Goal: Task Accomplishment & Management: Use online tool/utility

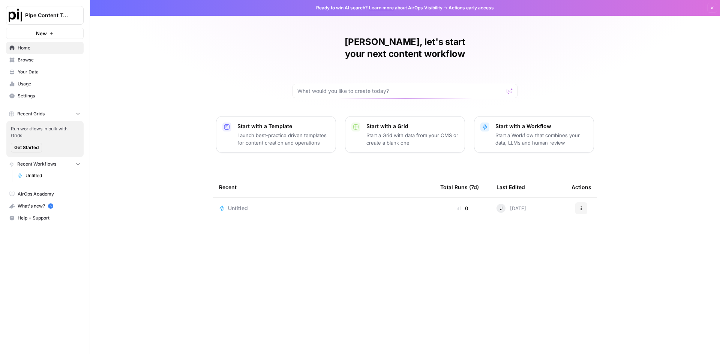
click at [50, 190] on link "AirOps Academy" at bounding box center [45, 194] width 78 height 12
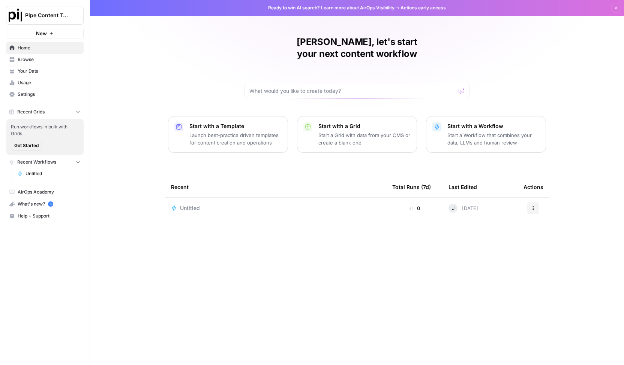
click at [196, 205] on span "Untitled" at bounding box center [190, 208] width 20 height 7
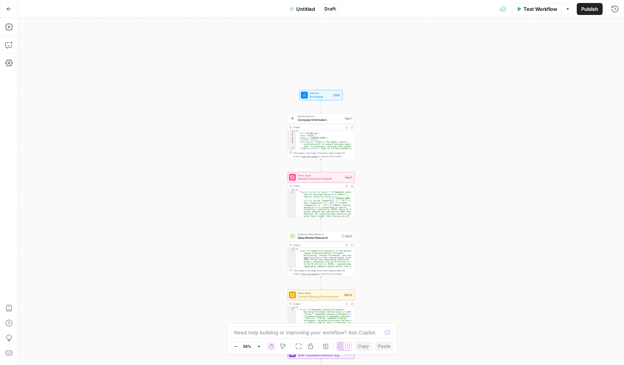
click at [320, 96] on span "Set Inputs" at bounding box center [319, 96] width 21 height 4
click at [522, 65] on div at bounding box center [552, 60] width 129 height 14
click at [521, 58] on Kit "Brand Kit" at bounding box center [553, 60] width 120 height 7
click at [543, 84] on span "Add Field" at bounding box center [539, 83] width 22 height 7
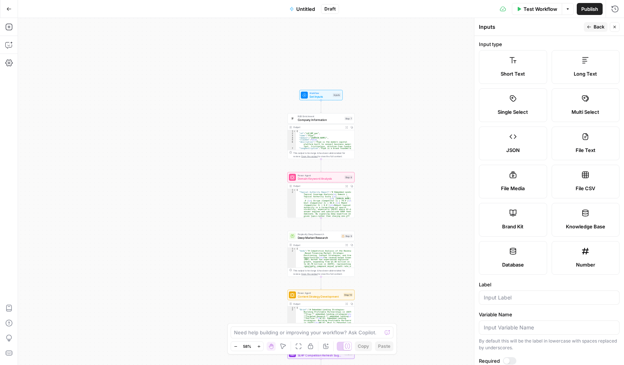
click at [525, 74] on div "Short Text" at bounding box center [512, 73] width 55 height 7
click at [522, 70] on span "Short Text" at bounding box center [512, 73] width 24 height 7
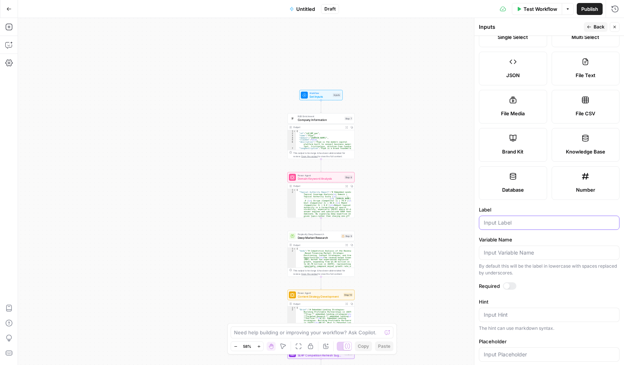
click at [534, 222] on input "Label" at bounding box center [548, 222] width 131 height 7
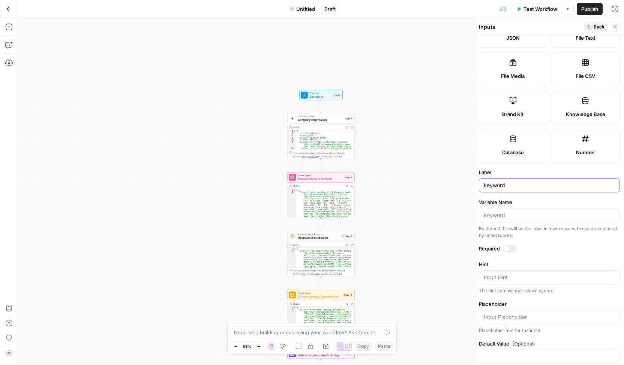
scroll to position [123, 0]
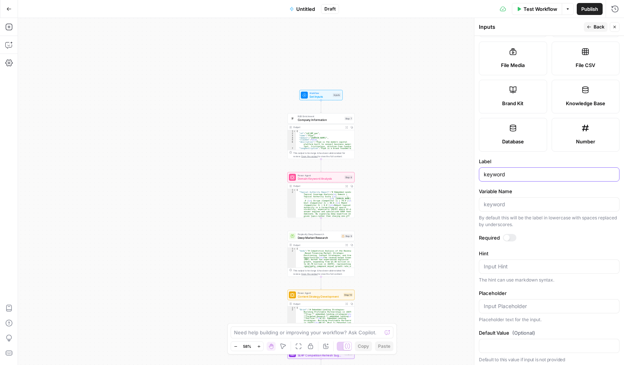
type input "keyword"
click at [560, 303] on input "Placeholder" at bounding box center [548, 306] width 131 height 7
type input "keyword"
click at [445, 218] on div "Workflow Set Inputs Inputs B2B Enrichment Company Information Step 7 Output Exp…" at bounding box center [321, 191] width 606 height 347
click at [591, 31] on button "Back" at bounding box center [595, 27] width 24 height 10
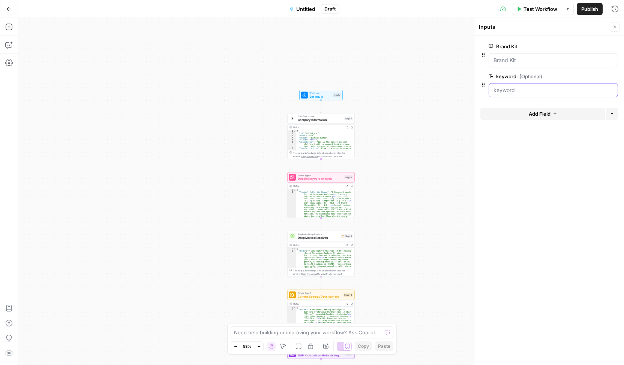
click at [540, 89] on input "keyword (Optional)" at bounding box center [553, 90] width 120 height 7
click at [507, 182] on form "Brand Kit edit field Delete group keyword (Optional) edit field Delete group Ad…" at bounding box center [549, 200] width 150 height 329
click at [318, 99] on span "Set Inputs" at bounding box center [319, 96] width 21 height 4
click at [536, 89] on input "keyword (Optional)" at bounding box center [553, 90] width 120 height 7
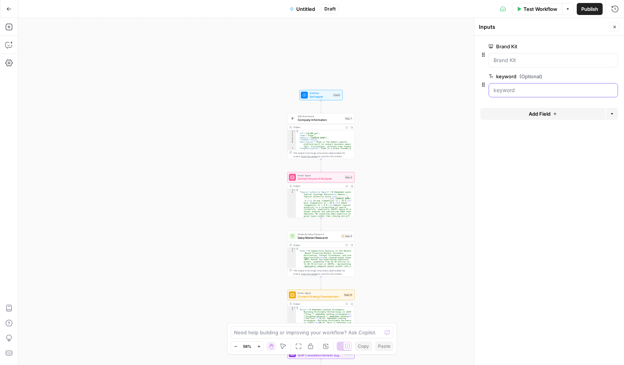
click at [536, 89] on input "keyword (Optional)" at bounding box center [553, 90] width 120 height 7
click at [547, 88] on input "keyword (Optional)" at bounding box center [553, 90] width 120 height 7
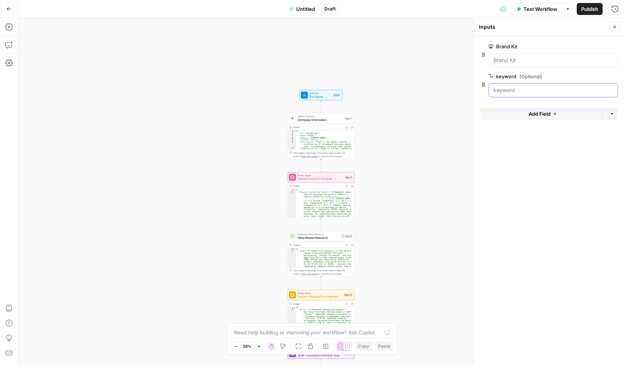
drag, startPoint x: 546, startPoint y: 88, endPoint x: 561, endPoint y: 88, distance: 14.6
click at [561, 88] on input "keyword (Optional)" at bounding box center [553, 90] width 120 height 7
click at [519, 49] on label "Brand Kit" at bounding box center [531, 46] width 87 height 7
click at [519, 57] on Kit "Brand Kit" at bounding box center [553, 60] width 120 height 7
click at [510, 61] on Kit "Brand Kit" at bounding box center [553, 60] width 120 height 7
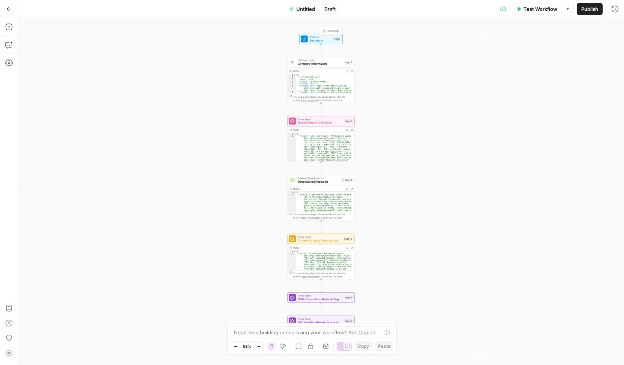
click at [322, 41] on span "Set Inputs" at bounding box center [319, 40] width 21 height 4
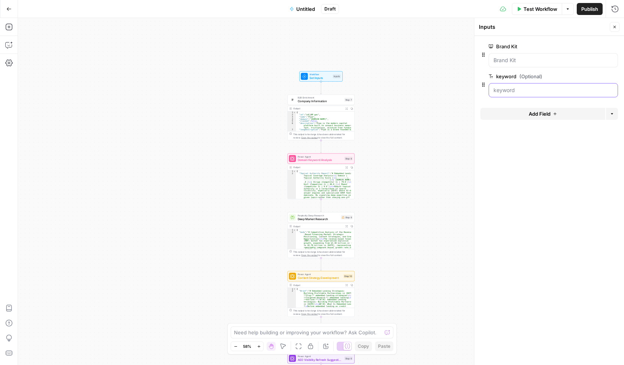
click at [512, 90] on input "keyword (Optional)" at bounding box center [553, 90] width 120 height 7
click at [528, 10] on span "Test Workflow" at bounding box center [540, 8] width 34 height 7
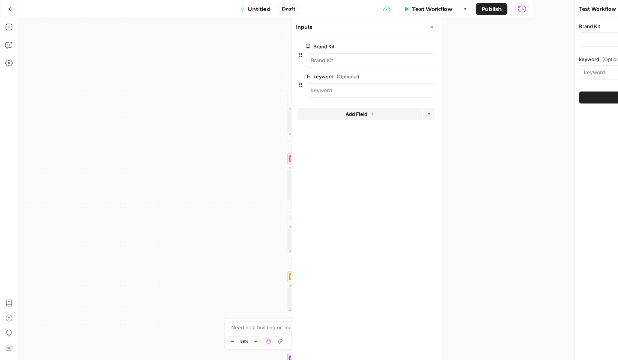
type input "Pipe"
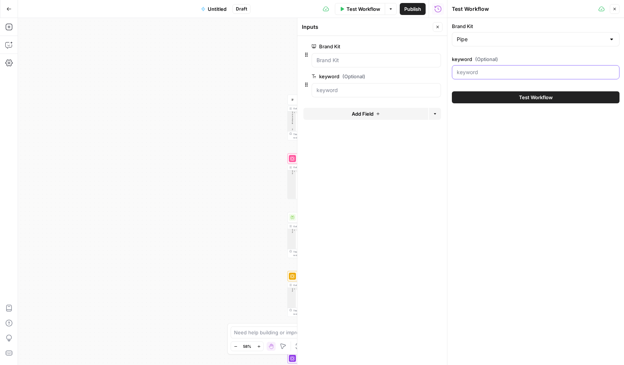
click at [481, 72] on input "keyword (Optional)" at bounding box center [535, 72] width 158 height 7
type input "embedded lending partners"
click at [509, 99] on button "Test Workflow" at bounding box center [536, 97] width 168 height 12
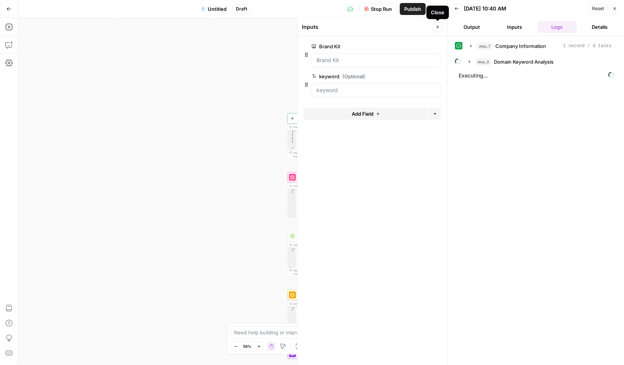
click at [438, 27] on icon "button" at bounding box center [437, 27] width 4 height 4
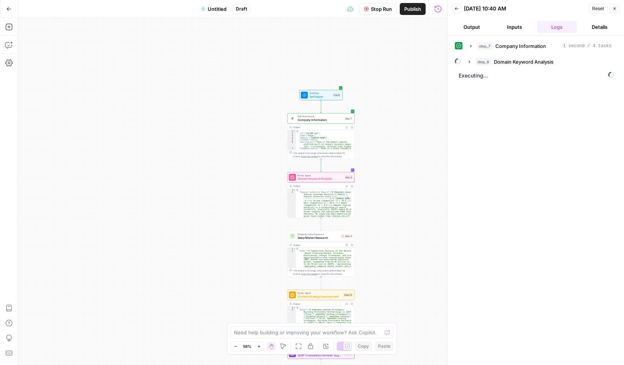
click at [464, 28] on button "Output" at bounding box center [472, 27] width 40 height 12
click at [480, 30] on button "Output" at bounding box center [472, 27] width 40 height 12
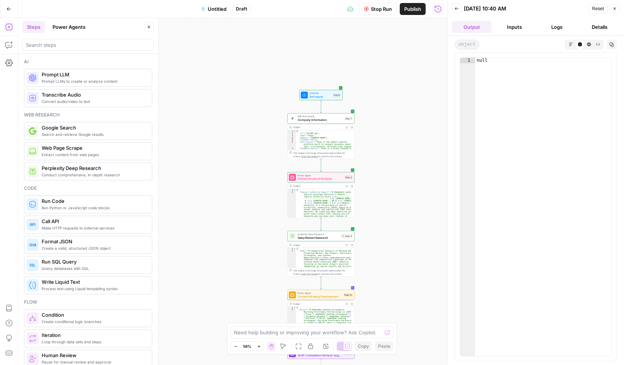
click at [241, 53] on div "Workflow Set Inputs Inputs B2B Enrichment Company Information Step 7 Output Exp…" at bounding box center [232, 191] width 429 height 347
click at [386, 12] on span "Stop Run" at bounding box center [381, 8] width 21 height 7
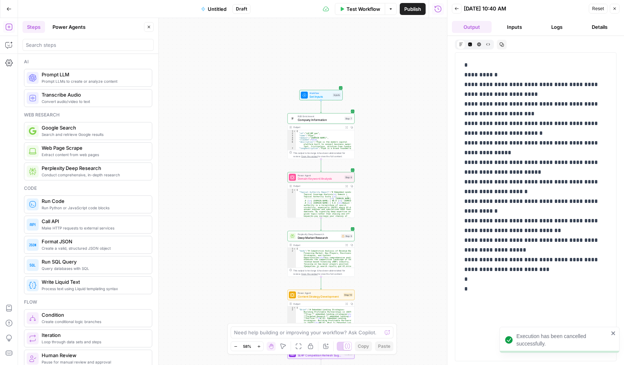
click at [397, 166] on div "Workflow Set Inputs Inputs B2B Enrichment Company Information Step 7 Output Exp…" at bounding box center [232, 191] width 429 height 347
click at [324, 93] on span "Workflow" at bounding box center [319, 92] width 21 height 3
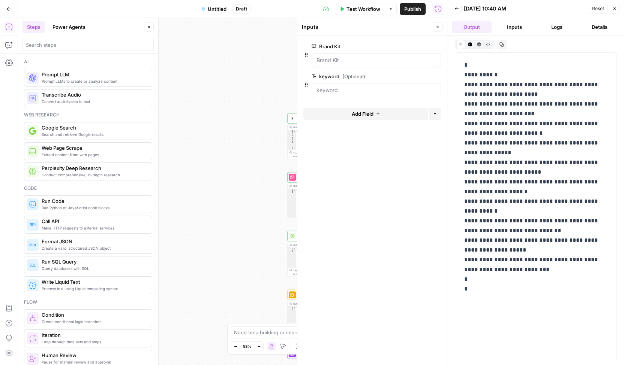
click at [205, 102] on div "Workflow Set Inputs Inputs B2B Enrichment Company Information Step 7 Output Exp…" at bounding box center [232, 191] width 429 height 347
click at [10, 9] on icon "button" at bounding box center [8, 8] width 5 height 5
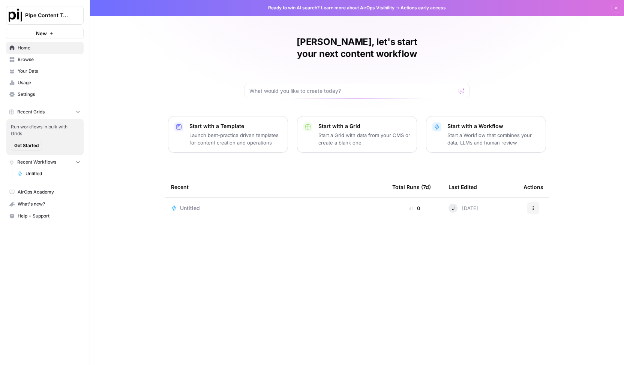
click at [462, 132] on p "Start a Workflow that combines your data, LLMs and human review" at bounding box center [493, 139] width 92 height 15
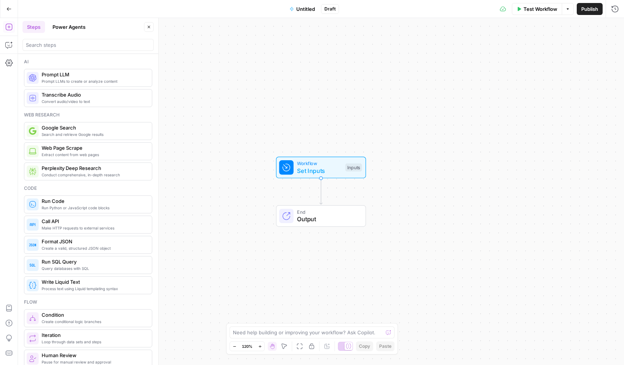
click at [87, 132] on span "Search and retrieve Google results" at bounding box center [94, 135] width 104 height 6
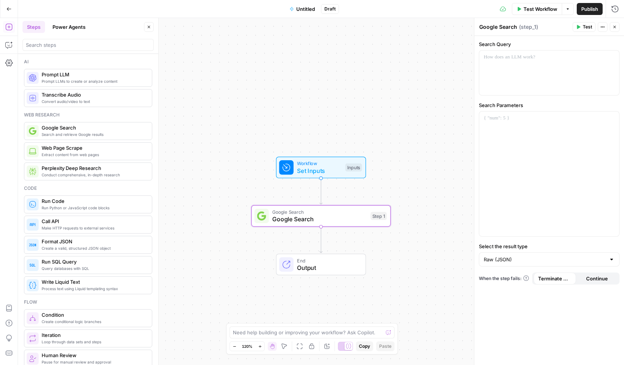
click at [305, 160] on span "Workflow" at bounding box center [319, 163] width 45 height 7
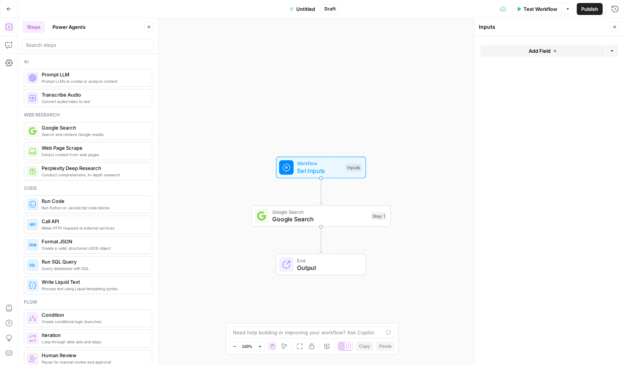
click at [552, 48] on button "Add Field" at bounding box center [542, 51] width 125 height 12
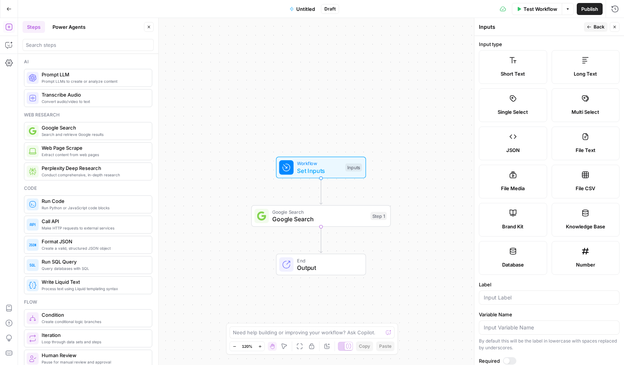
click at [515, 73] on span "Short Text" at bounding box center [512, 73] width 24 height 7
click at [539, 294] on input "Label" at bounding box center [548, 297] width 131 height 7
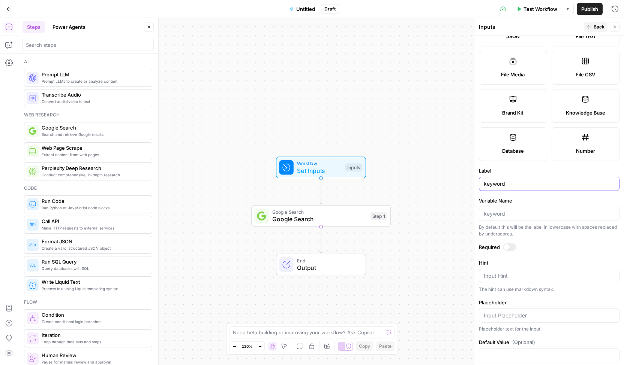
scroll to position [123, 0]
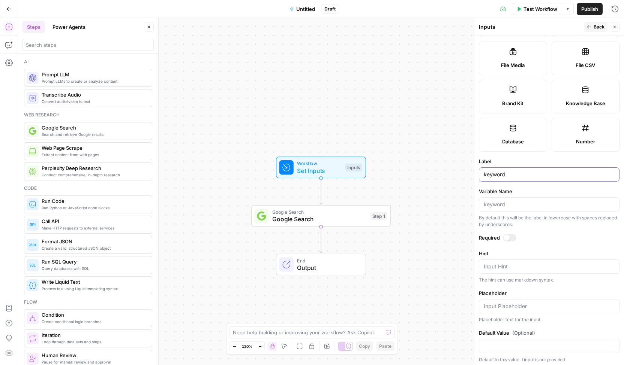
type input "keyword"
click at [539, 304] on input "Placeholder" at bounding box center [548, 306] width 131 height 7
type input "keyword"
click at [597, 24] on span "Back" at bounding box center [598, 27] width 11 height 7
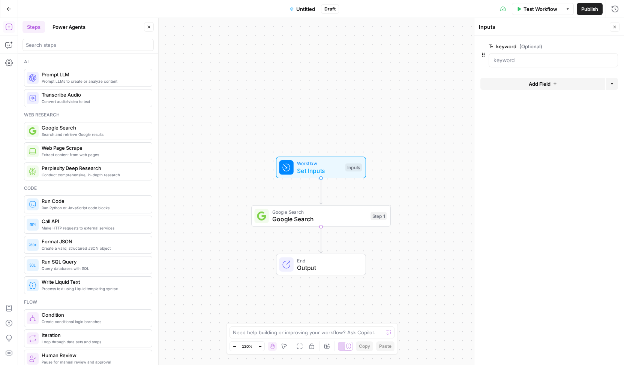
click at [106, 84] on div "Prompt LLMs to create or analyze content Prompt LLM" at bounding box center [88, 78] width 128 height 18
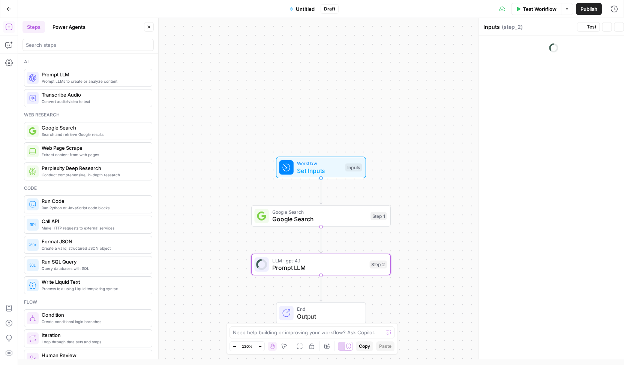
type textarea "Prompt LLM"
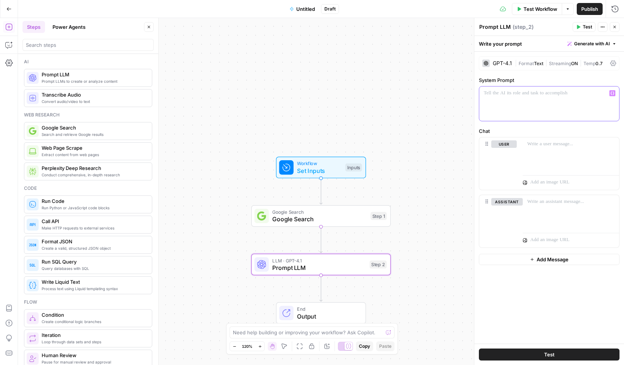
click at [531, 105] on div at bounding box center [549, 104] width 140 height 34
click at [533, 102] on p "**********" at bounding box center [548, 97] width 131 height 15
click at [550, 101] on p "**********" at bounding box center [548, 97] width 131 height 15
click at [519, 102] on p "**********" at bounding box center [548, 97] width 131 height 15
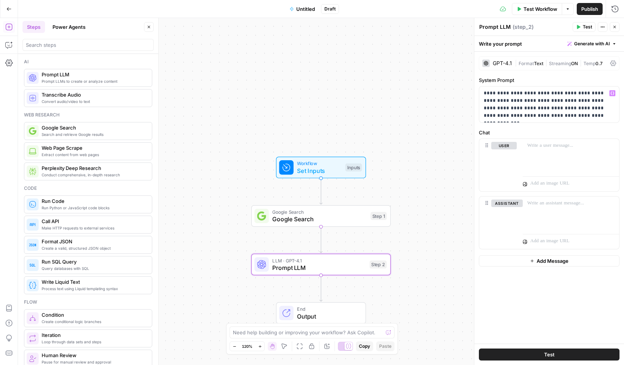
click at [551, 355] on span "Test" at bounding box center [549, 354] width 10 height 7
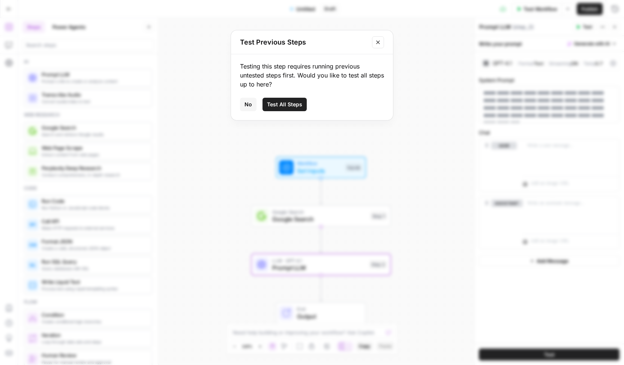
click at [288, 106] on span "Test All Steps" at bounding box center [284, 104] width 35 height 7
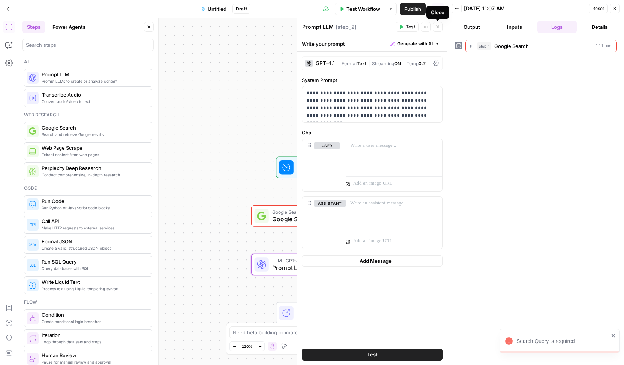
click at [438, 25] on icon "button" at bounding box center [437, 27] width 4 height 4
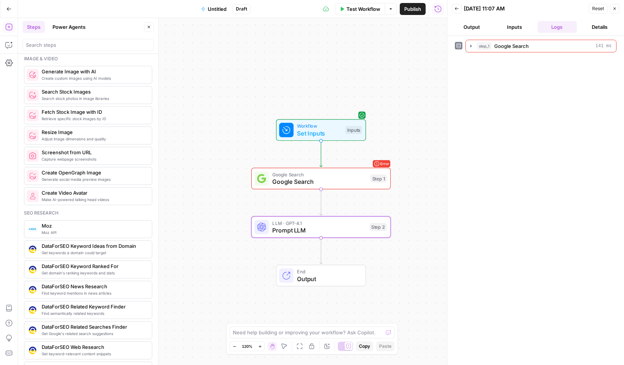
scroll to position [562, 0]
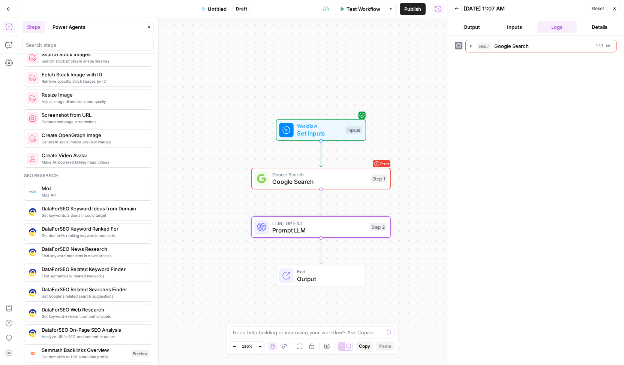
click at [73, 212] on span "Get keywords a domain could target" at bounding box center [94, 215] width 104 height 6
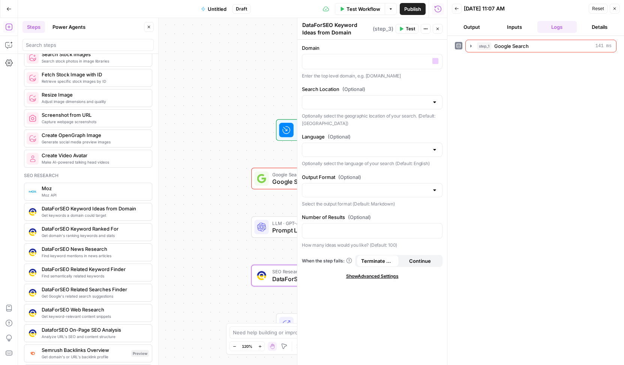
click at [192, 73] on div "Workflow Set Inputs Inputs Error Google Search Google Search Step 1 LLM · GPT-4…" at bounding box center [232, 191] width 429 height 347
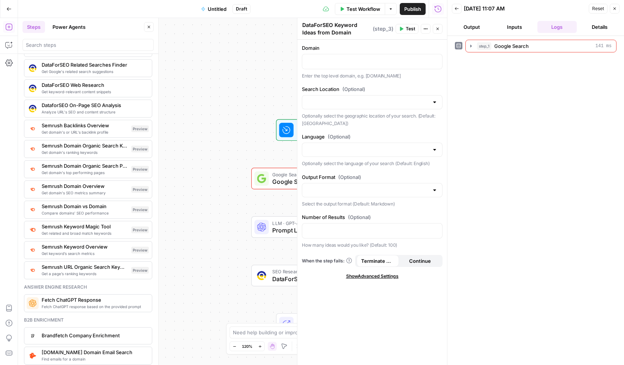
scroll to position [525, 0]
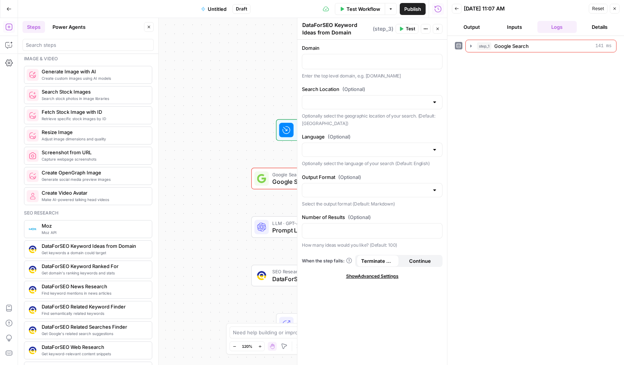
click at [234, 148] on div "Workflow Set Inputs Inputs Error Google Search Google Search Step 1 Copy step D…" at bounding box center [232, 191] width 429 height 347
click at [437, 29] on icon "button" at bounding box center [437, 29] width 4 height 4
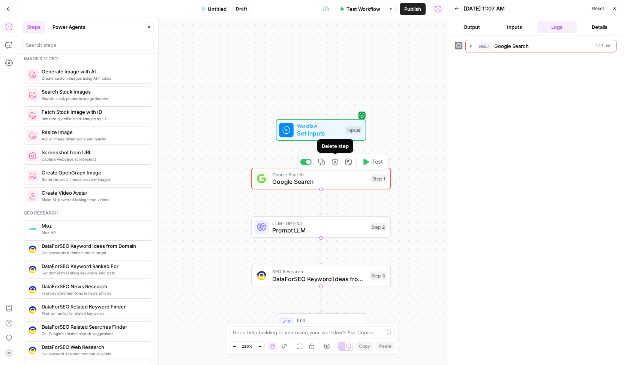
click at [336, 161] on icon "button" at bounding box center [334, 162] width 7 height 7
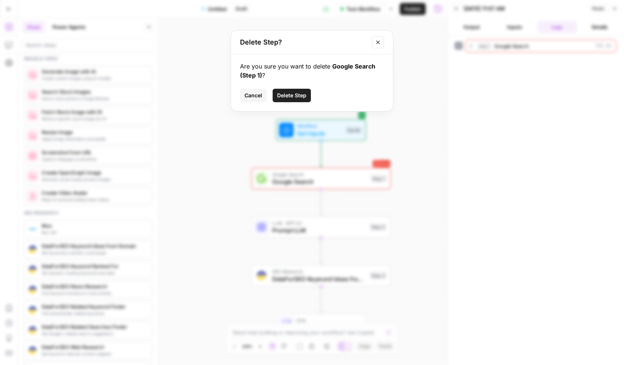
click at [293, 93] on span "Delete Step" at bounding box center [291, 95] width 29 height 7
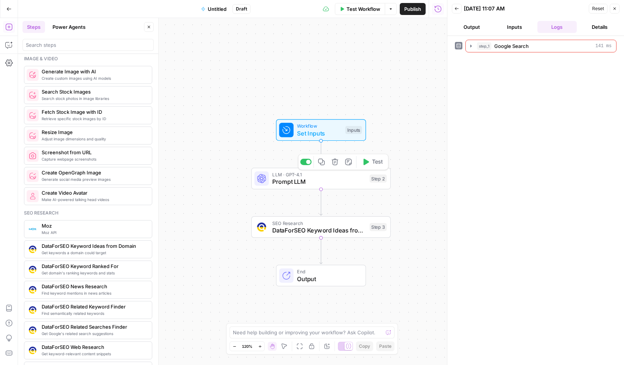
click at [336, 165] on icon "button" at bounding box center [334, 162] width 6 height 6
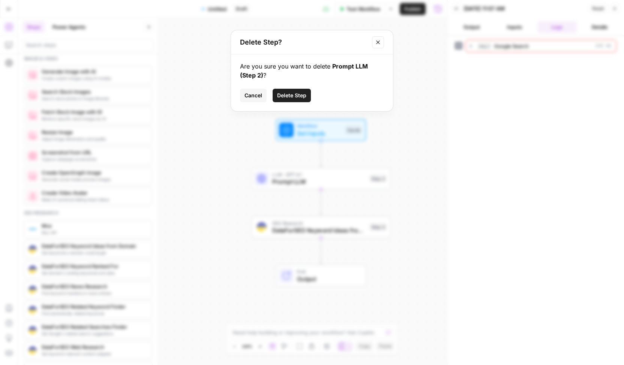
click at [299, 95] on span "Delete Step" at bounding box center [291, 95] width 29 height 7
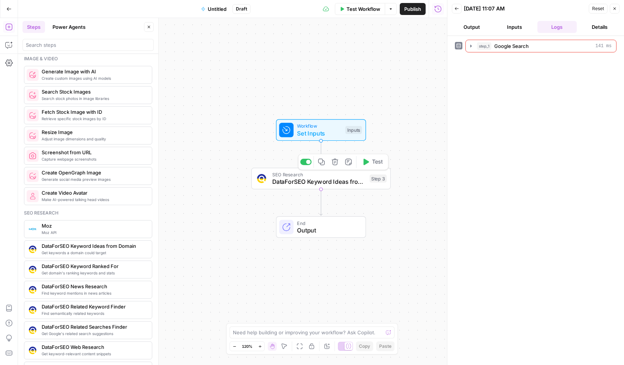
click at [331, 161] on icon "button" at bounding box center [334, 162] width 7 height 7
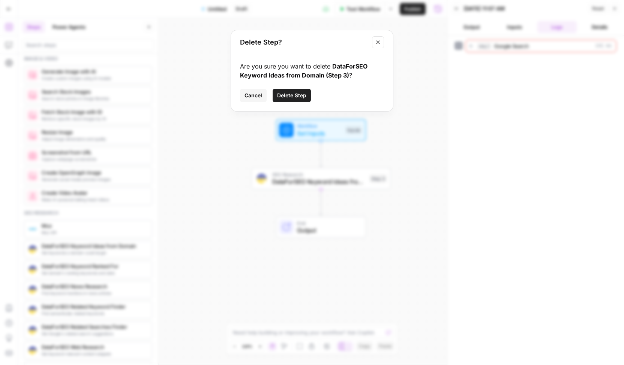
click at [301, 97] on span "Delete Step" at bounding box center [291, 95] width 29 height 7
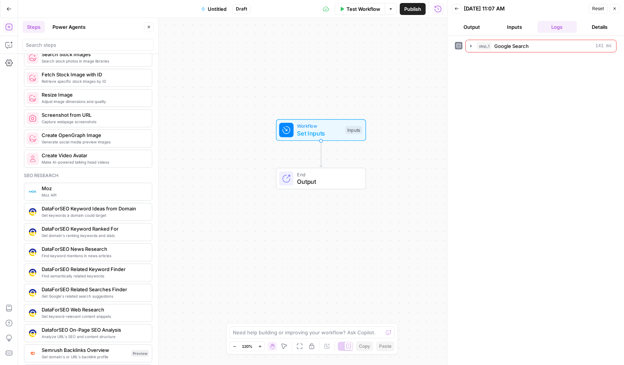
scroll to position [600, 0]
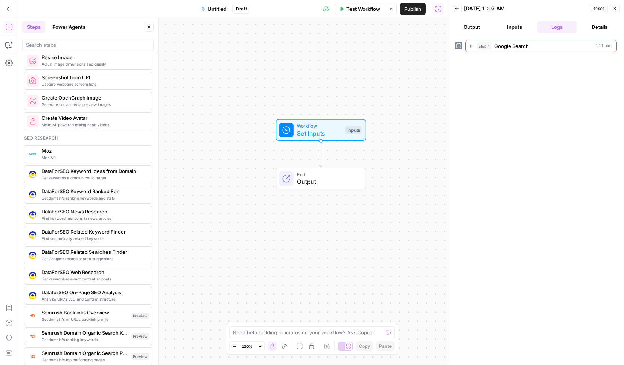
click at [80, 175] on span "Get keywords a domain could target" at bounding box center [94, 178] width 104 height 6
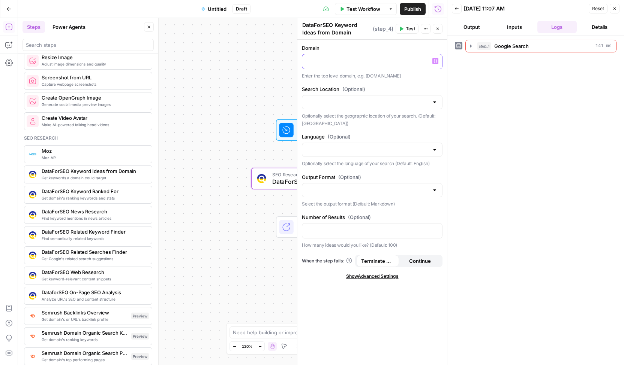
click at [360, 62] on p at bounding box center [372, 60] width 131 height 7
click at [270, 75] on div "Workflow Set Inputs Inputs SEO Research DataForSEO Keyword Ideas from Domain St…" at bounding box center [232, 191] width 429 height 347
click at [439, 25] on button "Close" at bounding box center [437, 29] width 10 height 10
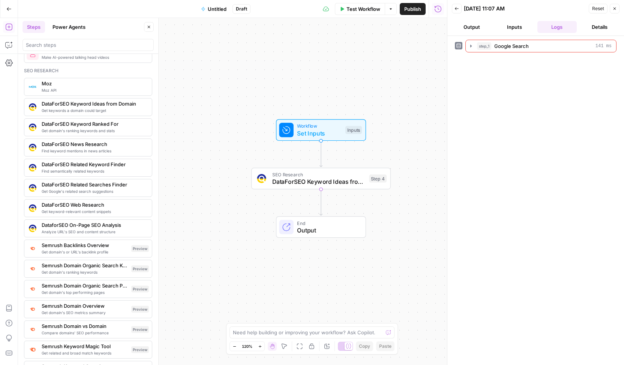
scroll to position [675, 0]
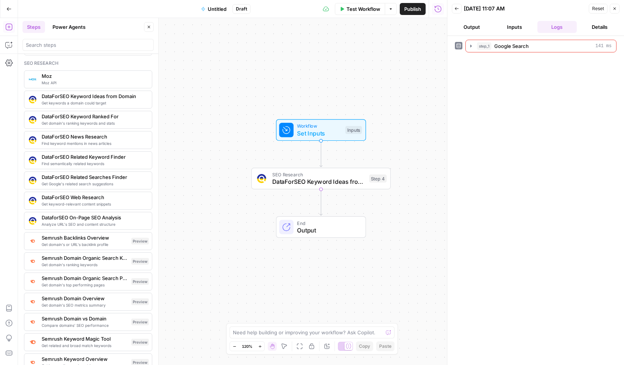
click at [75, 262] on span "Get domain's ranking keywords" at bounding box center [85, 265] width 87 height 6
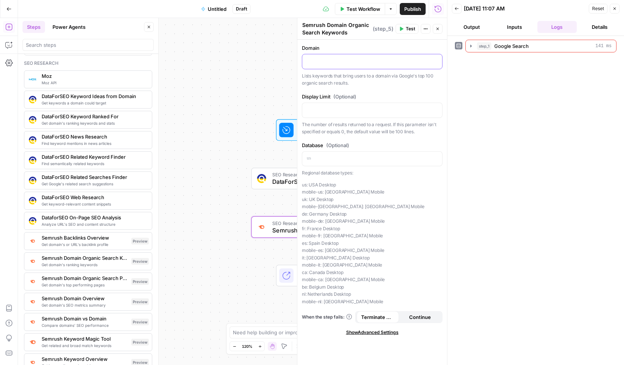
click at [351, 63] on p at bounding box center [372, 60] width 131 height 7
click at [217, 92] on div "Workflow Set Inputs Inputs SEO Research DataForSEO Keyword Ideas from Domain St…" at bounding box center [232, 191] width 429 height 347
click at [436, 28] on icon "button" at bounding box center [437, 29] width 4 height 4
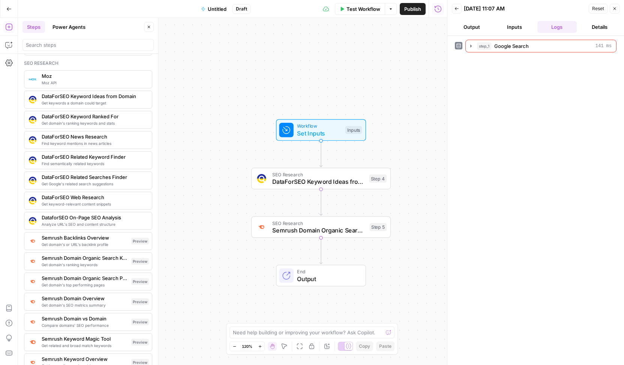
scroll to position [712, 0]
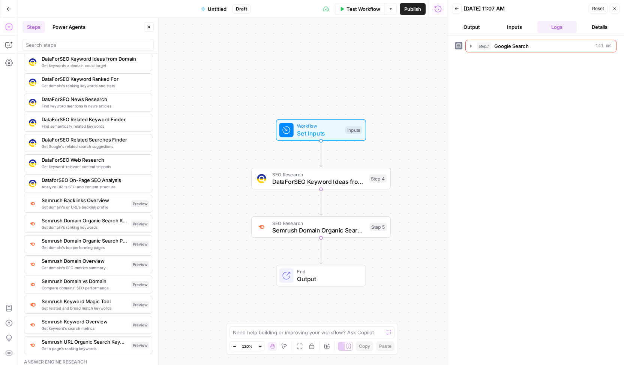
click at [76, 285] on span "Compare domains' SEO performance" at bounding box center [85, 288] width 87 height 6
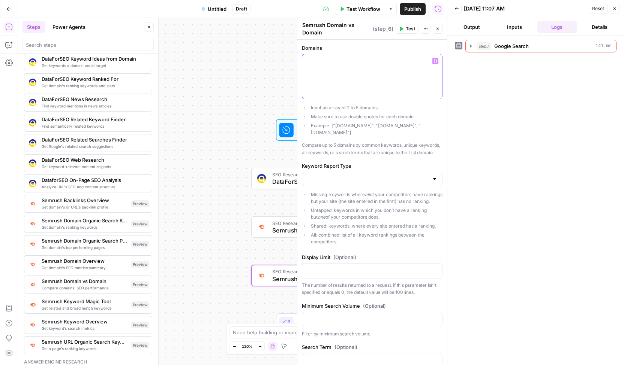
click at [333, 76] on div at bounding box center [372, 76] width 140 height 45
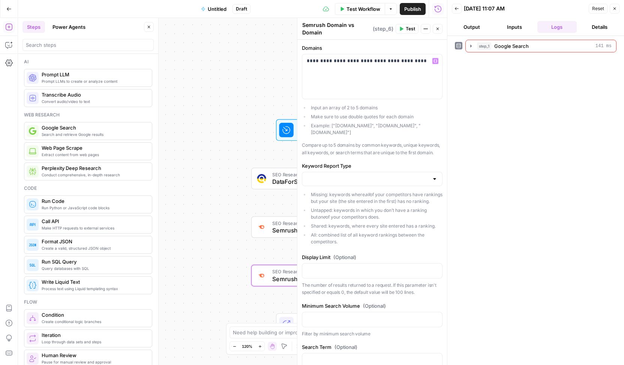
scroll to position [712, 0]
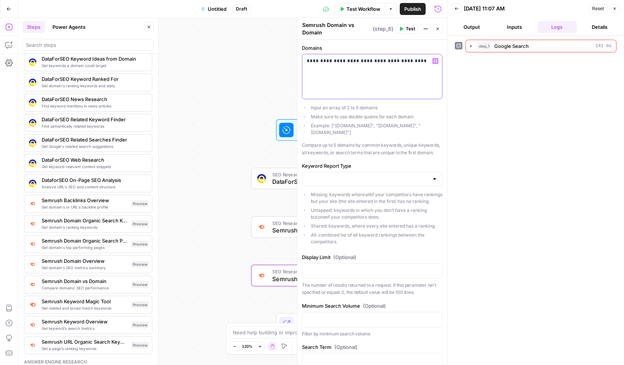
click at [408, 60] on p "**********" at bounding box center [370, 60] width 126 height 7
click at [347, 70] on p "**********" at bounding box center [370, 64] width 126 height 15
click at [371, 70] on p "**********" at bounding box center [370, 64] width 126 height 15
click at [431, 179] on div at bounding box center [434, 178] width 6 height 7
click at [425, 159] on div "**********" at bounding box center [372, 312] width 150 height 545
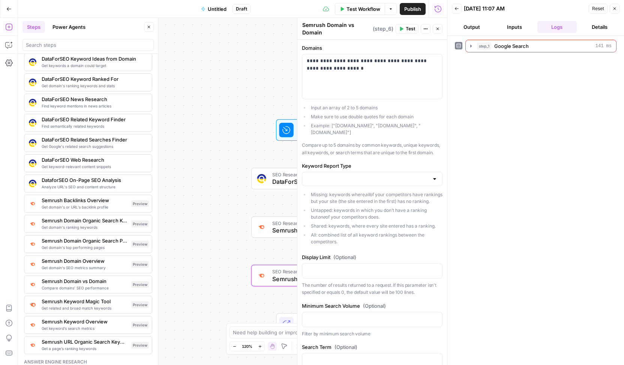
click at [431, 182] on div at bounding box center [434, 178] width 6 height 7
click at [369, 197] on span "Missing" at bounding box center [367, 197] width 119 height 7
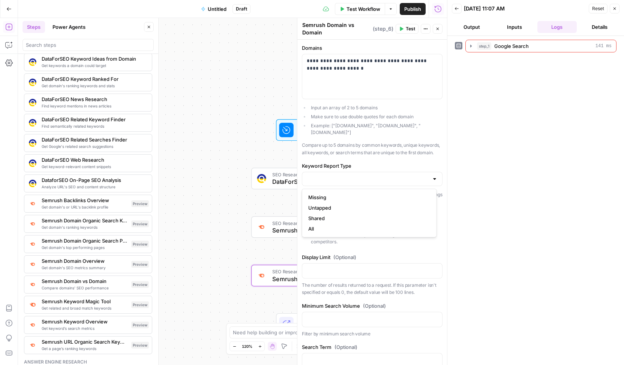
type input "Missing"
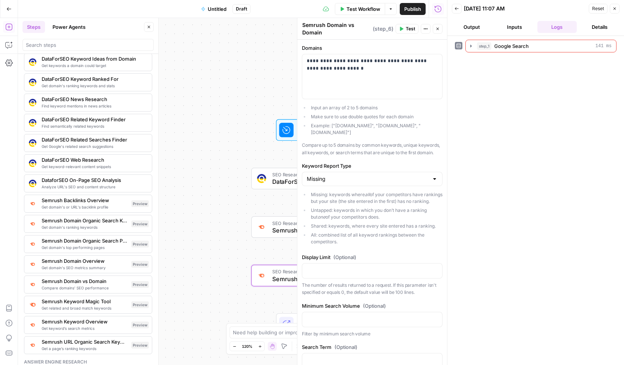
click at [431, 180] on div at bounding box center [434, 178] width 6 height 7
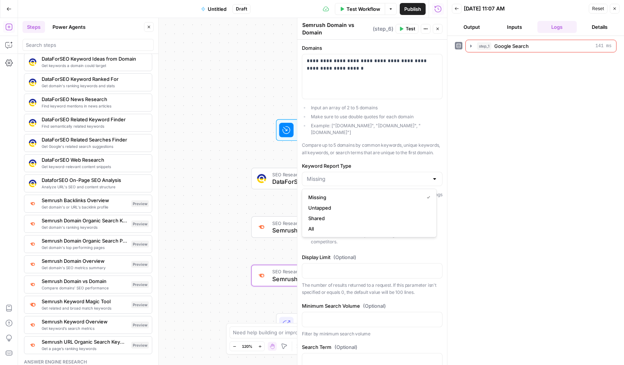
type input "Missing"
click at [407, 164] on label "Keyword Report Type" at bounding box center [372, 165] width 141 height 7
click at [407, 175] on input "Missing" at bounding box center [368, 178] width 122 height 7
click at [417, 233] on button "All" at bounding box center [369, 229] width 128 height 10
type input "All"
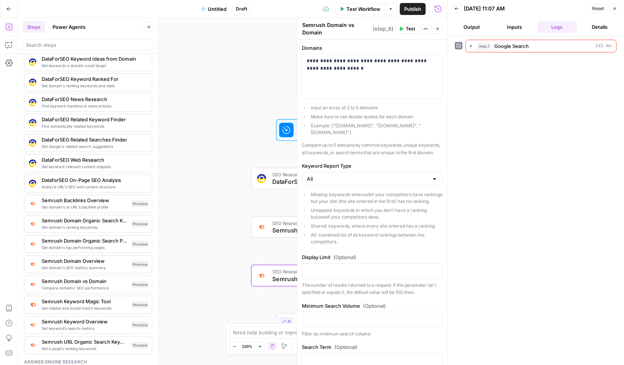
scroll to position [37, 0]
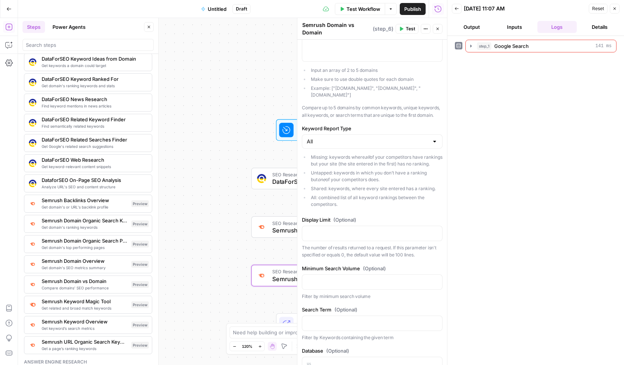
click at [438, 29] on icon "button" at bounding box center [437, 29] width 4 height 4
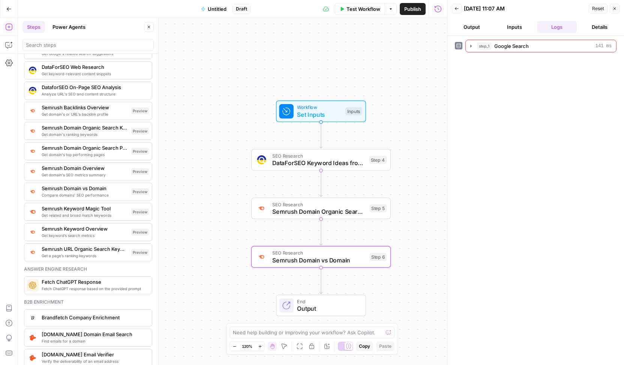
scroll to position [787, 0]
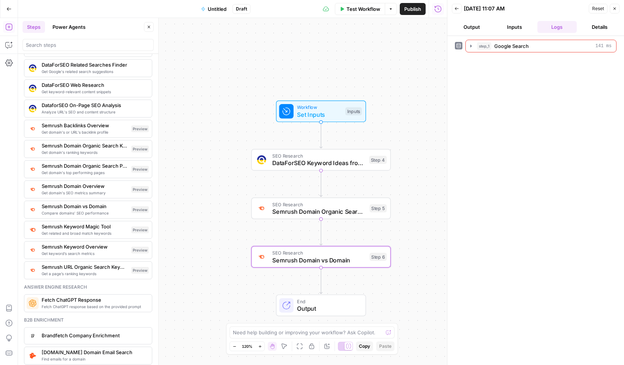
click at [373, 11] on span "Test Workflow" at bounding box center [363, 8] width 34 height 7
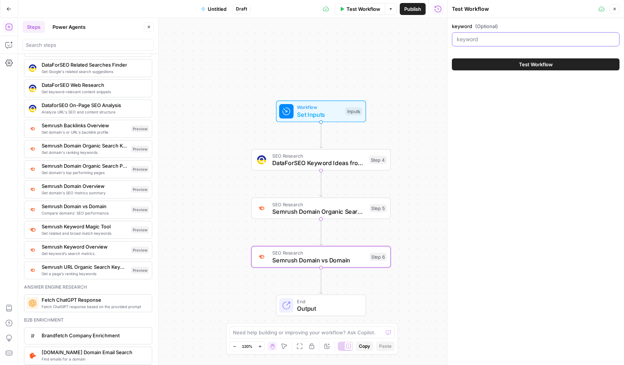
click at [504, 40] on input "keyword (Optional)" at bounding box center [535, 39] width 158 height 7
type input "embedded lending"
click at [452, 58] on button "Test Workflow" at bounding box center [536, 64] width 168 height 12
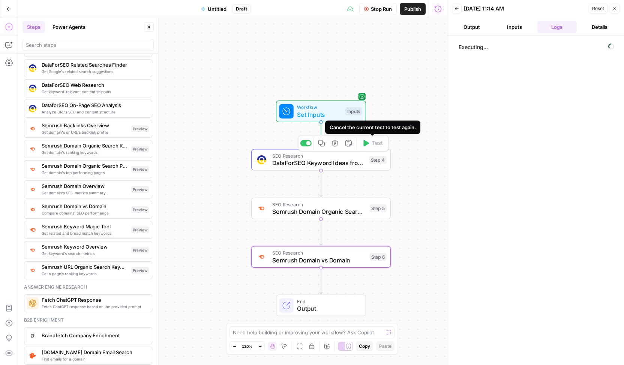
click at [386, 122] on div "Cancel the current test to test again." at bounding box center [372, 127] width 95 height 13
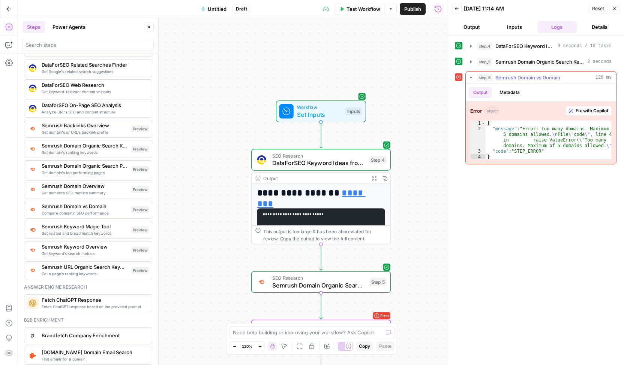
click at [590, 109] on span "Fix with Copilot" at bounding box center [591, 111] width 33 height 7
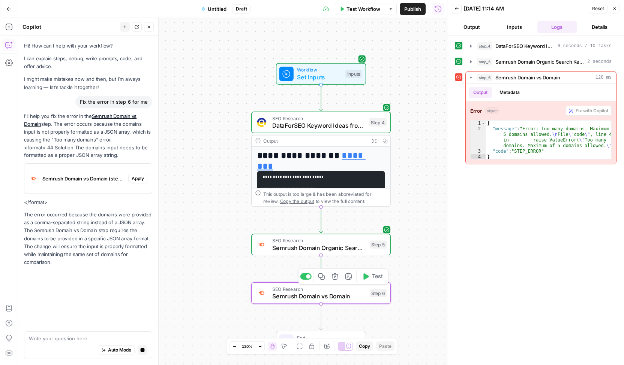
click at [337, 290] on span "SEO Research" at bounding box center [319, 289] width 94 height 7
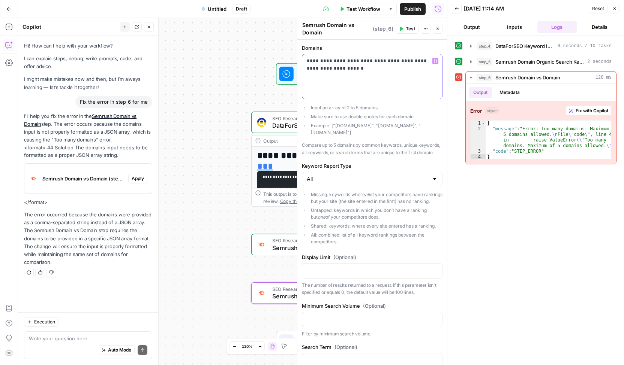
click at [385, 70] on p "**********" at bounding box center [370, 64] width 126 height 15
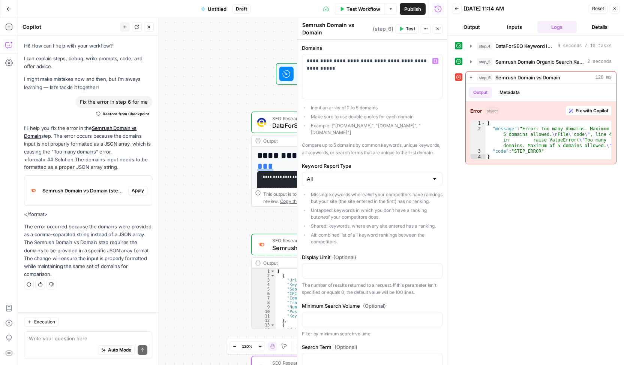
click at [210, 156] on div "**********" at bounding box center [232, 191] width 429 height 347
click at [437, 30] on icon "button" at bounding box center [437, 29] width 4 height 4
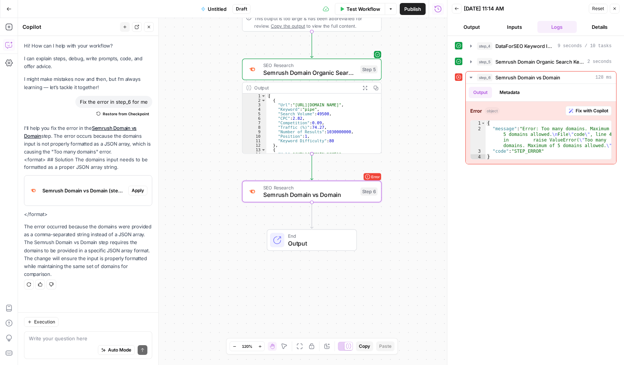
click at [140, 192] on span "Apply" at bounding box center [138, 190] width 12 height 7
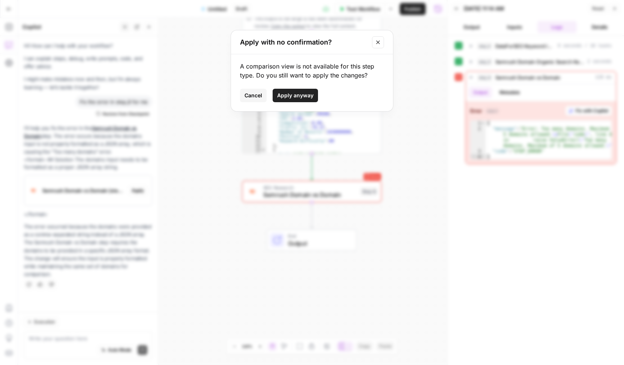
click at [279, 97] on span "Apply anyway" at bounding box center [295, 95] width 36 height 7
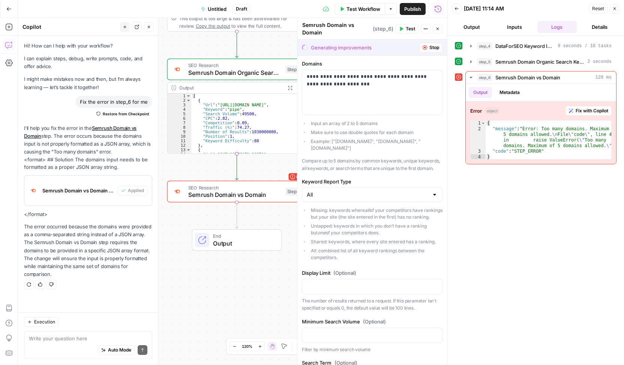
click at [509, 190] on div "step_4 DataForSEO Keyword Ideas from Domain 9 seconds / 10 tasks step_5 Semrush…" at bounding box center [536, 201] width 162 height 322
click at [242, 191] on span "Semrush Domain vs Domain" at bounding box center [235, 194] width 94 height 9
click at [420, 44] on button "Stop" at bounding box center [430, 48] width 23 height 10
click at [429, 45] on span "Stop" at bounding box center [434, 47] width 10 height 7
click at [437, 28] on icon "button" at bounding box center [437, 29] width 3 height 3
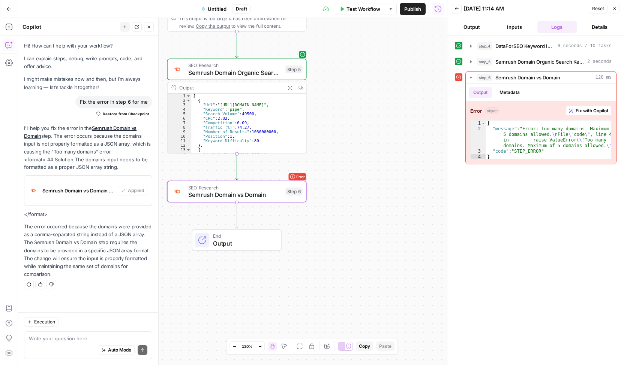
click at [310, 242] on div "**********" at bounding box center [232, 191] width 429 height 347
click at [275, 191] on span "Semrush Domain vs Domain" at bounding box center [235, 194] width 94 height 9
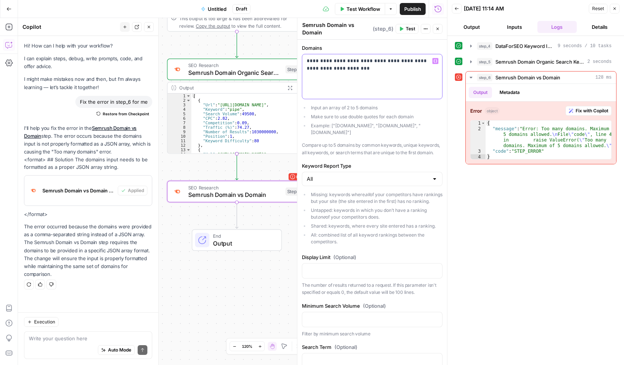
click at [390, 71] on p "**********" at bounding box center [370, 64] width 126 height 15
click at [376, 69] on p "**********" at bounding box center [370, 64] width 126 height 15
click at [429, 161] on div "**********" at bounding box center [372, 312] width 150 height 545
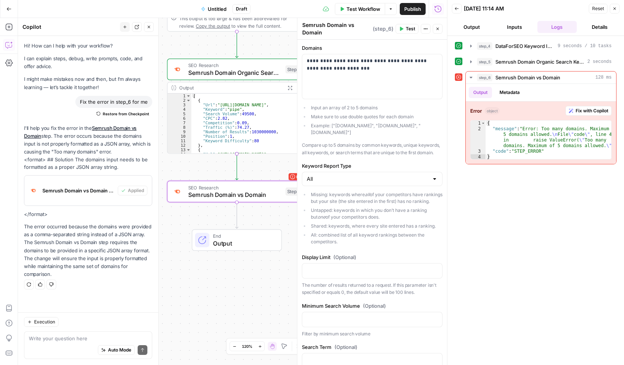
click at [411, 28] on span "Test" at bounding box center [409, 28] width 9 height 7
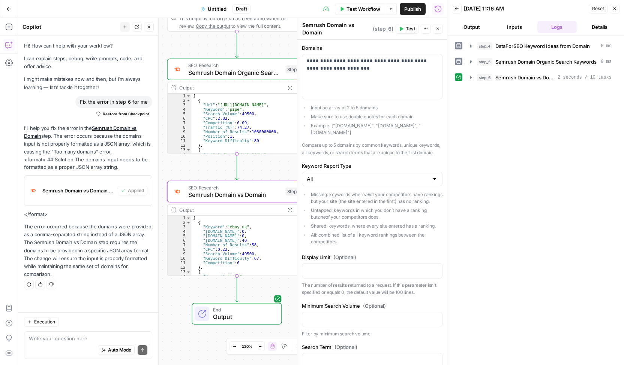
click at [439, 30] on icon "button" at bounding box center [437, 29] width 4 height 4
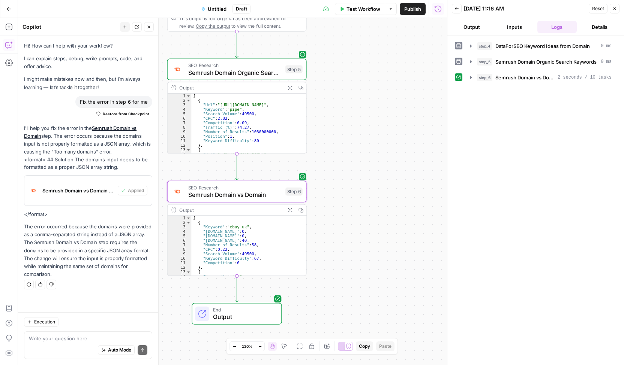
click at [469, 23] on button "Output" at bounding box center [472, 27] width 40 height 12
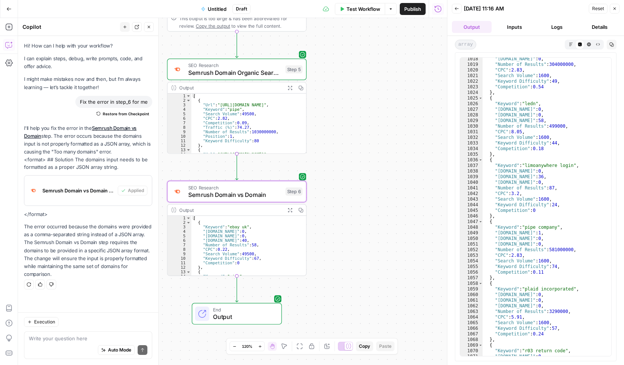
scroll to position [5917, 0]
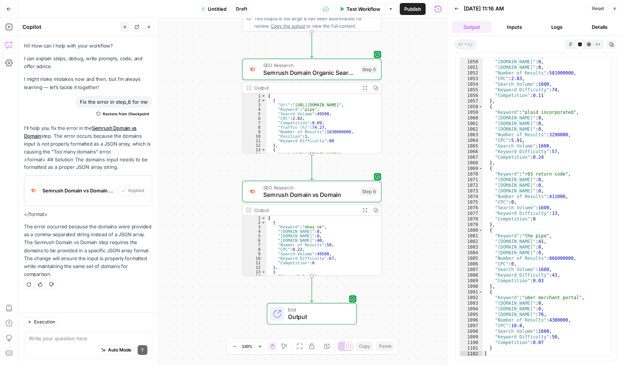
click at [149, 27] on icon "button" at bounding box center [149, 27] width 4 height 4
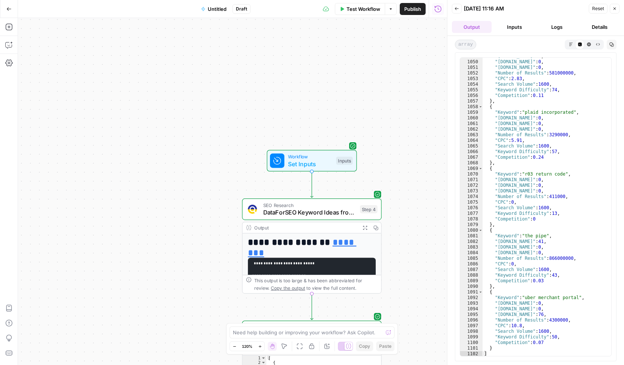
click at [158, 126] on div "**********" at bounding box center [232, 191] width 429 height 347
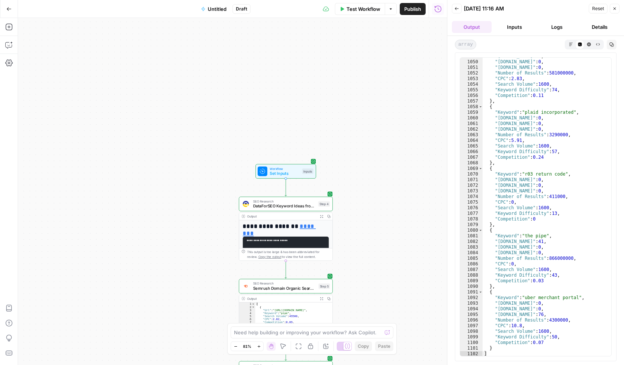
click at [191, 72] on div "**********" at bounding box center [232, 191] width 429 height 347
click at [8, 12] on button "Go Back" at bounding box center [8, 8] width 13 height 13
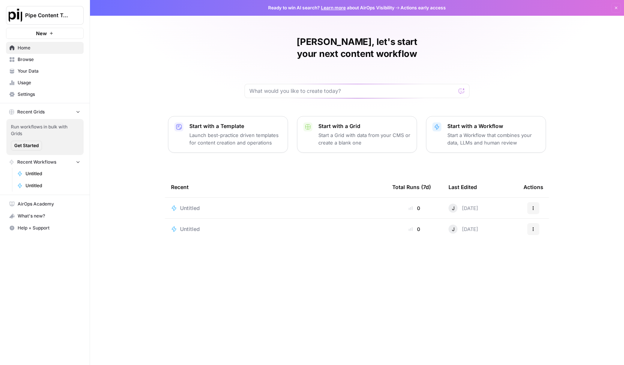
click at [227, 226] on div "Untitled" at bounding box center [275, 229] width 209 height 7
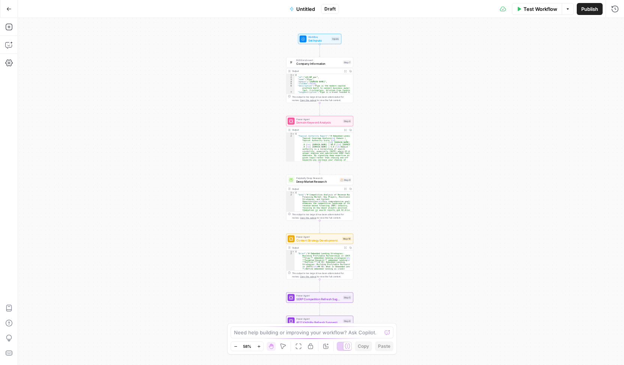
click at [8, 11] on icon "button" at bounding box center [8, 8] width 5 height 5
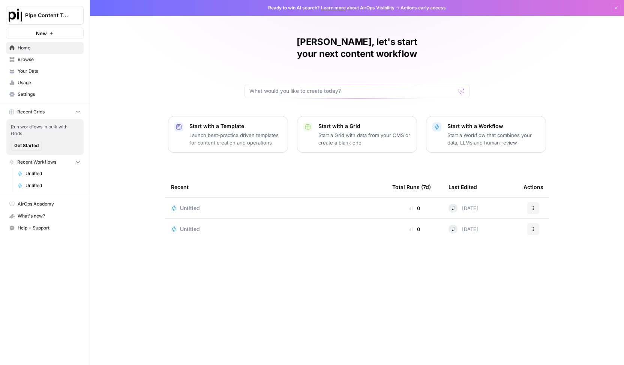
click at [217, 205] on div "Untitled" at bounding box center [275, 208] width 209 height 7
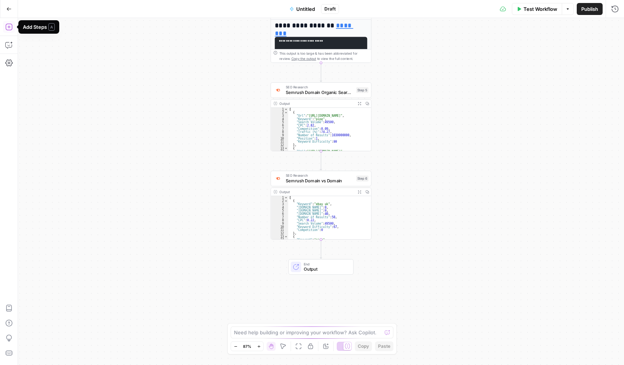
click at [10, 27] on icon "button" at bounding box center [8, 26] width 7 height 7
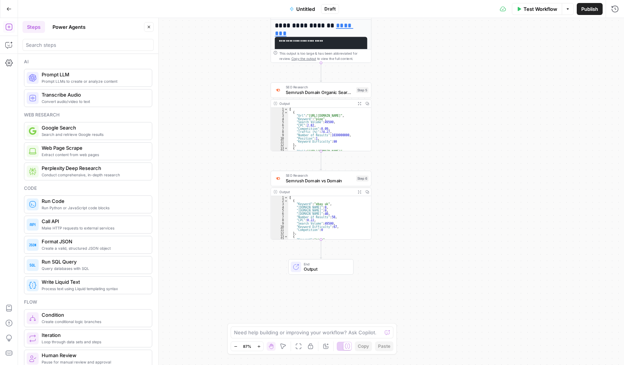
click at [107, 78] on span "Prompt LLMs to create or analyze content" at bounding box center [94, 81] width 104 height 6
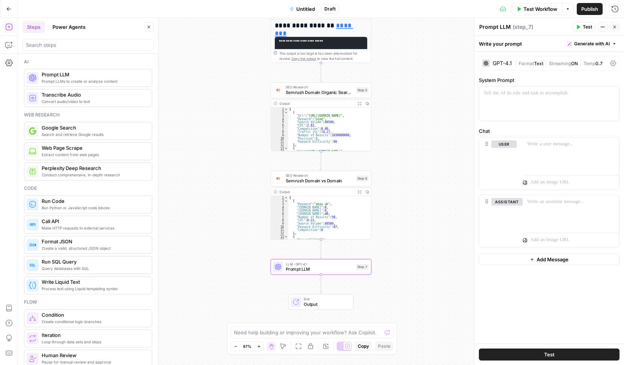
click at [75, 27] on button "Power Agents" at bounding box center [69, 27] width 42 height 12
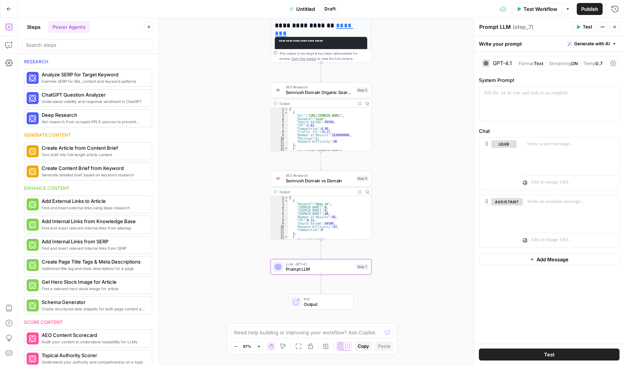
click at [213, 116] on div "**********" at bounding box center [321, 191] width 606 height 347
click at [9, 6] on icon "button" at bounding box center [8, 8] width 5 height 5
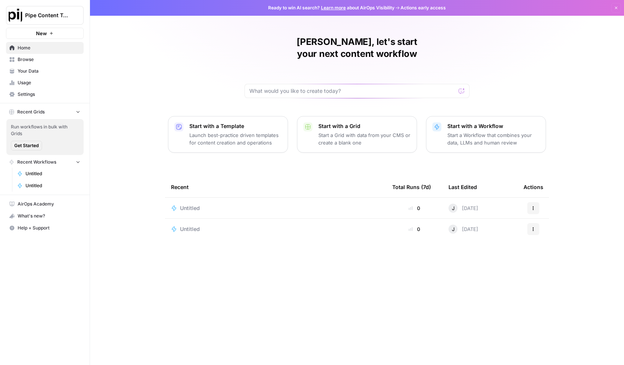
click at [480, 132] on p "Start a Workflow that combines your data, LLMs and human review" at bounding box center [493, 139] width 92 height 15
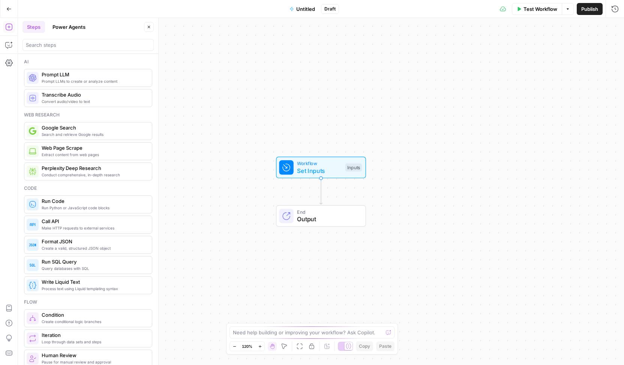
click at [84, 30] on button "Power Agents" at bounding box center [69, 27] width 42 height 12
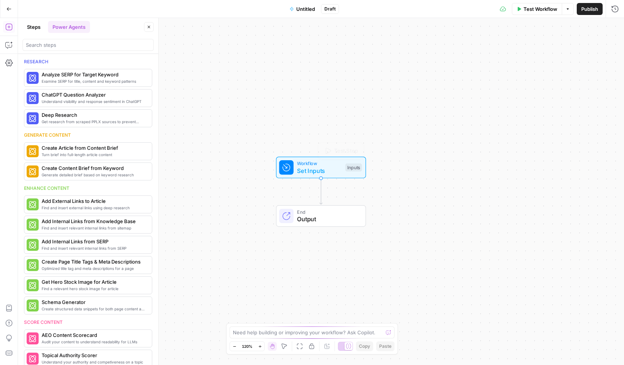
click at [328, 171] on span "Set Inputs" at bounding box center [319, 170] width 45 height 9
click at [548, 51] on span "Add Field" at bounding box center [539, 50] width 22 height 7
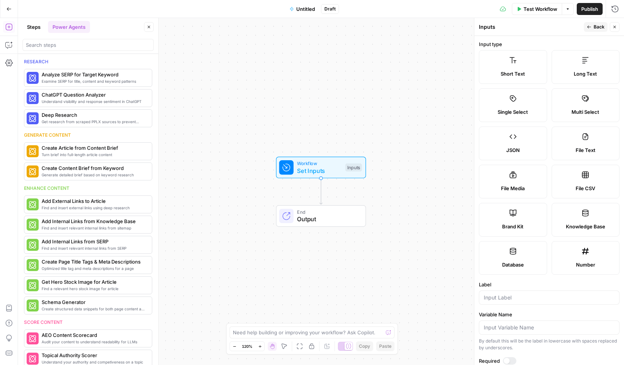
click at [522, 214] on label "Brand Kit" at bounding box center [513, 220] width 68 height 34
click at [576, 216] on label "Knowledge Base" at bounding box center [585, 220] width 68 height 34
click at [387, 126] on div "Workflow Set Inputs Inputs End Output" at bounding box center [321, 191] width 606 height 347
click at [592, 28] on button "Back" at bounding box center [595, 27] width 24 height 10
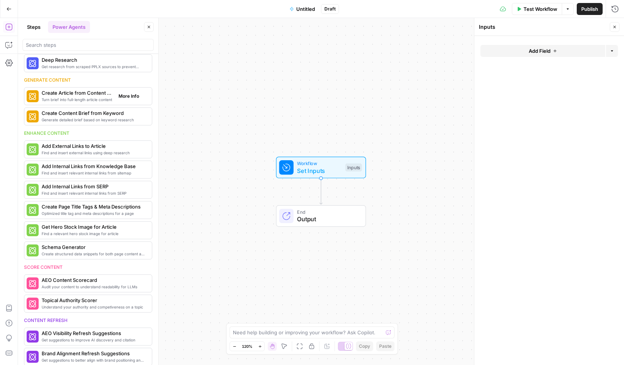
scroll to position [112, 0]
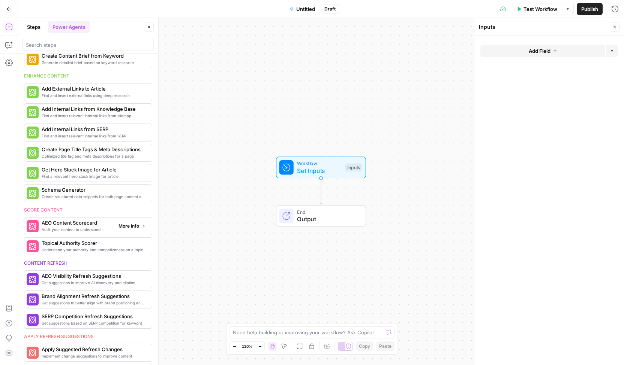
click at [91, 229] on div "Audit your content to understand readability for LLMs AEO Content Scorecard Mor…" at bounding box center [88, 226] width 128 height 18
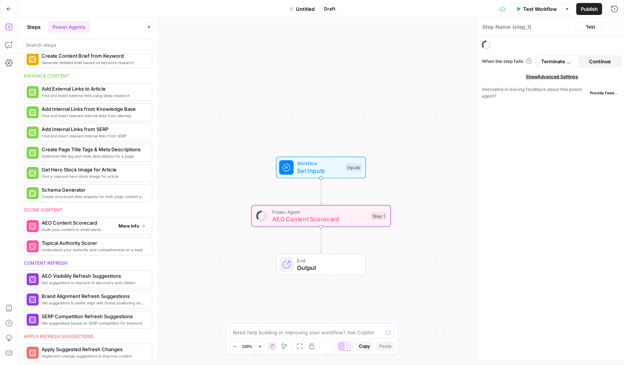
type textarea "AEO Content Scorecard"
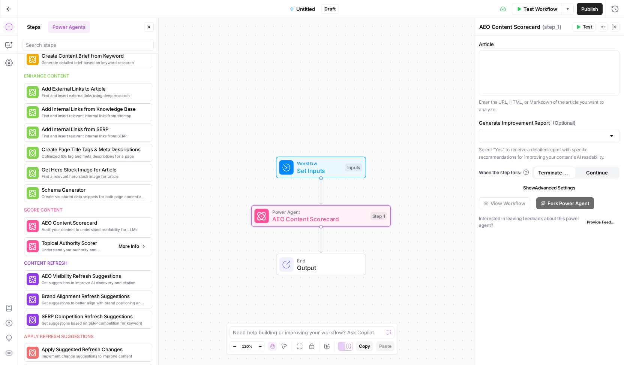
click at [84, 247] on span "Understand your authority and competiveness on a topic" at bounding box center [77, 250] width 71 height 6
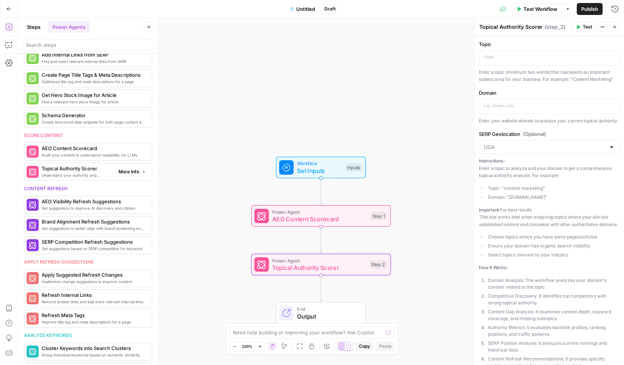
scroll to position [187, 0]
click at [82, 245] on span "Get suggestions based on SERP competition for keyword" at bounding box center [77, 248] width 71 height 6
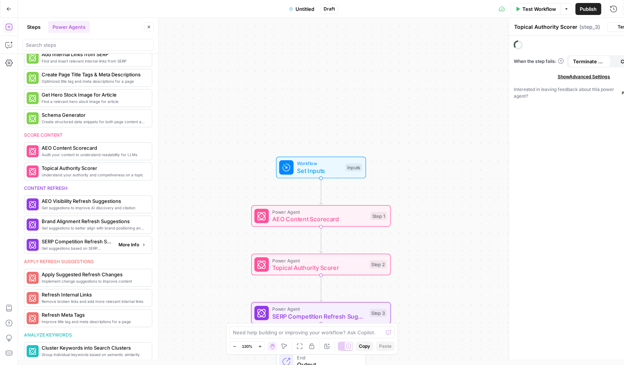
type textarea "SERP Competition Refresh Suggestions"
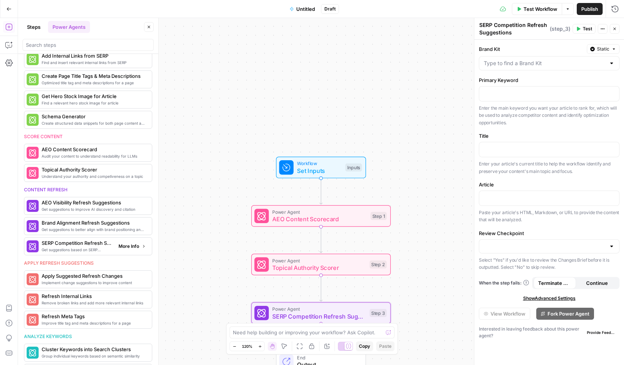
scroll to position [325, 0]
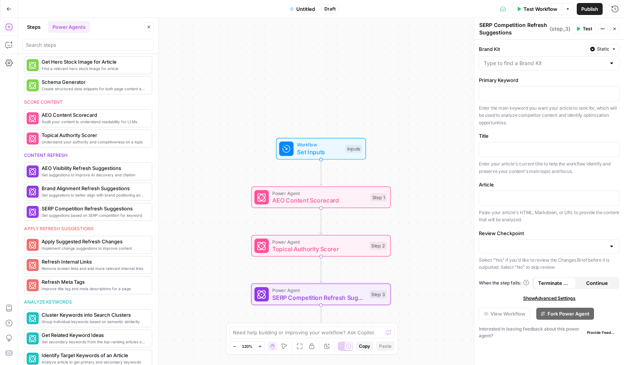
click at [427, 104] on div "Workflow Set Inputs Inputs Power Agent AEO Content Scorecard Step 1 Power Agent…" at bounding box center [321, 191] width 606 height 347
click at [585, 66] on input "Brand Kit" at bounding box center [544, 63] width 122 height 7
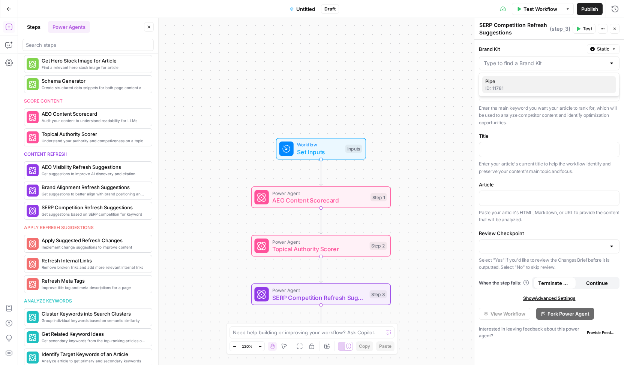
click at [526, 88] on div "ID: 11781" at bounding box center [549, 88] width 128 height 7
type input "Pipe"
click at [331, 145] on span "Workflow" at bounding box center [319, 144] width 45 height 7
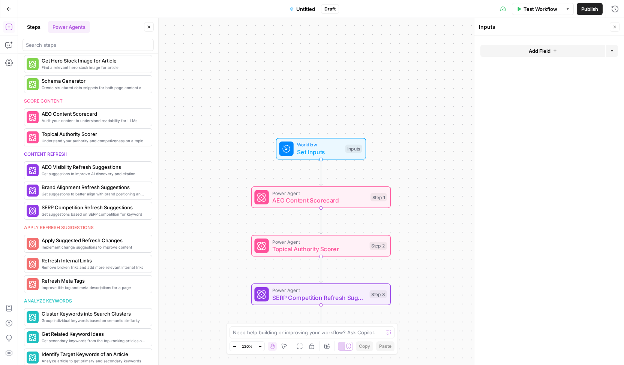
click at [559, 54] on button "Add Field" at bounding box center [542, 51] width 125 height 12
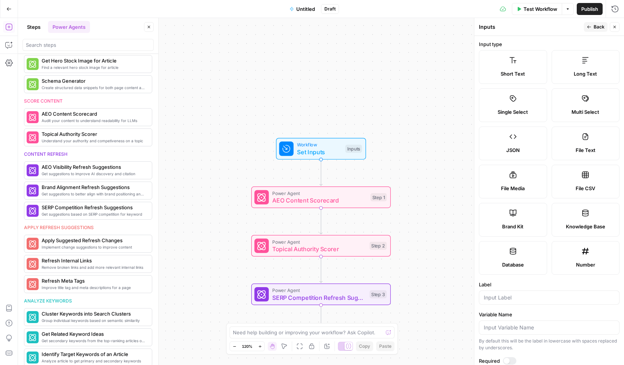
click at [572, 217] on label "Knowledge Base" at bounding box center [585, 220] width 68 height 34
click at [587, 28] on icon "button" at bounding box center [588, 27] width 4 height 4
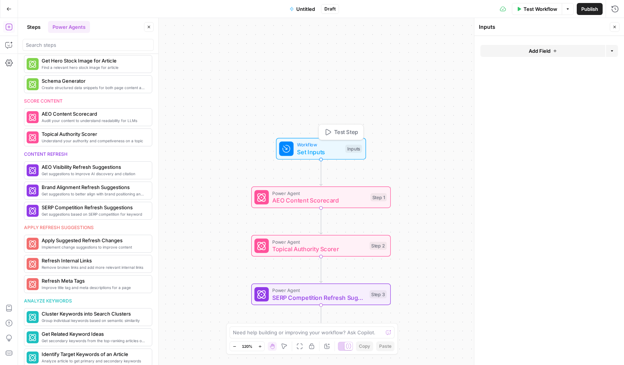
click at [325, 149] on span "Set Inputs" at bounding box center [319, 152] width 45 height 9
click at [437, 108] on div "Workflow Set Inputs Inputs Test Step Power Agent AEO Content Scorecard Step 1 P…" at bounding box center [321, 191] width 606 height 347
click at [534, 7] on span "Test Workflow" at bounding box center [540, 8] width 34 height 7
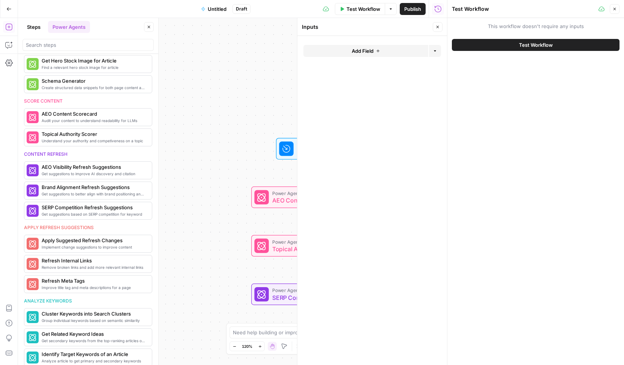
click at [403, 50] on button "Add Field" at bounding box center [365, 51] width 125 height 12
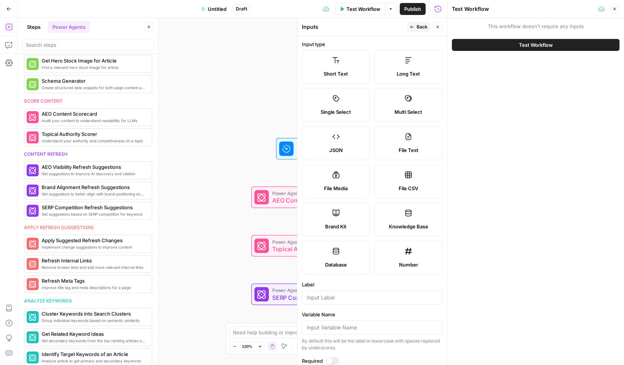
click at [409, 213] on label "Knowledge Base" at bounding box center [408, 220] width 68 height 34
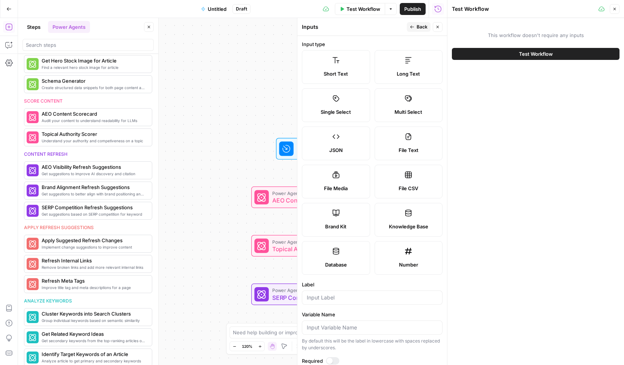
click at [534, 54] on span "Test Workflow" at bounding box center [536, 53] width 34 height 7
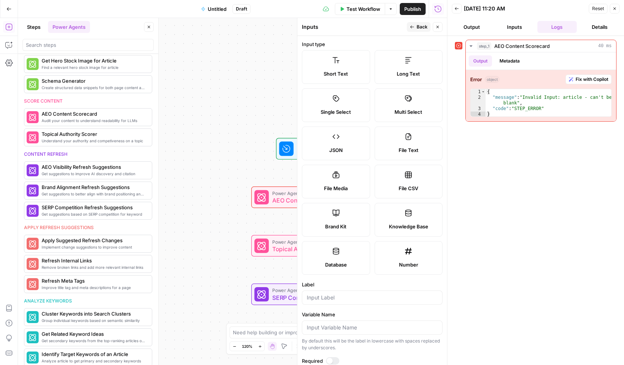
click at [236, 201] on div "Workflow Set Inputs Inputs Error Power Agent AEO Content Scorecard Step 1 Power…" at bounding box center [232, 191] width 429 height 347
click at [438, 27] on icon "button" at bounding box center [437, 27] width 4 height 4
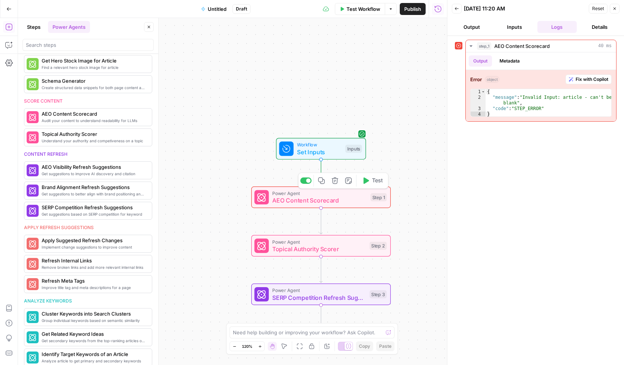
click at [331, 181] on icon "button" at bounding box center [334, 180] width 7 height 7
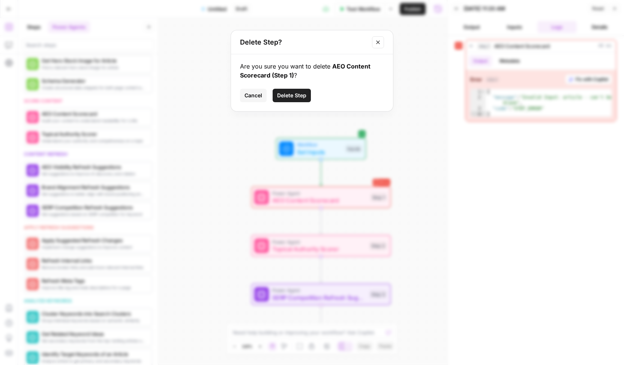
click at [288, 94] on span "Delete Step" at bounding box center [291, 95] width 29 height 7
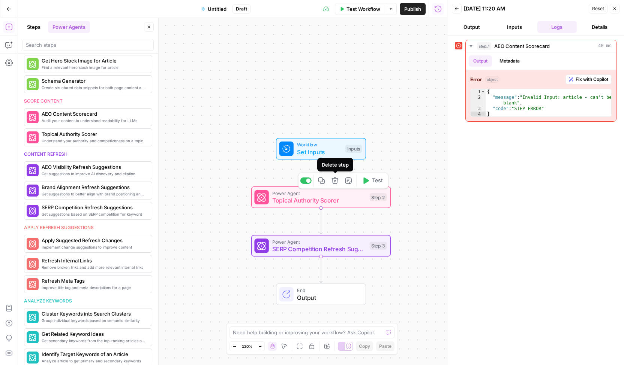
click at [335, 181] on icon "button" at bounding box center [334, 181] width 6 height 6
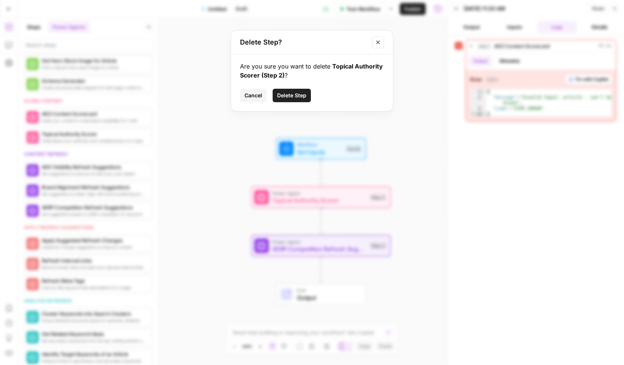
click at [294, 95] on span "Delete Step" at bounding box center [291, 95] width 29 height 7
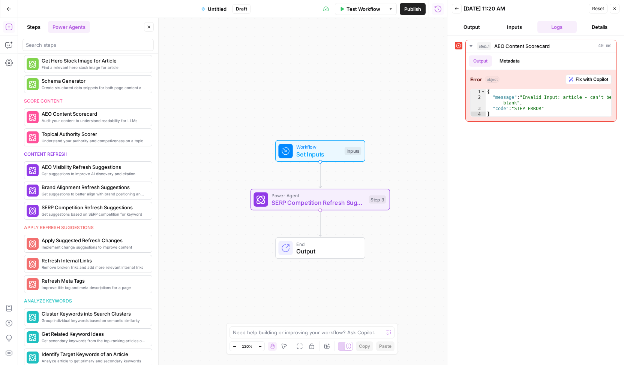
drag, startPoint x: 413, startPoint y: 164, endPoint x: 400, endPoint y: 136, distance: 30.5
click at [409, 162] on div "Workflow Set Inputs Inputs Power Agent SERP Competition Refresh Suggestions Ste…" at bounding box center [232, 191] width 429 height 347
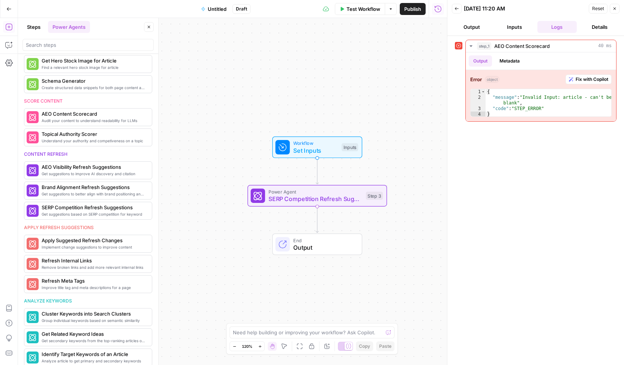
click at [376, 15] on button "Test Workflow" at bounding box center [360, 9] width 50 height 12
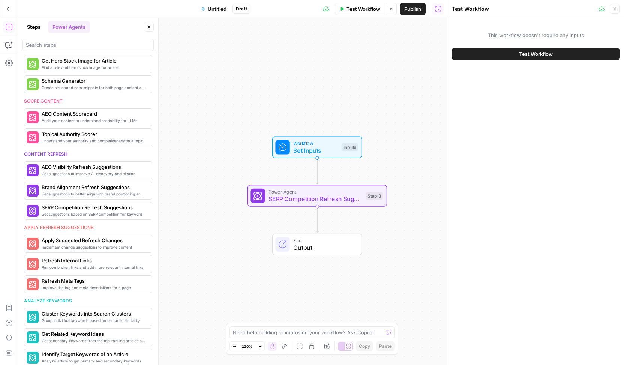
click at [500, 52] on button "Test Workflow" at bounding box center [536, 54] width 168 height 12
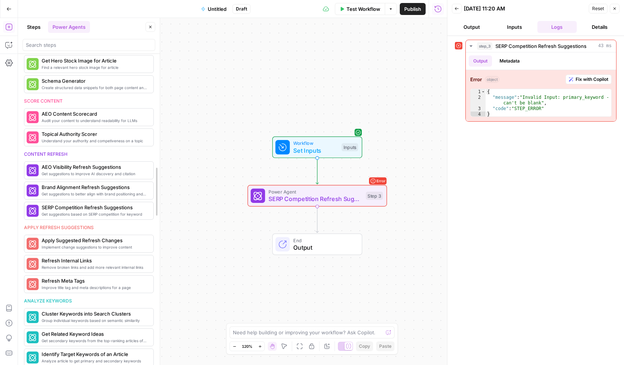
drag, startPoint x: 155, startPoint y: 235, endPoint x: 157, endPoint y: 199, distance: 36.4
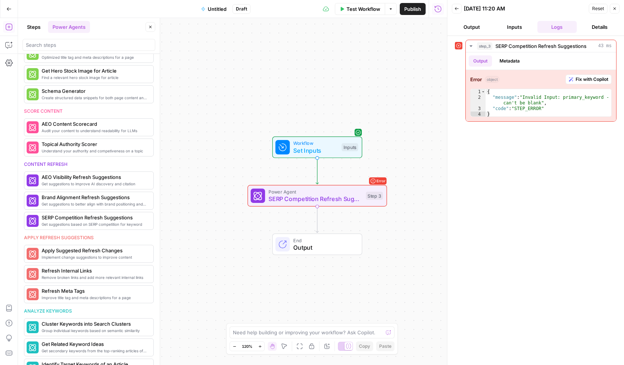
scroll to position [221, 0]
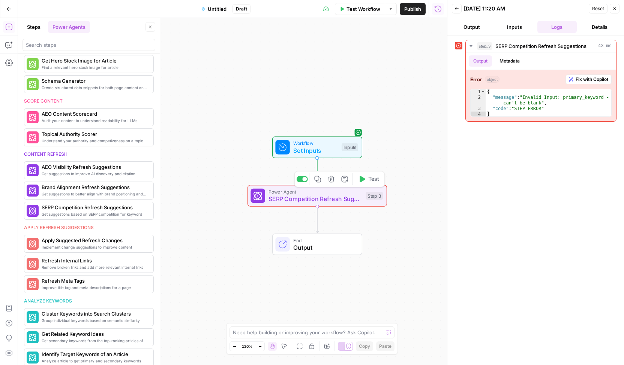
click at [277, 196] on span "SERP Competition Refresh Suggestions" at bounding box center [315, 198] width 94 height 9
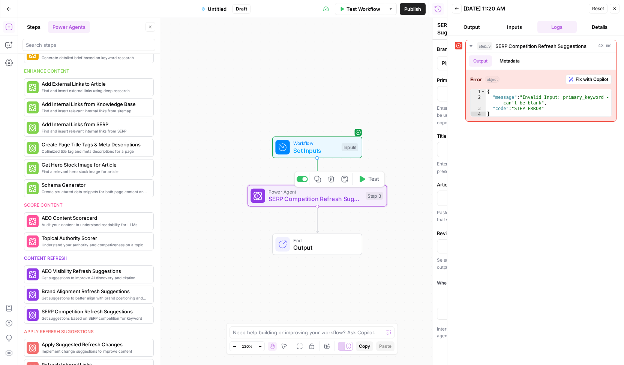
scroll to position [325, 0]
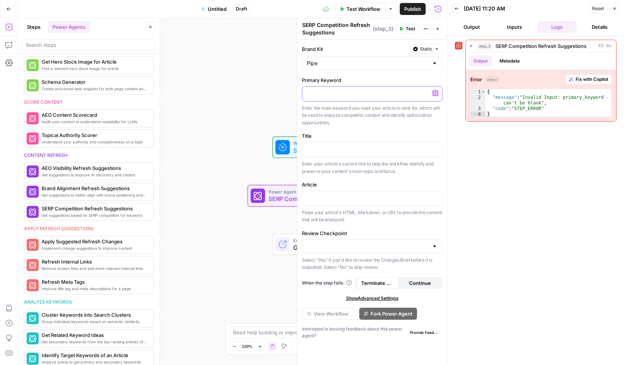
click at [361, 97] on div at bounding box center [372, 94] width 140 height 15
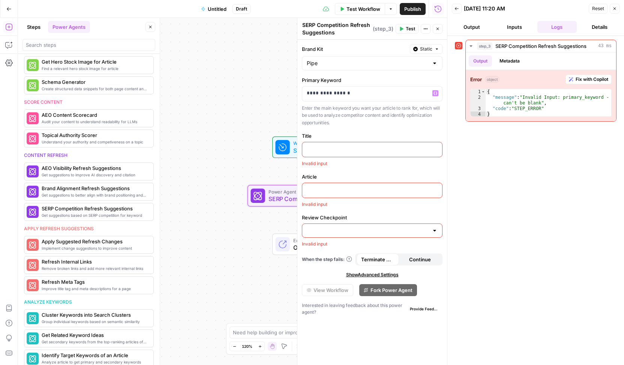
click at [381, 126] on div "**********" at bounding box center [372, 203] width 150 height 326
click at [272, 105] on div "Workflow Set Inputs Inputs Error Power Agent SERP Competition Refresh Suggestio…" at bounding box center [232, 191] width 429 height 347
click at [441, 30] on button "Close" at bounding box center [437, 29] width 10 height 10
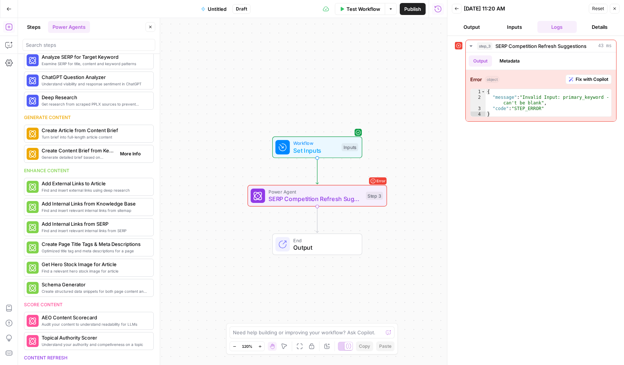
scroll to position [0, 0]
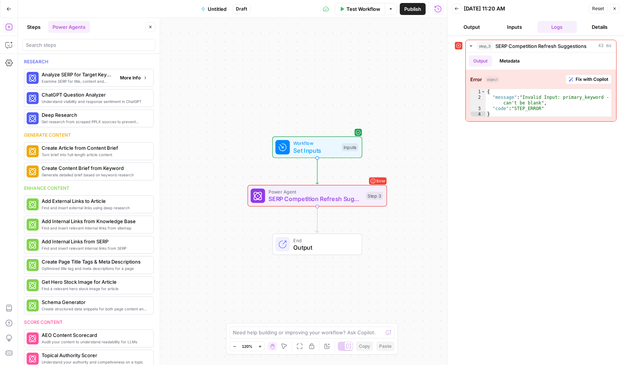
click at [76, 82] on span "Examine SERP for title, content and keyword patterns" at bounding box center [78, 81] width 72 height 6
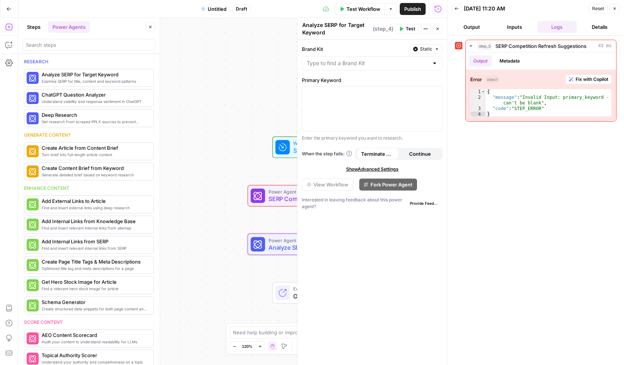
click at [202, 232] on div "Workflow Set Inputs Inputs Error Power Agent SERP Competition Refresh Suggestio…" at bounding box center [232, 191] width 429 height 347
click at [350, 66] on input "Brand Kit" at bounding box center [368, 63] width 122 height 7
click at [347, 83] on span "Pipe" at bounding box center [370, 81] width 125 height 7
type input "Pipe"
click at [235, 85] on div "Workflow Set Inputs Inputs Error Power Agent SERP Competition Refresh Suggestio…" at bounding box center [232, 191] width 429 height 347
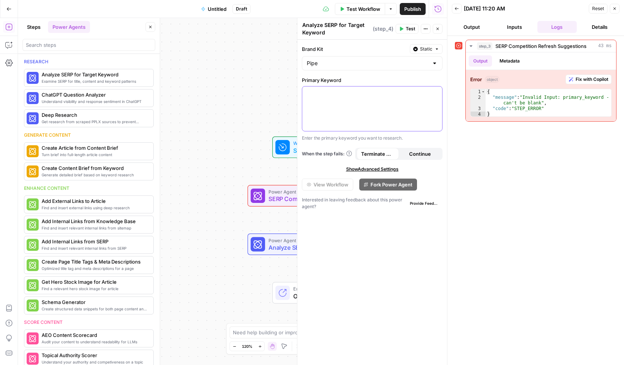
click at [331, 96] on p at bounding box center [372, 93] width 131 height 7
click at [267, 96] on div "Workflow Set Inputs Inputs Error Power Agent SERP Competition Refresh Suggestio…" at bounding box center [232, 191] width 429 height 347
click at [243, 121] on div "Workflow Set Inputs Inputs Error Power Agent SERP Competition Refresh Suggestio…" at bounding box center [232, 191] width 429 height 347
click at [218, 223] on div "Workflow Set Inputs Inputs Error Power Agent SERP Competition Refresh Suggestio…" at bounding box center [232, 191] width 429 height 347
click at [435, 30] on button "Close" at bounding box center [437, 29] width 10 height 10
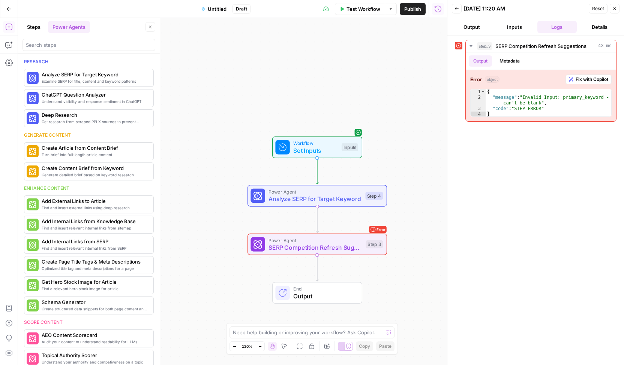
click at [211, 256] on div "Workflow Set Inputs Inputs Power Agent Analyze SERP for Target Keyword Step 4 E…" at bounding box center [232, 191] width 429 height 347
click at [368, 10] on span "Test Workflow" at bounding box center [363, 8] width 34 height 7
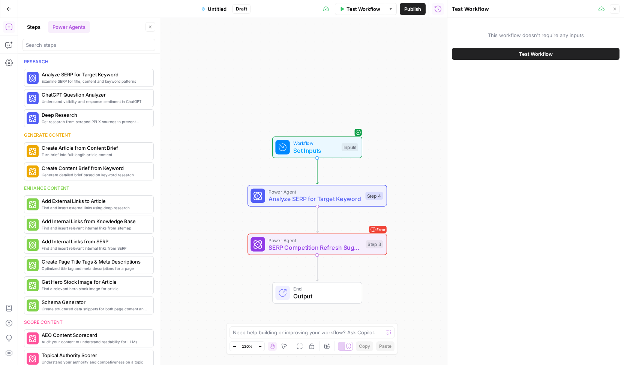
click at [509, 54] on button "Test Workflow" at bounding box center [536, 54] width 168 height 12
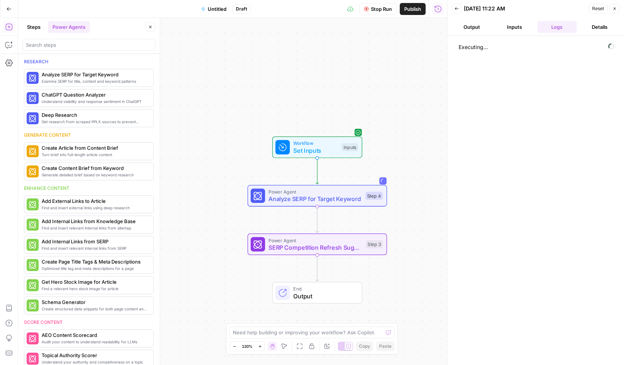
click at [473, 29] on button "Output" at bounding box center [472, 27] width 40 height 12
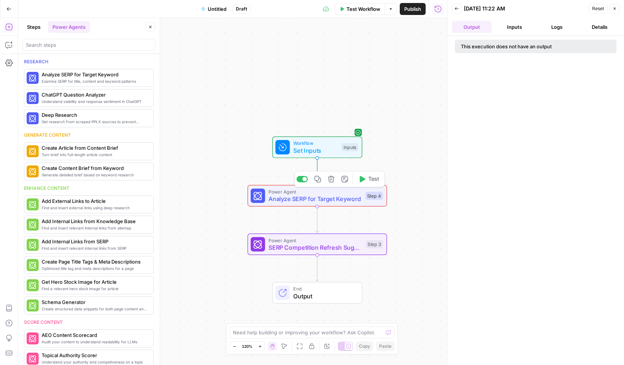
click at [351, 195] on span "Analyze SERP for Target Keyword" at bounding box center [314, 198] width 93 height 9
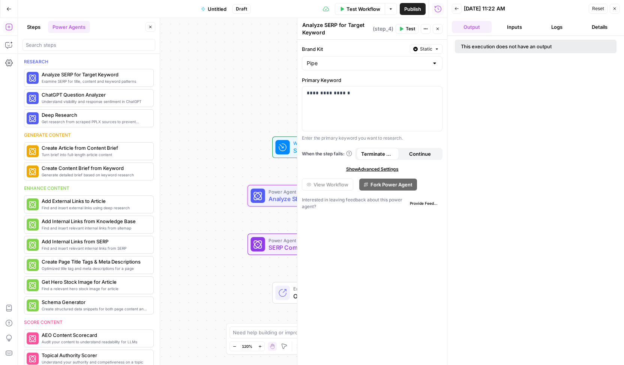
click at [238, 150] on div "Workflow Set Inputs Inputs Error Power Agent Analyze SERP for Target Keyword St…" at bounding box center [232, 191] width 429 height 347
click at [435, 28] on button "Close" at bounding box center [437, 29] width 10 height 10
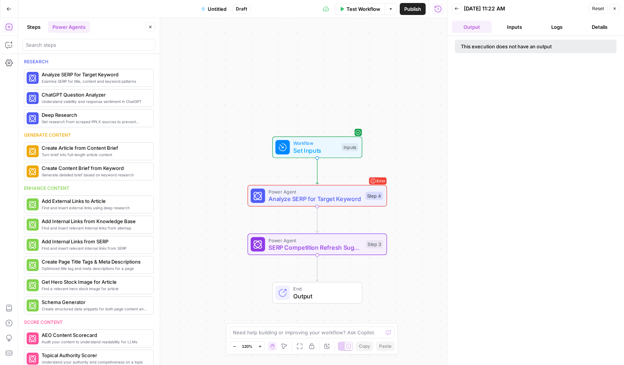
click at [297, 118] on div "Workflow Set Inputs Inputs Error Power Agent Analyze SERP for Target Keyword St…" at bounding box center [232, 191] width 429 height 347
click at [52, 44] on input "search" at bounding box center [89, 44] width 126 height 7
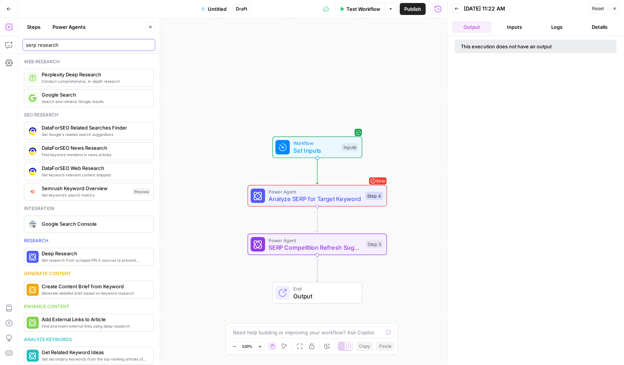
type input "serp research"
click at [316, 196] on span "Analyze SERP for Target Keyword" at bounding box center [314, 198] width 93 height 9
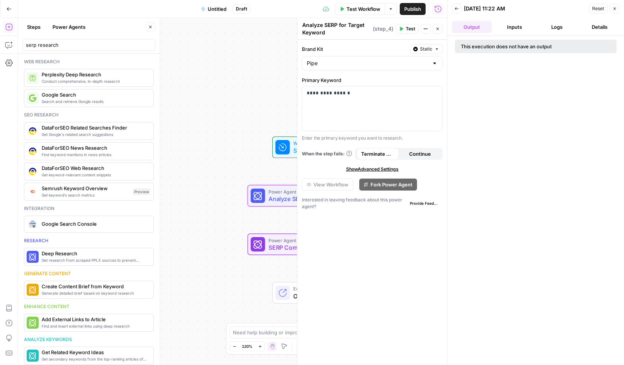
click at [116, 159] on div "Seo research Get Google's related search suggestions DataForSEO Related Searche…" at bounding box center [89, 156] width 130 height 89
click at [187, 157] on div "Workflow Set Inputs Inputs Error Power Agent Analyze SERP for Target Keyword St…" at bounding box center [232, 191] width 429 height 347
click at [437, 29] on icon "button" at bounding box center [437, 29] width 3 height 3
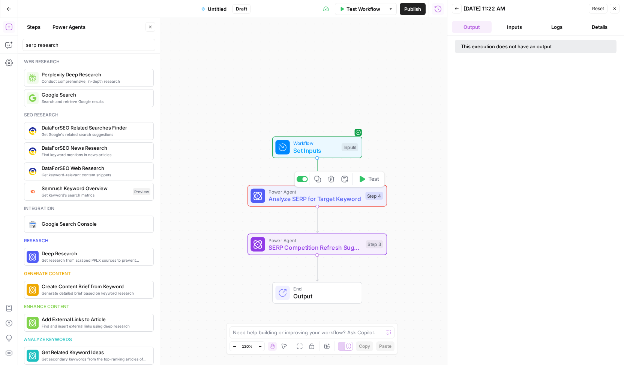
click at [381, 180] on button "Test" at bounding box center [369, 180] width 28 height 12
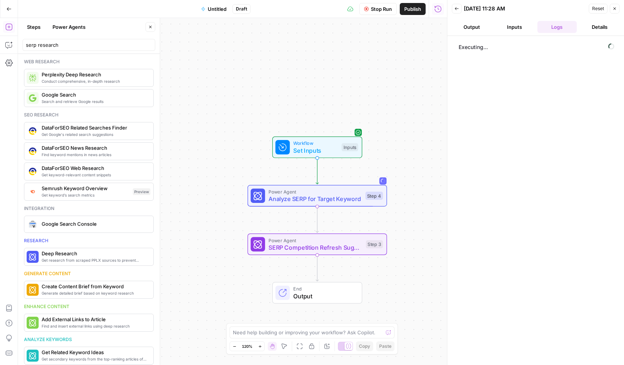
click at [383, 13] on button "Stop Run" at bounding box center [377, 9] width 37 height 12
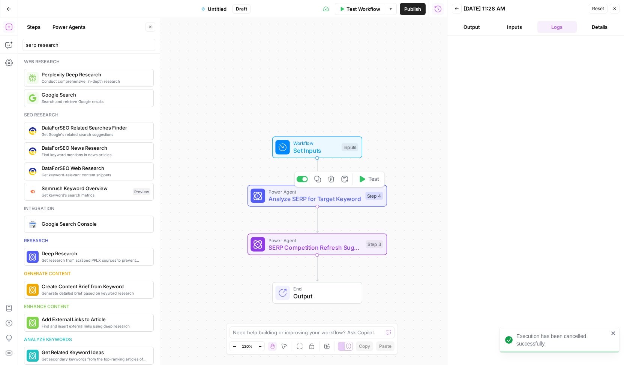
click at [331, 203] on span "Analyze SERP for Target Keyword" at bounding box center [314, 198] width 93 height 9
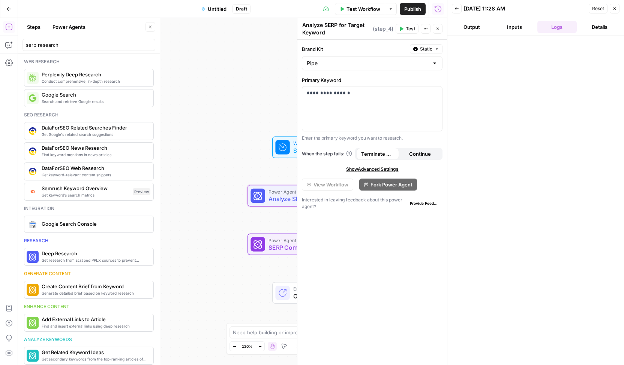
click at [404, 26] on button "Test" at bounding box center [406, 29] width 23 height 10
click at [243, 104] on div "Workflow Set Inputs Inputs Power Agent Analyze SERP for Target Keyword Step 4 P…" at bounding box center [232, 191] width 429 height 347
click at [438, 29] on icon "button" at bounding box center [437, 29] width 3 height 3
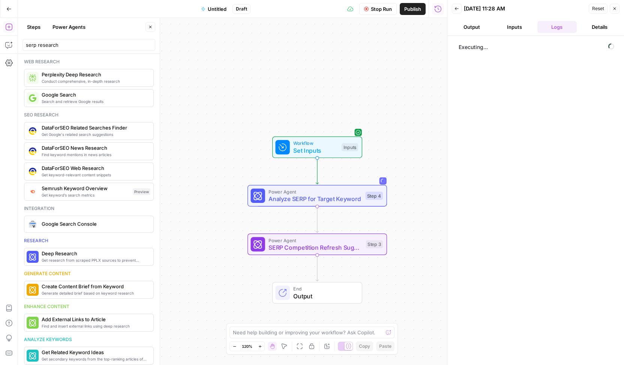
click at [379, 13] on button "Stop Run" at bounding box center [377, 9] width 37 height 12
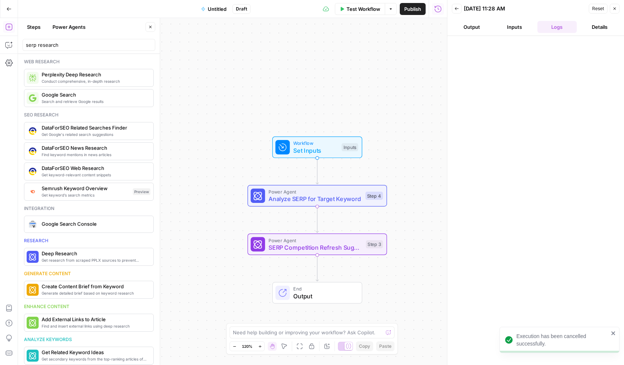
click at [69, 29] on button "Power Agents" at bounding box center [69, 27] width 42 height 12
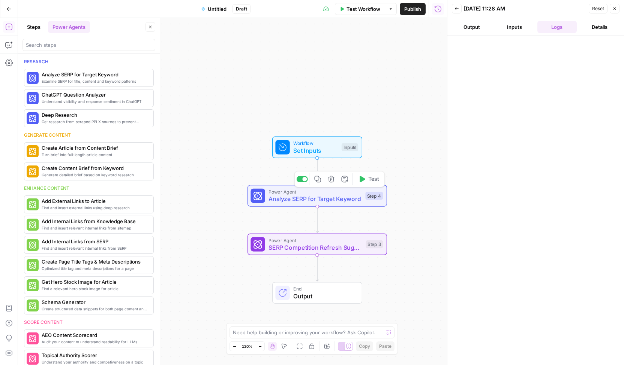
click at [332, 184] on button "Delete step" at bounding box center [331, 180] width 12 height 12
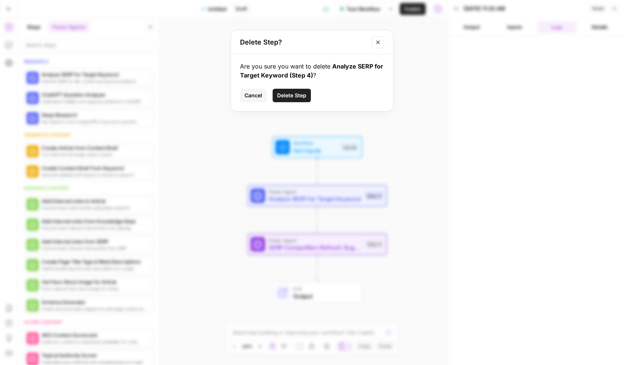
click at [301, 100] on button "Delete Step" at bounding box center [291, 95] width 38 height 13
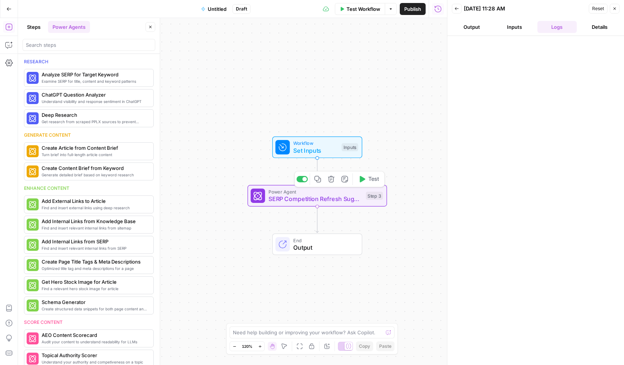
click at [338, 198] on span "SERP Competition Refresh Suggestions" at bounding box center [315, 198] width 94 height 9
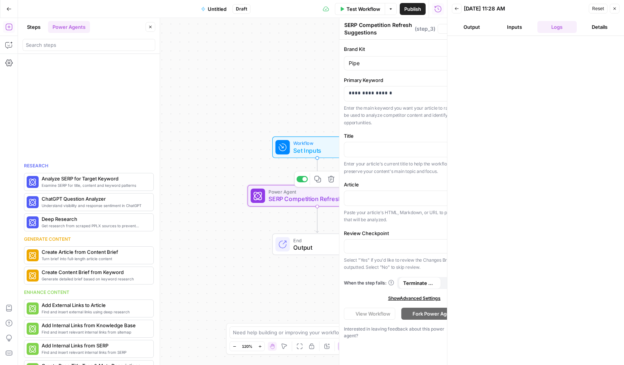
click at [344, 181] on label "Article" at bounding box center [414, 184] width 141 height 7
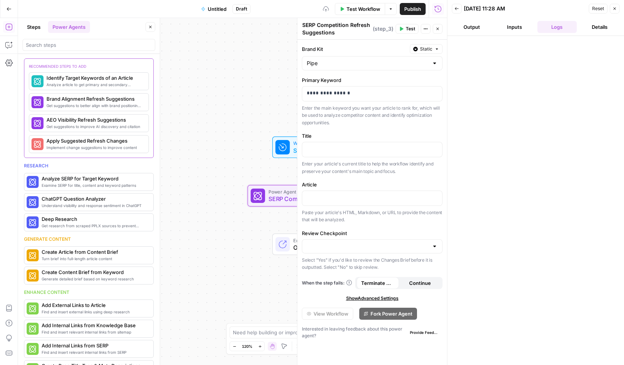
click at [248, 166] on div "Workflow Set Inputs Inputs Power Agent SERP Competition Refresh Suggestions Ste…" at bounding box center [232, 191] width 429 height 347
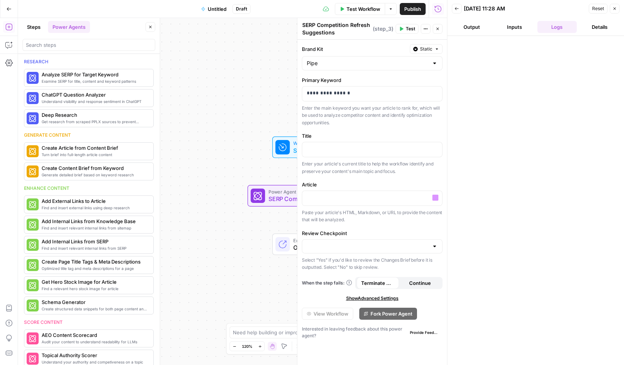
click at [265, 234] on div "End Output" at bounding box center [316, 245] width 139 height 22
click at [434, 30] on button "Close" at bounding box center [437, 29] width 10 height 10
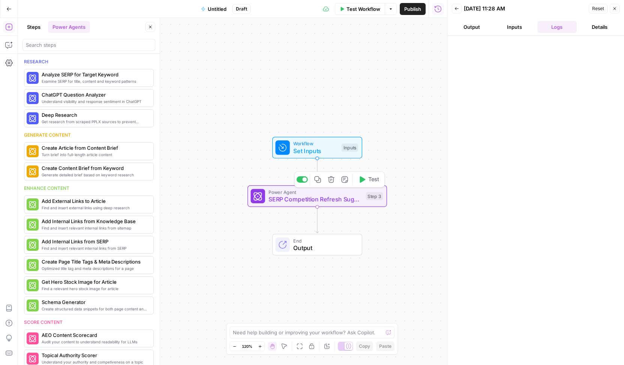
click at [333, 180] on icon "button" at bounding box center [331, 180] width 6 height 6
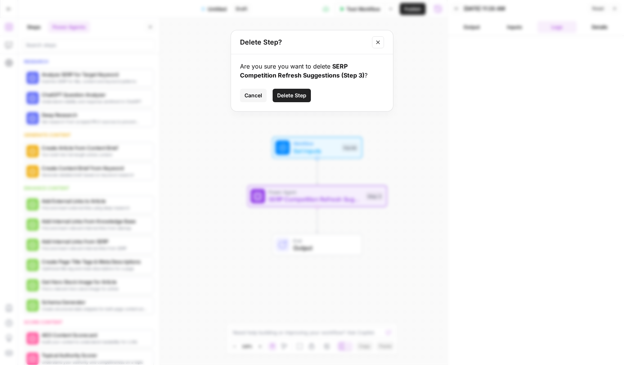
click at [293, 95] on span "Delete Step" at bounding box center [291, 95] width 29 height 7
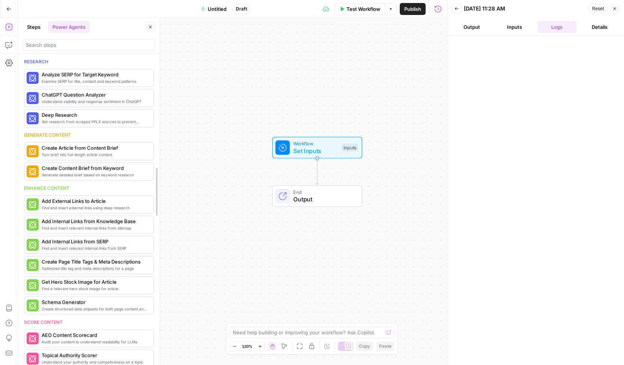
drag, startPoint x: 158, startPoint y: 117, endPoint x: 157, endPoint y: 98, distance: 18.8
click at [66, 27] on button "Power Agents" at bounding box center [69, 27] width 42 height 12
click at [82, 101] on span "Understand visibility and response sentiment in ChatGPT" at bounding box center [78, 102] width 72 height 6
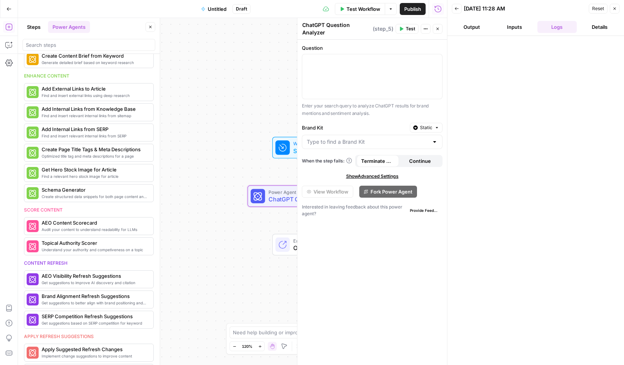
scroll to position [150, 0]
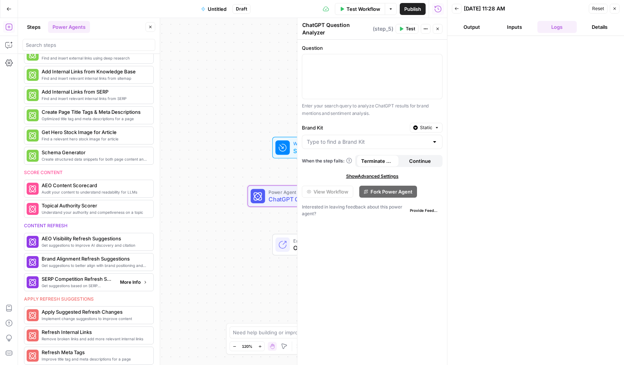
click at [75, 278] on span "SERP Competition Refresh Suggestions" at bounding box center [78, 278] width 72 height 7
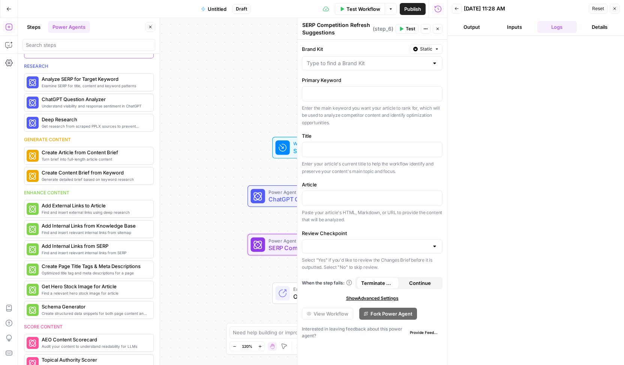
scroll to position [0, 0]
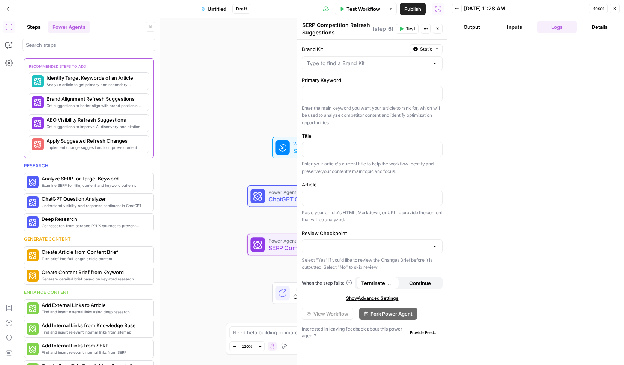
click at [186, 188] on div "Workflow Set Inputs Inputs Power Agent ChatGPT Question Analyzer Step 5 Power A…" at bounding box center [232, 191] width 429 height 347
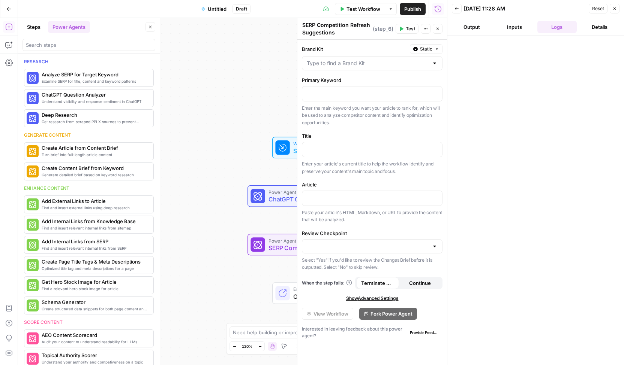
click at [438, 27] on icon "button" at bounding box center [437, 29] width 4 height 4
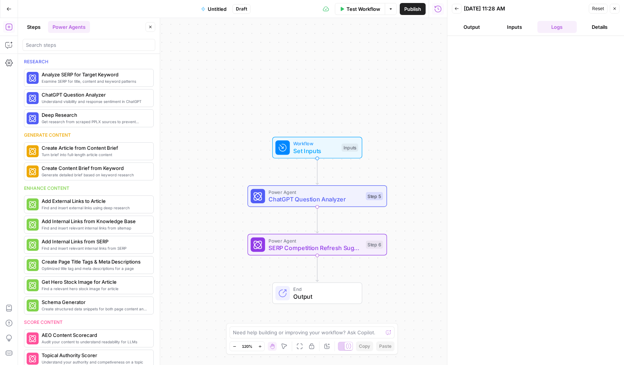
click at [11, 10] on icon "button" at bounding box center [8, 8] width 5 height 5
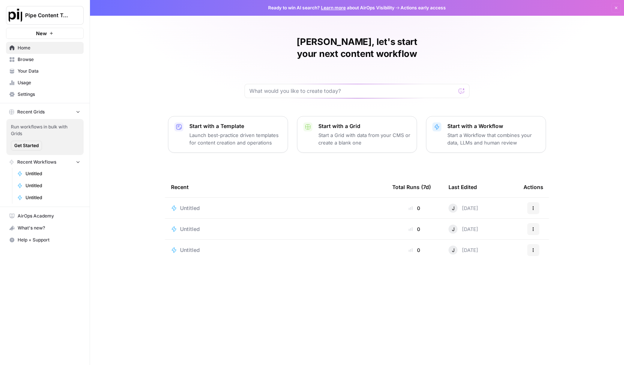
click at [273, 205] on div "Untitled" at bounding box center [275, 208] width 209 height 7
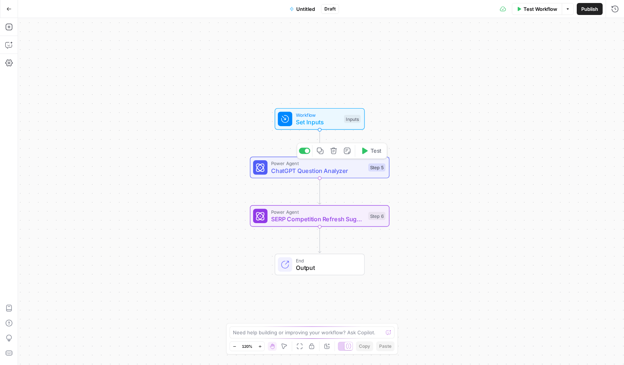
click at [331, 156] on button "Delete step" at bounding box center [334, 151] width 12 height 12
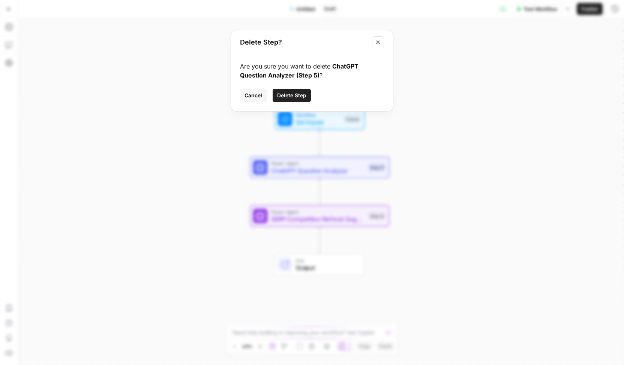
click at [294, 96] on span "Delete Step" at bounding box center [291, 95] width 29 height 7
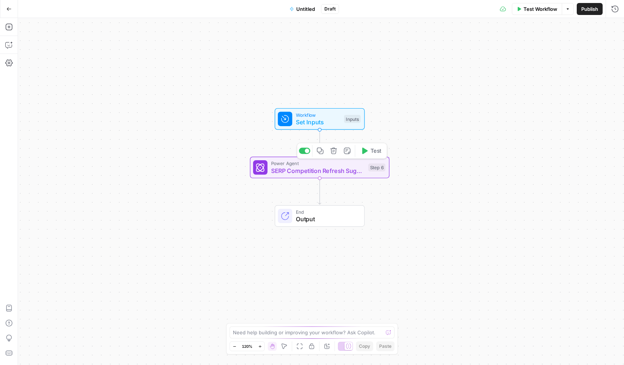
click at [336, 153] on icon "button" at bounding box center [333, 150] width 7 height 7
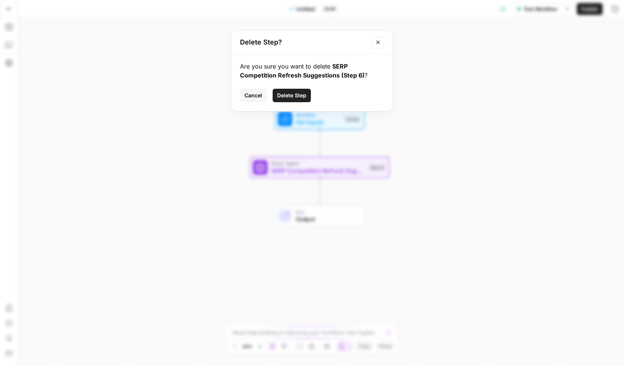
click at [298, 98] on span "Delete Step" at bounding box center [291, 95] width 29 height 7
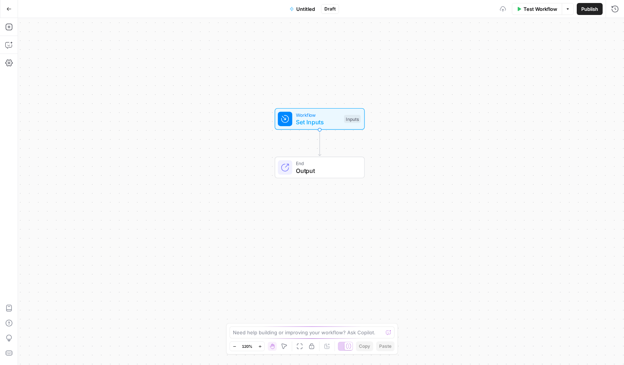
click at [206, 119] on div "Workflow Set Inputs Inputs End Output" at bounding box center [321, 191] width 606 height 347
click at [8, 30] on icon "button" at bounding box center [8, 27] width 7 height 7
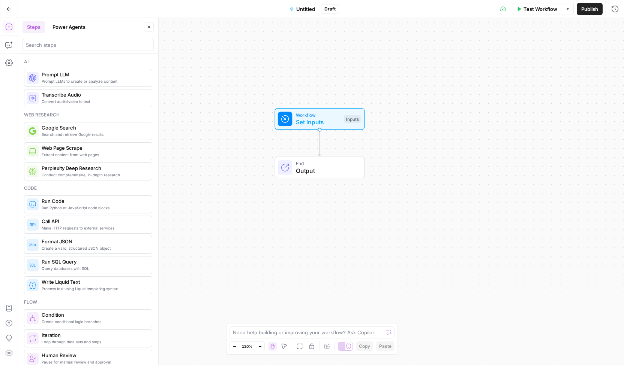
click at [67, 30] on button "Power Agents" at bounding box center [69, 27] width 42 height 12
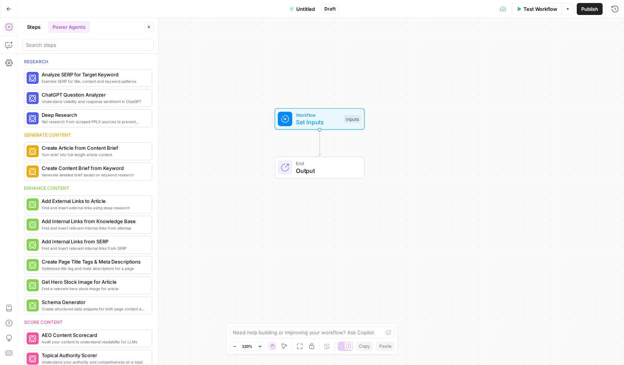
click at [34, 27] on button "Steps" at bounding box center [33, 27] width 22 height 12
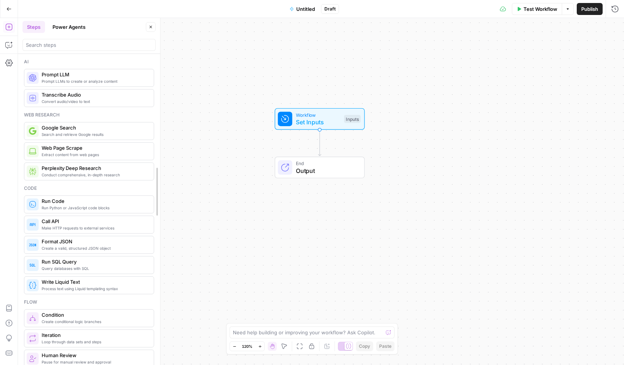
drag, startPoint x: 156, startPoint y: 97, endPoint x: 158, endPoint y: 110, distance: 12.9
drag, startPoint x: 157, startPoint y: 95, endPoint x: 156, endPoint y: 112, distance: 16.9
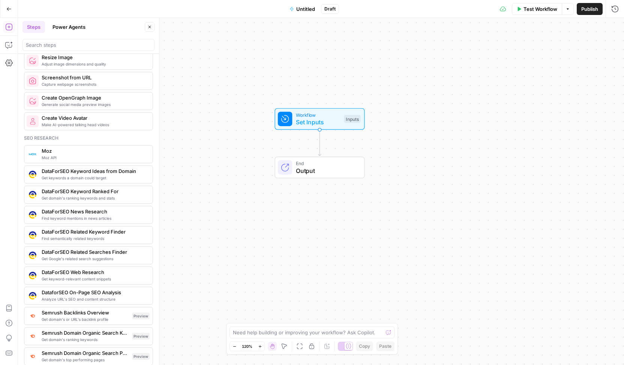
scroll to position [637, 0]
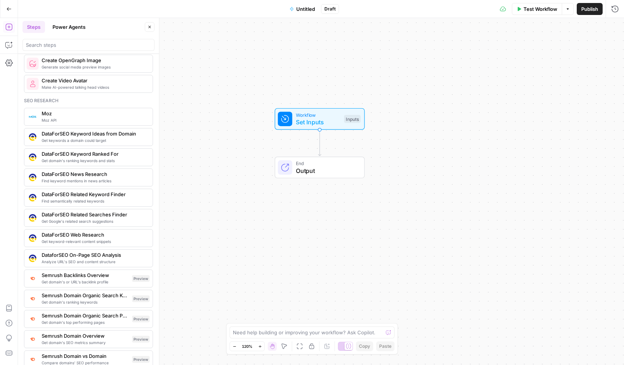
click at [97, 138] on span "Get keywords a domain could target" at bounding box center [94, 141] width 105 height 6
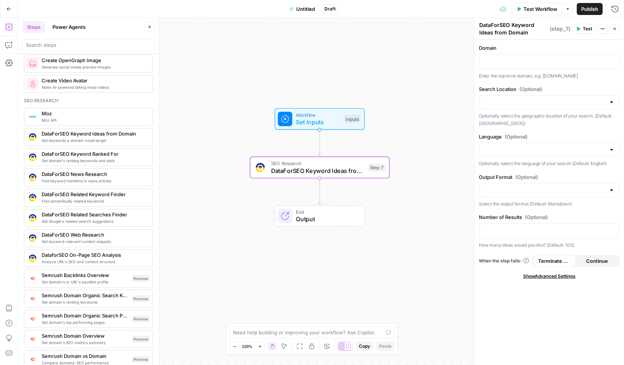
click at [85, 299] on span "Get domain's ranking keywords" at bounding box center [85, 302] width 87 height 6
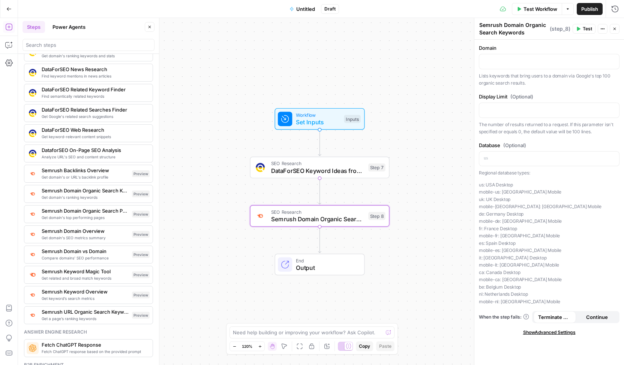
scroll to position [750, 0]
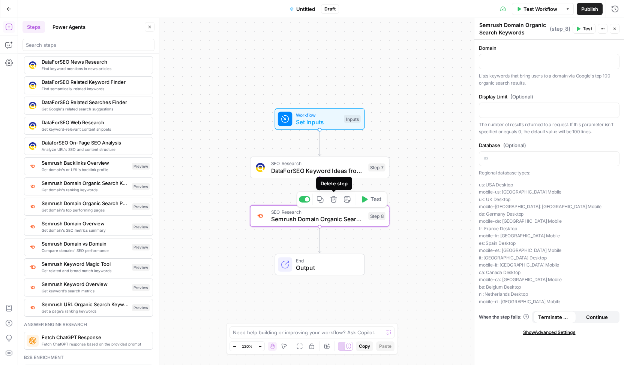
click at [333, 200] on icon "button" at bounding box center [333, 199] width 6 height 6
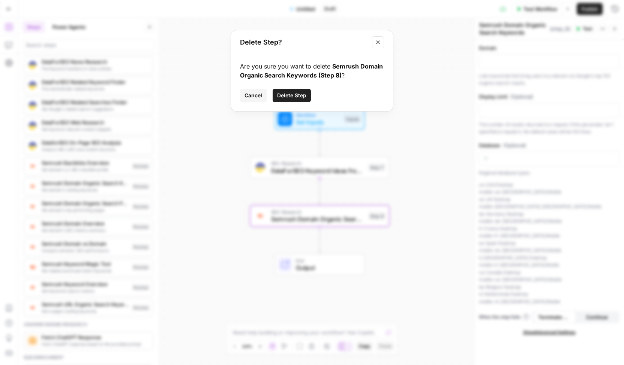
click at [293, 95] on span "Delete Step" at bounding box center [291, 95] width 29 height 7
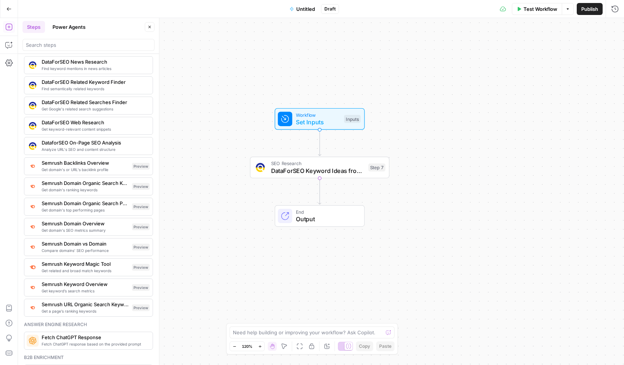
click at [76, 301] on span "Semrush URL Organic Search Keywords" at bounding box center [85, 304] width 87 height 7
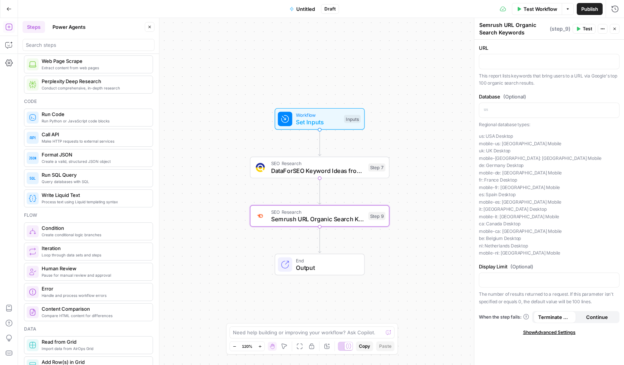
scroll to position [0, 0]
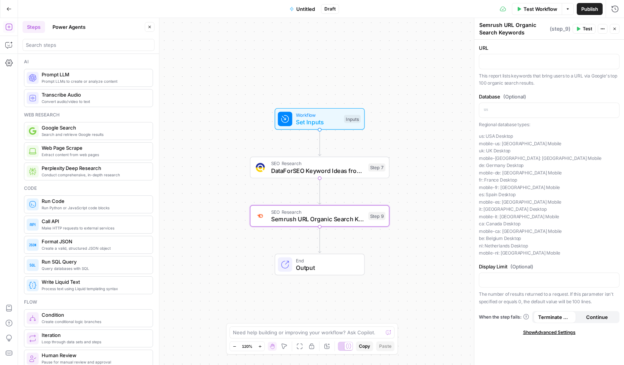
click at [95, 132] on span "Search and retrieve Google results" at bounding box center [94, 135] width 105 height 6
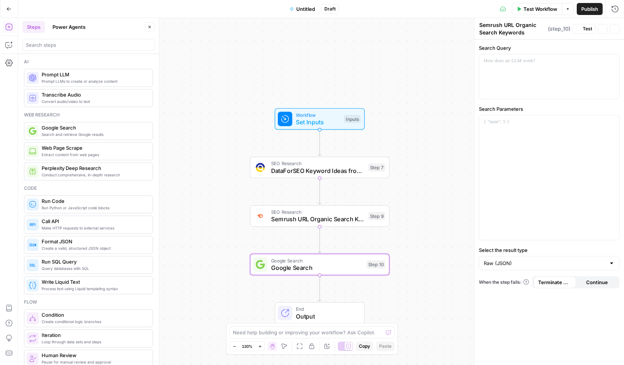
type textarea "Google Search"
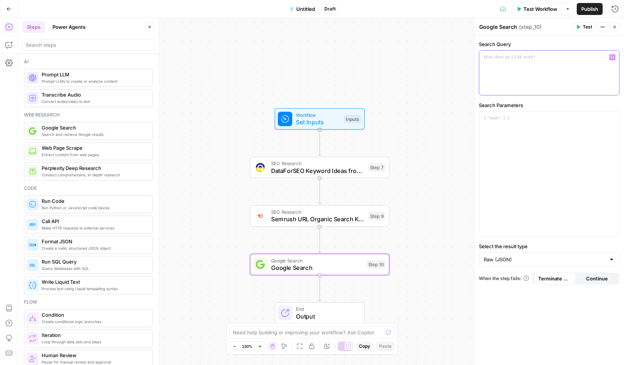
click at [525, 58] on p at bounding box center [548, 57] width 131 height 7
click at [310, 331] on textarea at bounding box center [308, 332] width 150 height 7
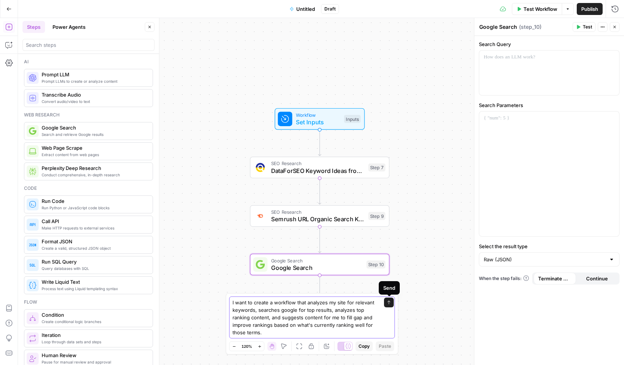
type textarea "I want to create a workflow that analyzes my site for relevant keywords, search…"
click at [390, 304] on icon "submit" at bounding box center [388, 303] width 4 height 4
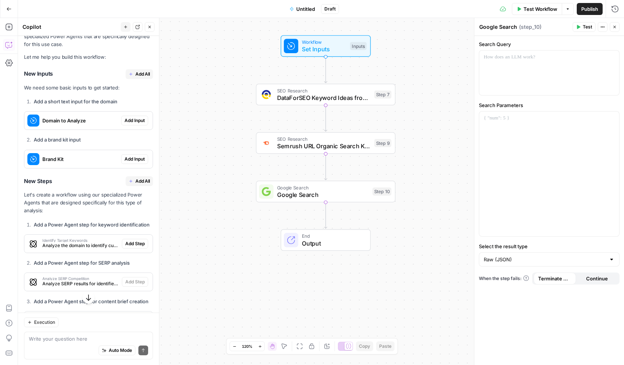
scroll to position [183, 0]
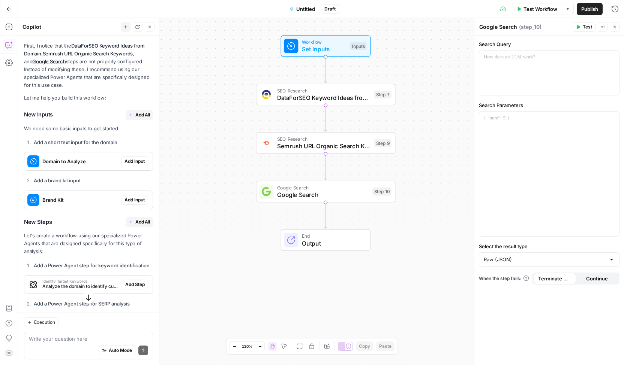
click at [135, 117] on span "Add All" at bounding box center [142, 115] width 15 height 7
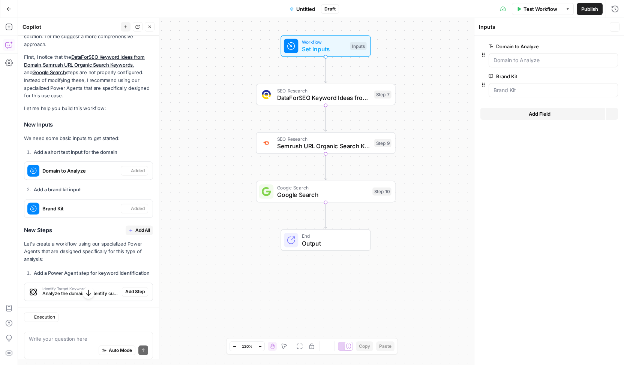
scroll to position [195, 0]
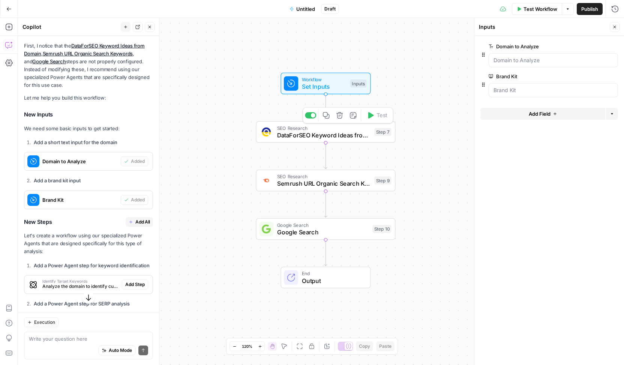
click at [339, 119] on icon "button" at bounding box center [339, 115] width 7 height 7
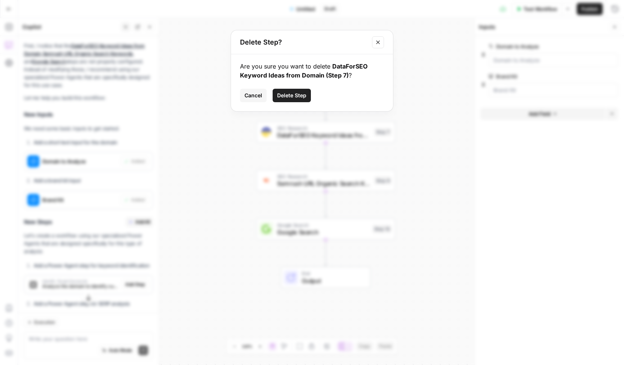
click at [295, 96] on span "Delete Step" at bounding box center [291, 95] width 29 height 7
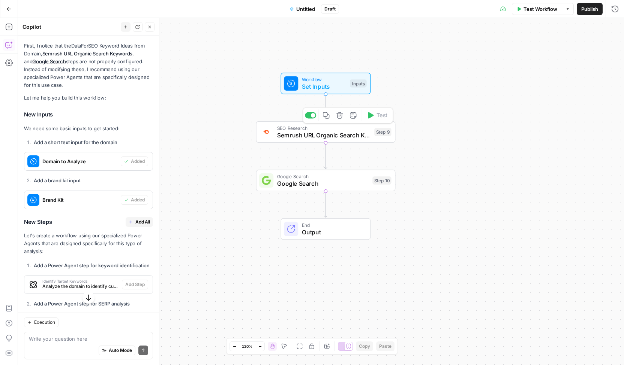
click at [341, 116] on icon "button" at bounding box center [339, 115] width 7 height 7
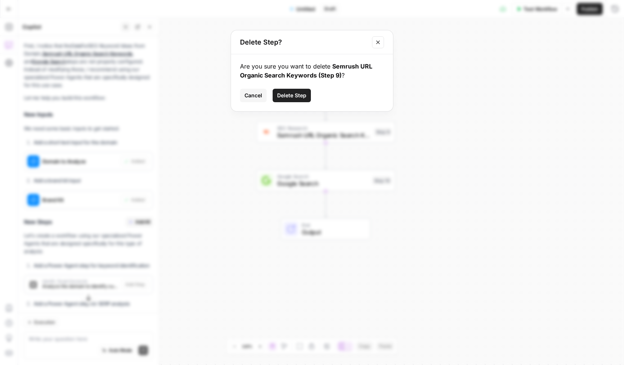
click at [298, 96] on span "Delete Step" at bounding box center [291, 95] width 29 height 7
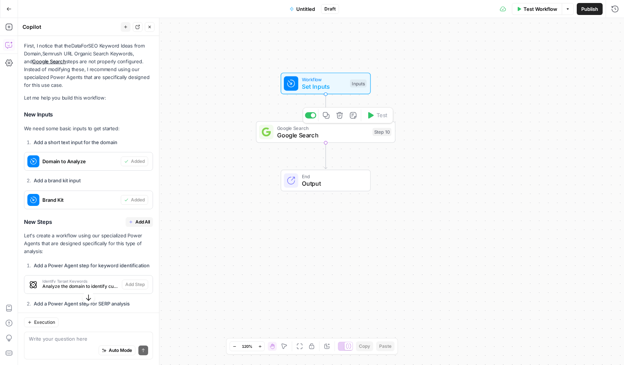
click at [343, 118] on icon "button" at bounding box center [339, 115] width 7 height 7
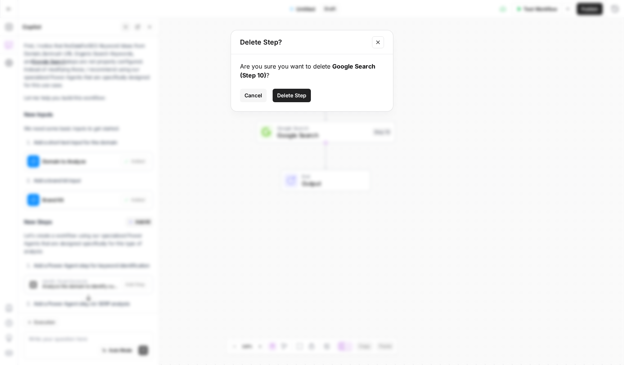
click at [301, 93] on span "Delete Step" at bounding box center [291, 95] width 29 height 7
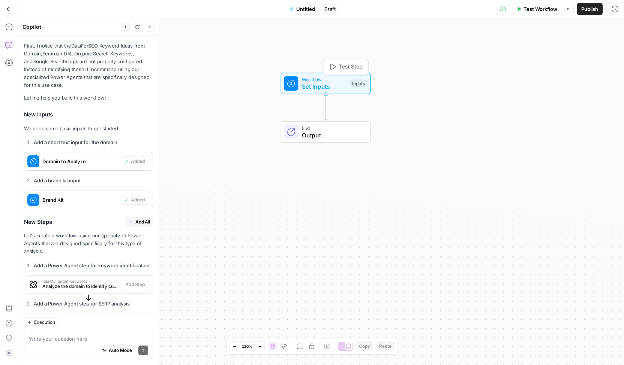
click at [320, 89] on span "Set Inputs" at bounding box center [324, 86] width 45 height 9
click at [612, 76] on icon "button" at bounding box center [613, 77] width 4 height 4
click at [568, 63] on Analyze "Domain to Analyze" at bounding box center [553, 60] width 120 height 7
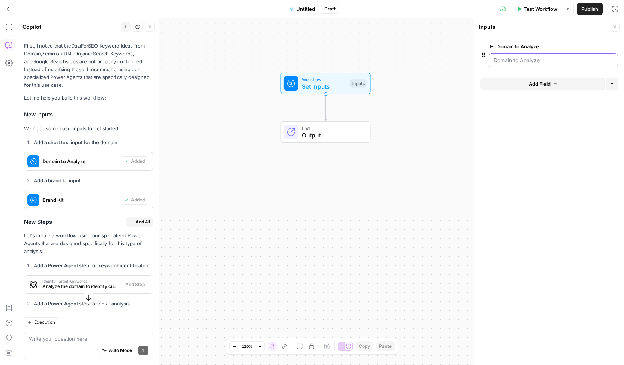
click at [558, 59] on Analyze "Domain to Analyze" at bounding box center [553, 60] width 120 height 7
click at [331, 81] on span "Workflow" at bounding box center [324, 79] width 45 height 7
click at [530, 58] on Analyze "Domain to Analyze" at bounding box center [553, 60] width 120 height 7
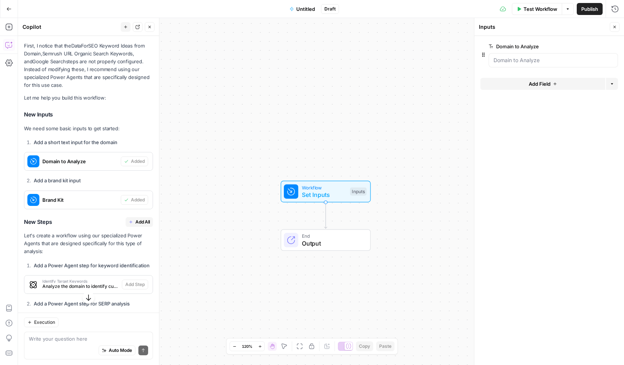
click at [574, 85] on button "Add Field" at bounding box center [542, 84] width 125 height 12
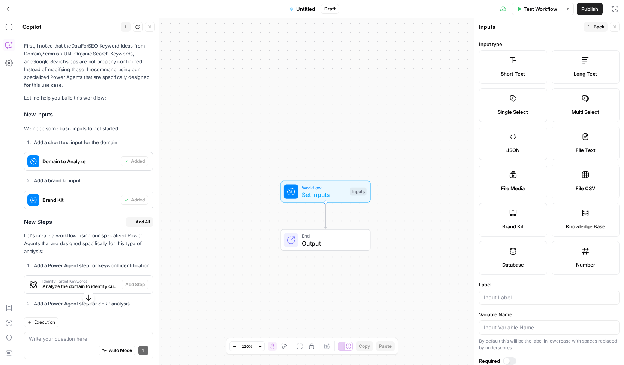
click at [516, 214] on label "Brand Kit" at bounding box center [513, 220] width 68 height 34
click at [590, 27] on icon "button" at bounding box center [589, 26] width 4 height 3
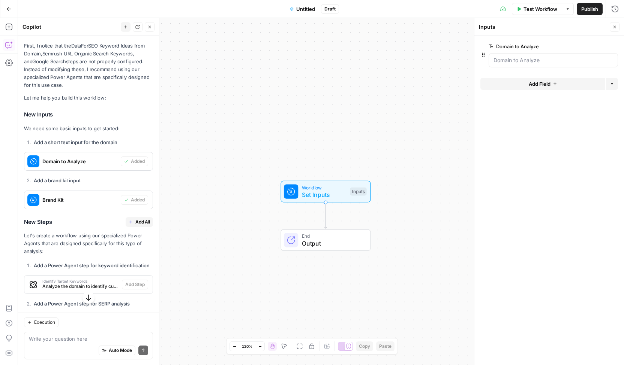
click at [551, 86] on button "Add Field" at bounding box center [542, 84] width 125 height 12
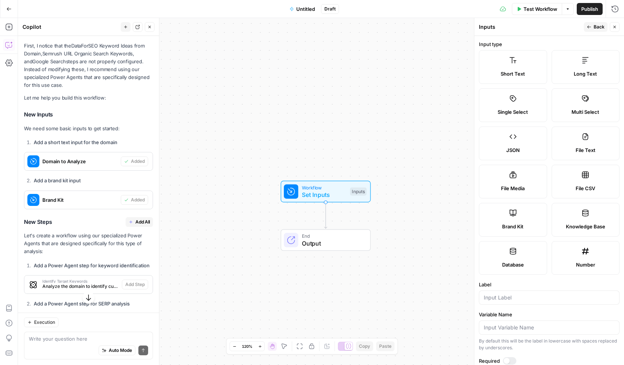
click at [516, 220] on label "Brand Kit" at bounding box center [513, 220] width 68 height 34
click at [613, 26] on icon "button" at bounding box center [614, 27] width 3 height 3
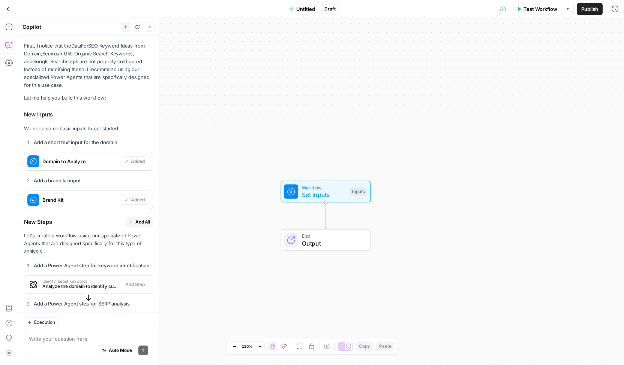
click at [345, 189] on span "Workflow" at bounding box center [324, 187] width 45 height 7
click at [559, 83] on button "Add Field" at bounding box center [542, 84] width 125 height 12
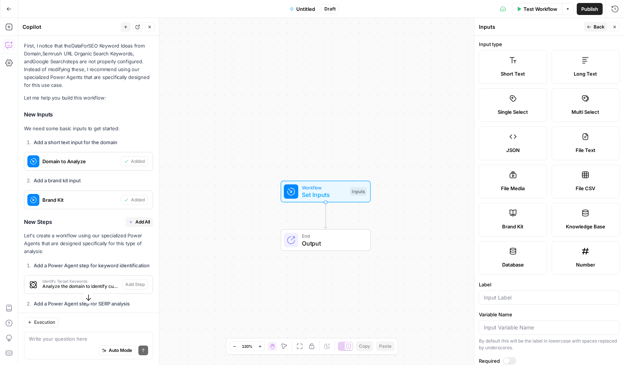
click at [513, 218] on label "Brand Kit" at bounding box center [513, 220] width 68 height 34
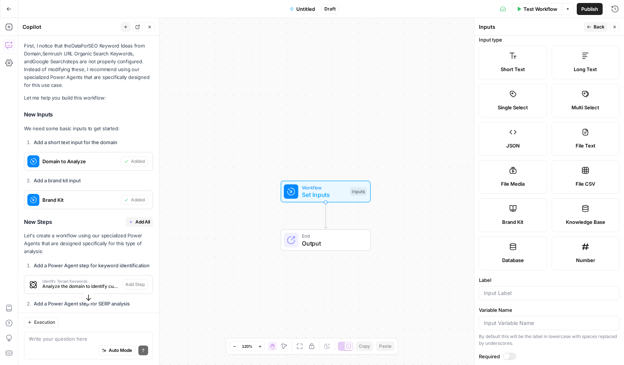
scroll to position [0, 0]
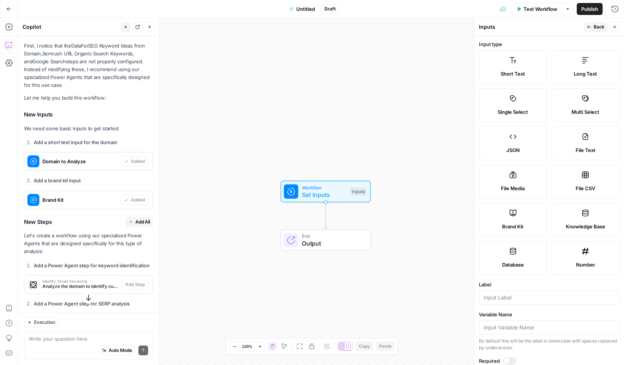
click at [601, 25] on span "Back" at bounding box center [598, 27] width 11 height 7
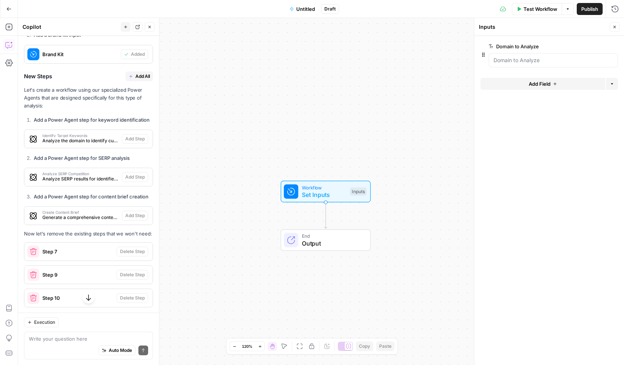
scroll to position [345, 0]
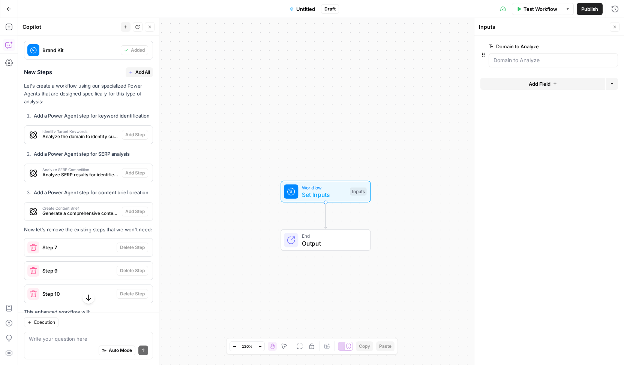
click at [142, 73] on span "Add All" at bounding box center [142, 72] width 15 height 7
click at [181, 96] on div "Workflow Set Inputs Inputs End Output" at bounding box center [321, 191] width 606 height 347
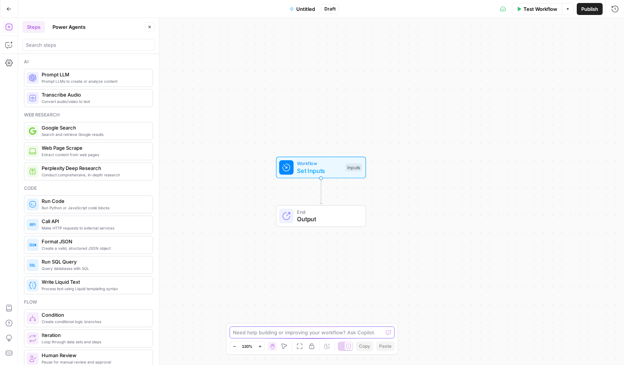
click at [308, 334] on textarea at bounding box center [308, 332] width 150 height 7
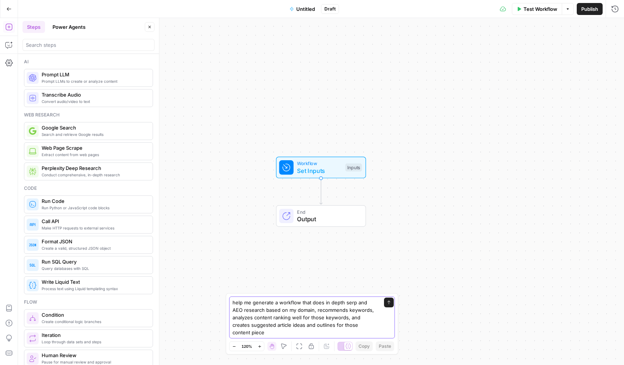
type textarea "help me generate a workflow that does in depth serp and AEO research based on m…"
click at [389, 305] on icon "submit" at bounding box center [388, 303] width 4 height 4
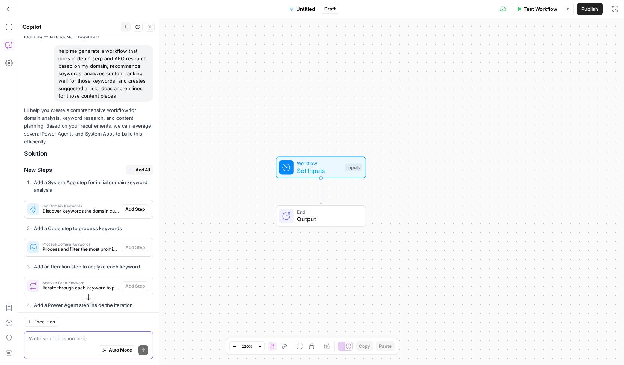
scroll to position [32, 0]
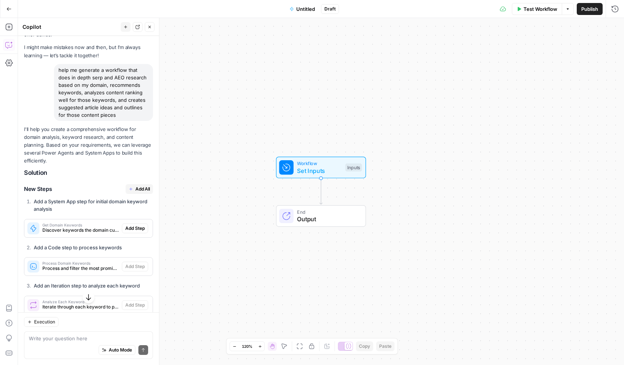
click at [141, 193] on span "Add All" at bounding box center [142, 189] width 15 height 7
click at [159, 192] on div at bounding box center [158, 191] width 7 height 347
click at [80, 227] on span "Get Domain Keywords" at bounding box center [81, 225] width 79 height 4
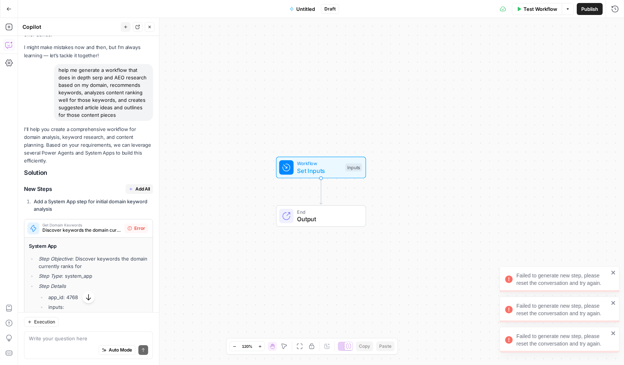
click at [612, 333] on icon "close" at bounding box center [612, 334] width 5 height 6
click at [611, 304] on icon "close" at bounding box center [612, 303] width 5 height 6
click at [613, 275] on icon "close" at bounding box center [612, 273] width 5 height 6
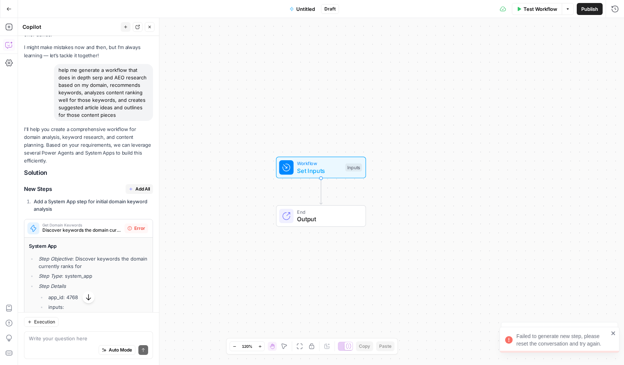
click at [185, 257] on div "Workflow Set Inputs Inputs End Output" at bounding box center [321, 191] width 606 height 347
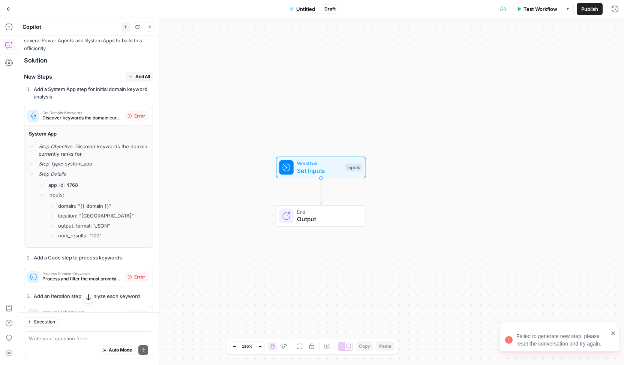
click at [134, 120] on span "Error" at bounding box center [139, 116] width 11 height 7
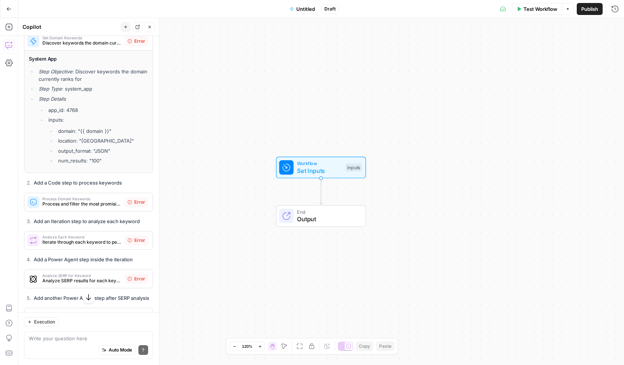
scroll to position [182, 0]
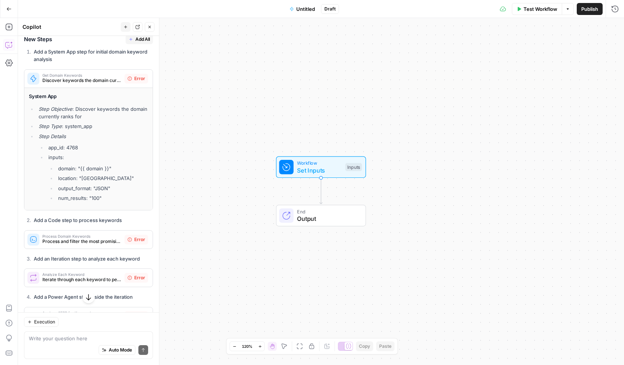
click at [179, 123] on div "Workflow Set Inputs Inputs End Output" at bounding box center [321, 191] width 606 height 347
drag, startPoint x: 109, startPoint y: 68, endPoint x: 107, endPoint y: 64, distance: 4.9
click at [109, 63] on li "Add a System App step for initial domain keyword analysis" at bounding box center [92, 55] width 121 height 15
click at [91, 44] on h3 "New Steps Add All" at bounding box center [88, 39] width 129 height 10
click at [134, 82] on span "Error" at bounding box center [139, 78] width 11 height 7
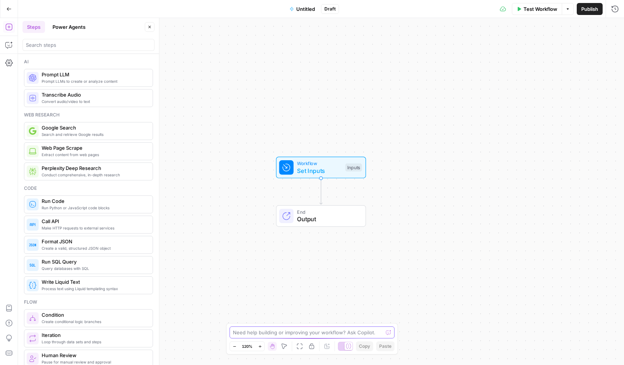
click at [260, 334] on textarea at bounding box center [308, 332] width 150 height 7
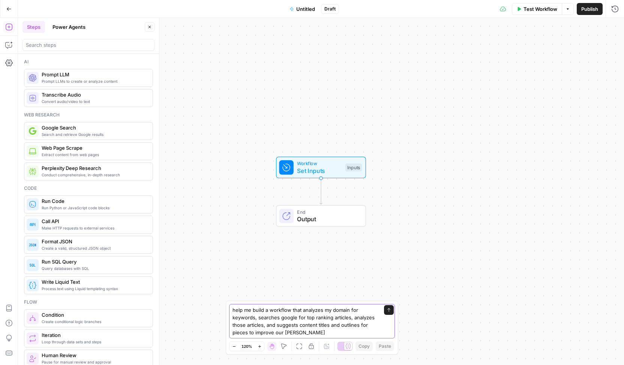
type textarea "help me build a workflow that analyzes my domain for keywords, searches google …"
click at [386, 314] on button "Send" at bounding box center [389, 310] width 10 height 10
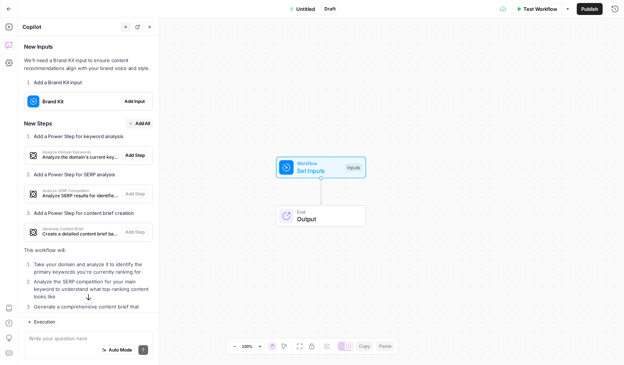
scroll to position [144, 0]
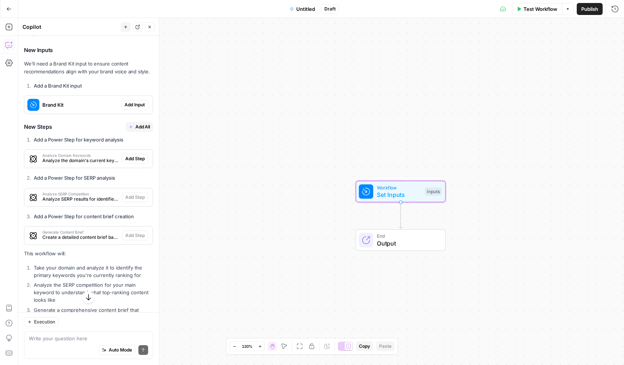
click at [126, 108] on span "Add Input" at bounding box center [134, 105] width 20 height 7
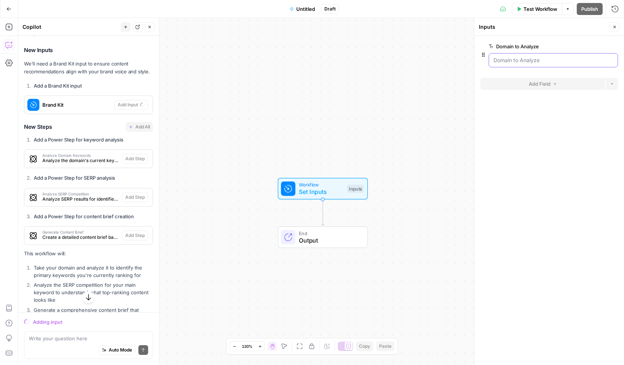
click at [512, 61] on Analyze "Domain to Analyze" at bounding box center [553, 60] width 120 height 7
click at [563, 60] on Analyze "Domain to Analyze" at bounding box center [553, 60] width 120 height 7
click at [334, 191] on span "Set Inputs" at bounding box center [321, 191] width 45 height 9
click at [267, 142] on div "Workflow Set Inputs Inputs End Output" at bounding box center [321, 191] width 606 height 347
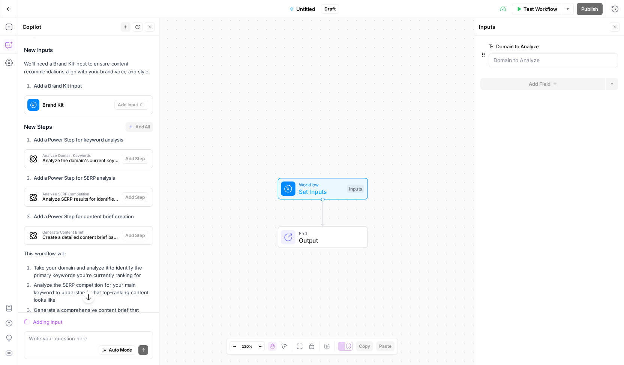
click at [614, 25] on icon "button" at bounding box center [614, 27] width 4 height 4
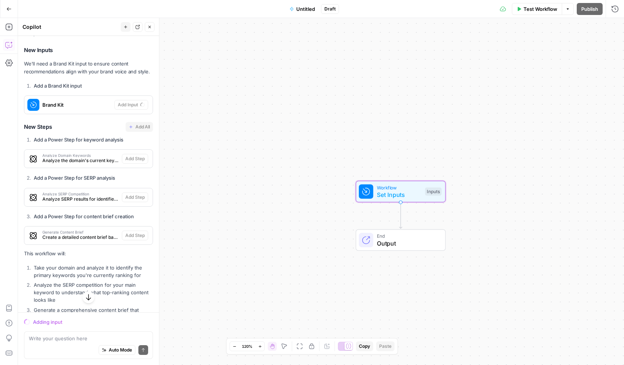
click at [165, 97] on div "Workflow Set Inputs Inputs End Output" at bounding box center [321, 191] width 606 height 347
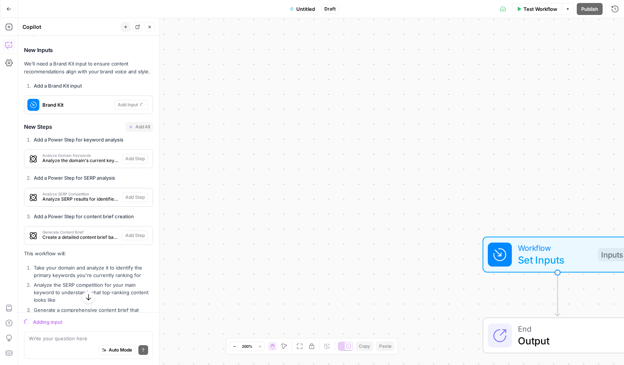
click at [143, 86] on div "I'll help you build a comprehensive workflow for SEO content analysis and plann…" at bounding box center [88, 222] width 129 height 433
click at [463, 166] on div "Workflow Set Inputs Inputs End Output" at bounding box center [321, 191] width 606 height 347
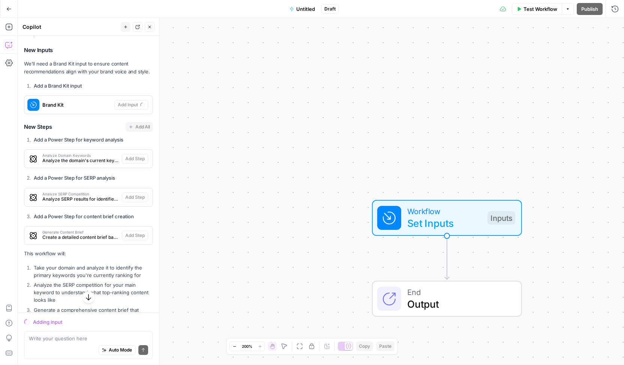
drag, startPoint x: 462, startPoint y: 165, endPoint x: 352, endPoint y: 128, distance: 116.3
click at [352, 129] on div "Workflow Set Inputs Inputs End Output" at bounding box center [321, 191] width 606 height 347
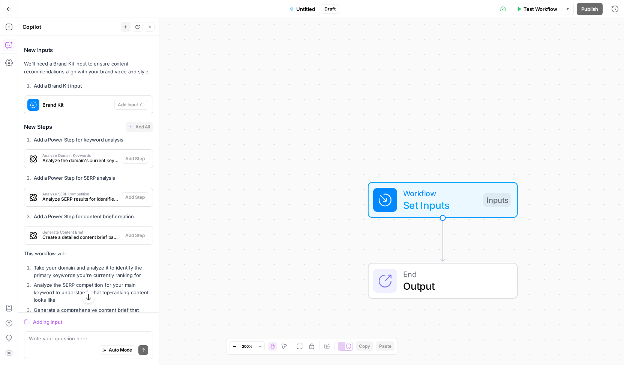
drag, startPoint x: 311, startPoint y: 174, endPoint x: 302, endPoint y: 137, distance: 38.6
click at [302, 138] on div "Workflow Set Inputs Inputs End Output" at bounding box center [321, 191] width 606 height 347
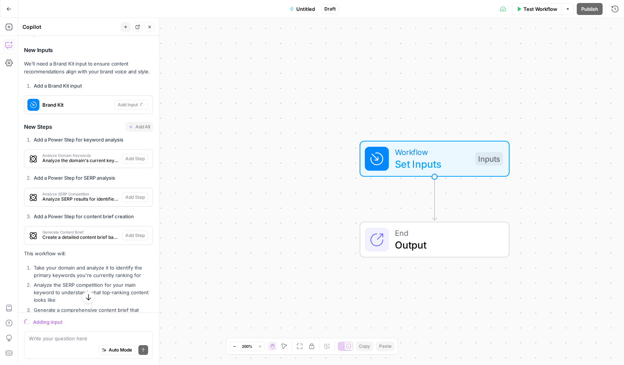
drag, startPoint x: 225, startPoint y: 209, endPoint x: 231, endPoint y: 177, distance: 32.9
click at [231, 177] on div "Workflow Set Inputs Inputs End Output" at bounding box center [321, 191] width 606 height 347
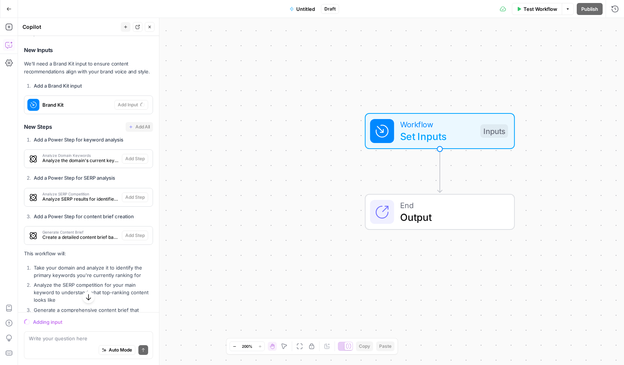
scroll to position [181, 0]
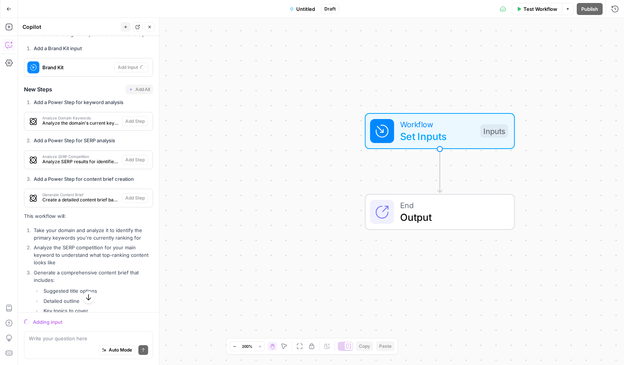
click at [174, 132] on div "Workflow Set Inputs Inputs End Output" at bounding box center [321, 191] width 606 height 347
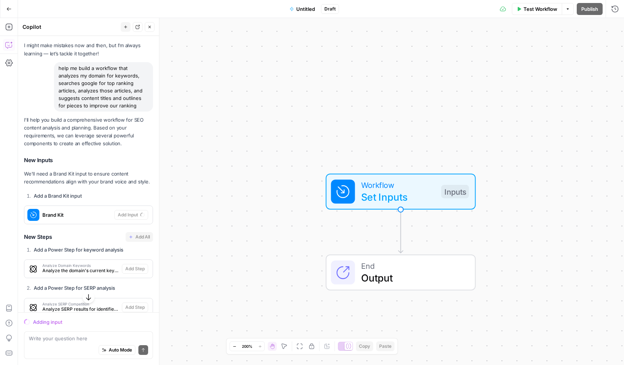
scroll to position [31, 0]
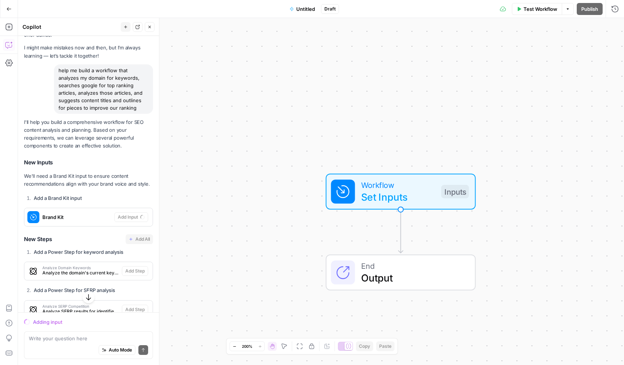
drag, startPoint x: 59, startPoint y: 71, endPoint x: 141, endPoint y: 106, distance: 89.3
click at [141, 106] on div "help me build a workflow that analyzes my domain for keywords, searches google …" at bounding box center [103, 88] width 99 height 49
copy div "help me build a workflow that analyzes my domain for keywords, searches google …"
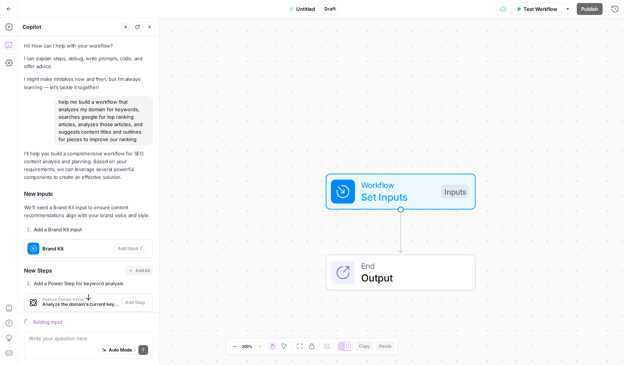
scroll to position [37, 0]
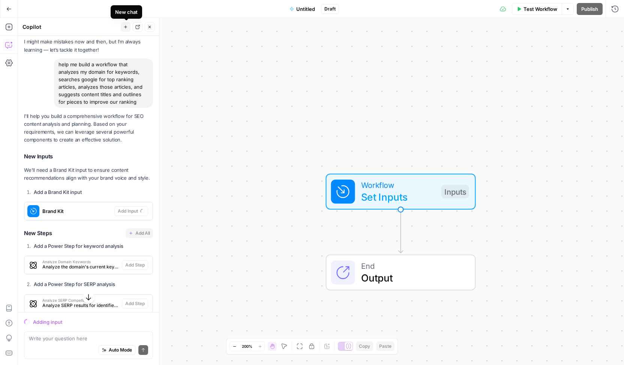
click at [129, 27] on button "New chat" at bounding box center [126, 27] width 10 height 10
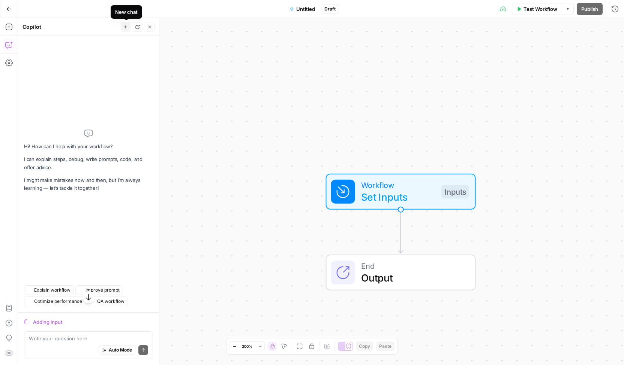
scroll to position [0, 0]
click at [74, 338] on textarea at bounding box center [88, 338] width 119 height 7
paste textarea "help me build a workflow that analyzes my domain for keywords, searches google …"
type textarea "help me build a workflow that analyzes my domain for keywords, searches google …"
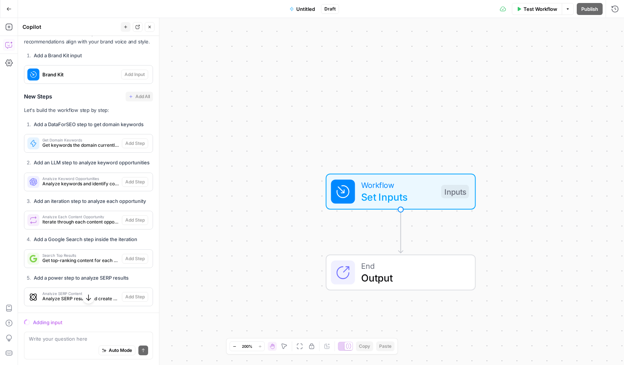
scroll to position [148, 0]
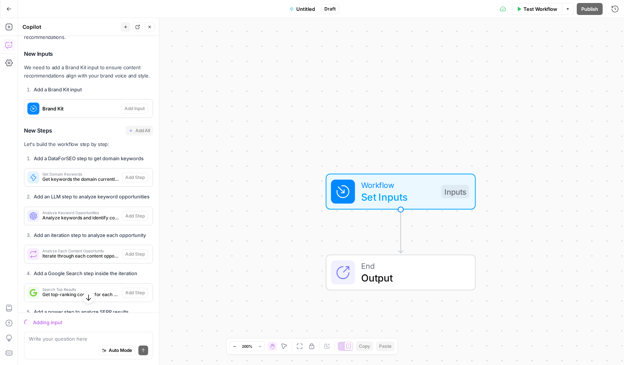
click at [440, 187] on div "Workflow Set Inputs Inputs" at bounding box center [400, 191] width 138 height 25
click at [522, 63] on Analyze "Domain to Analyze" at bounding box center [553, 60] width 120 height 7
click at [523, 62] on Analyze "Domain to Analyze" at bounding box center [553, 60] width 120 height 7
drag, startPoint x: 523, startPoint y: 62, endPoint x: 580, endPoint y: 76, distance: 59.0
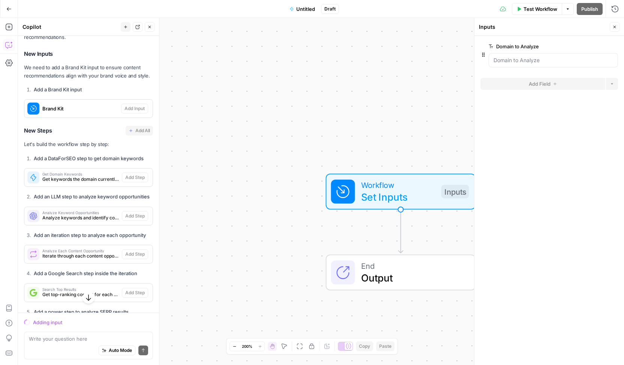
click at [580, 76] on form "Domain to Analyze edit field Delete group Add Field Options" at bounding box center [549, 200] width 150 height 329
click at [615, 26] on icon "button" at bounding box center [614, 27] width 3 height 3
click at [377, 133] on div "Workflow Set Inputs Inputs End Output" at bounding box center [321, 191] width 606 height 347
click at [396, 192] on span "Set Inputs" at bounding box center [398, 197] width 74 height 15
click at [506, 61] on Analyze "Domain to Analyze" at bounding box center [553, 60] width 120 height 7
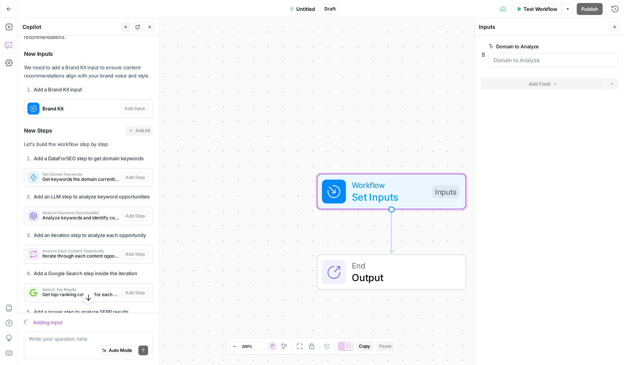
click at [85, 112] on span "Brand Kit" at bounding box center [80, 108] width 76 height 7
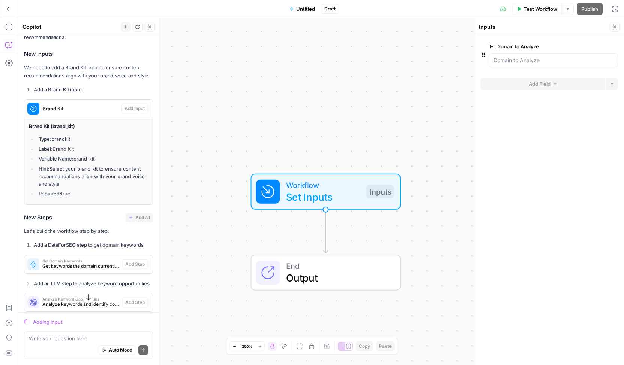
click at [132, 93] on li "Add a Brand Kit input" at bounding box center [92, 89] width 121 height 7
click at [131, 93] on li "Add a Brand Kit input" at bounding box center [92, 89] width 121 height 7
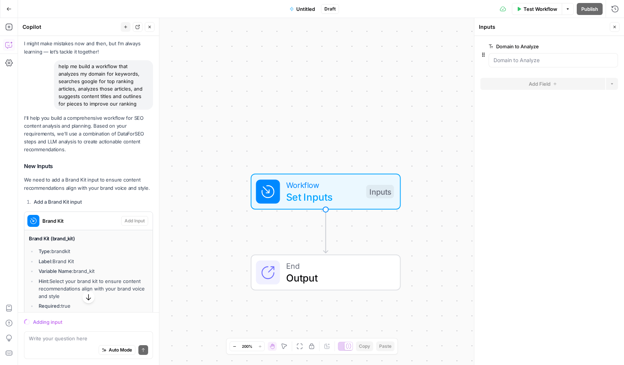
scroll to position [186, 0]
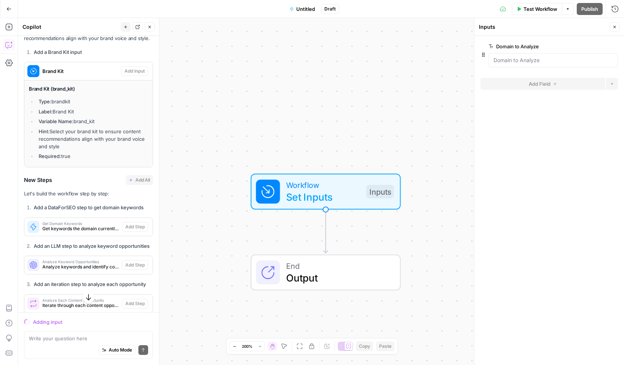
click at [88, 184] on h3 "New Steps Add All" at bounding box center [88, 180] width 129 height 10
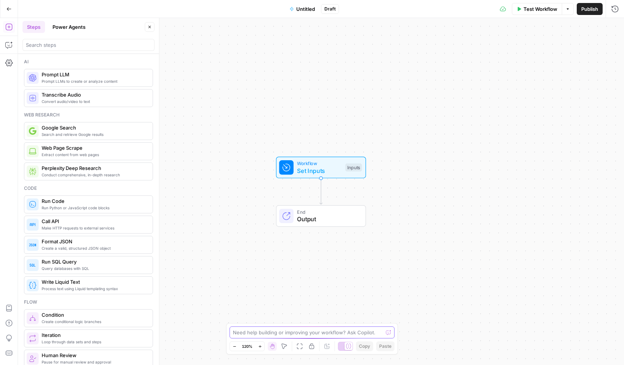
click at [250, 334] on textarea at bounding box center [308, 332] width 150 height 7
paste textarea "help me build a workflow that analyzes my domain for keywords, searches google …"
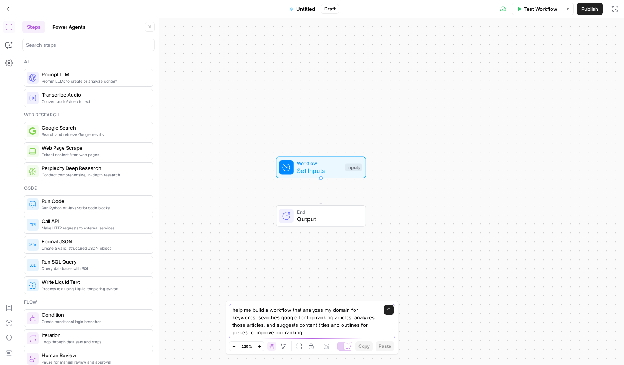
type textarea "help me build a workflow that analyzes my domain for keywords, searches google …"
click at [389, 312] on icon "submit" at bounding box center [388, 310] width 4 height 4
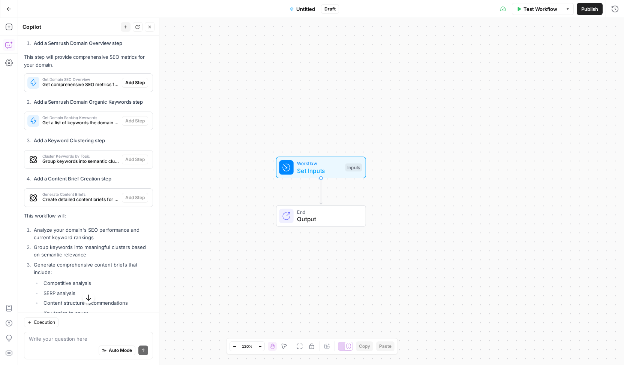
scroll to position [177, 0]
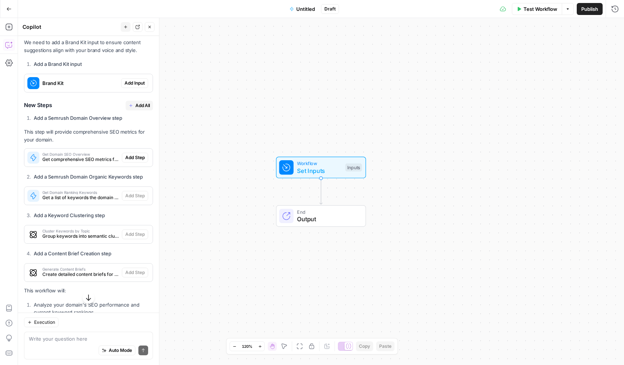
click at [140, 109] on span "Add All" at bounding box center [142, 105] width 15 height 7
click at [85, 159] on div "Get Domain SEO Overview Get comprehensive SEO metrics for the domain" at bounding box center [74, 158] width 100 height 18
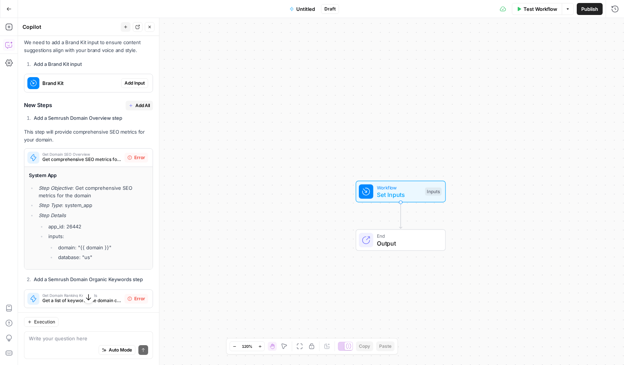
click at [416, 216] on div "Workflow Set Inputs Inputs End Output" at bounding box center [321, 191] width 606 height 347
click at [7, 27] on icon "button" at bounding box center [8, 26] width 7 height 7
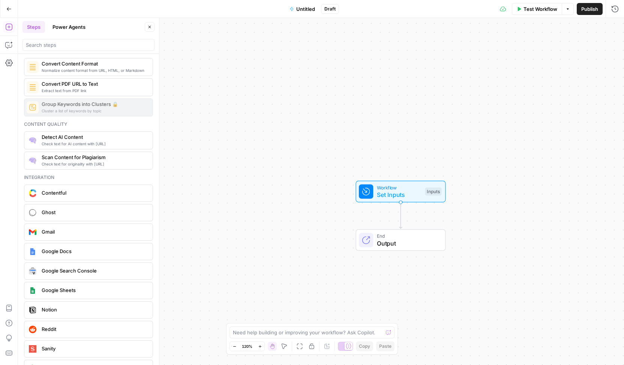
scroll to position [1303, 0]
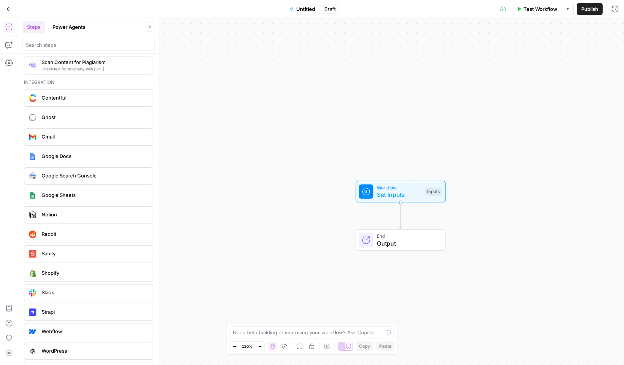
click at [78, 34] on header "Steps Power Agents Close" at bounding box center [88, 36] width 141 height 36
click at [77, 25] on button "Power Agents" at bounding box center [69, 27] width 42 height 12
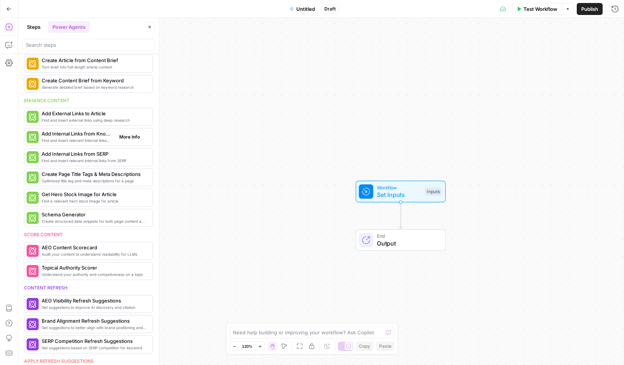
scroll to position [0, 0]
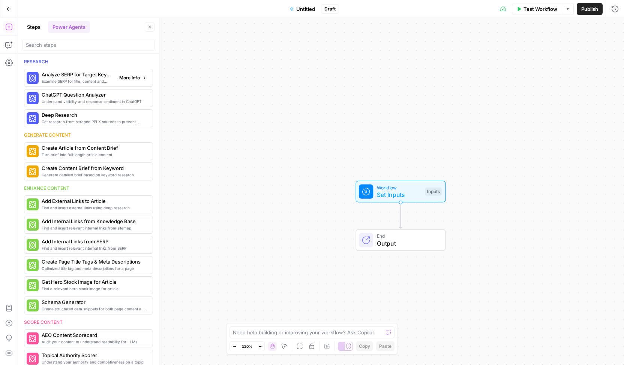
click at [66, 79] on span "Examine SERP for title, content and keyword patterns" at bounding box center [78, 81] width 72 height 6
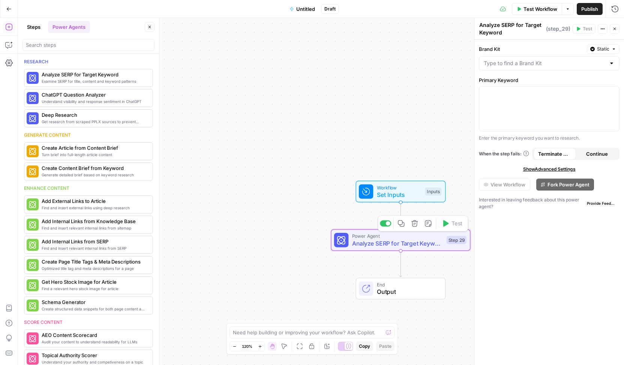
click at [417, 225] on icon "button" at bounding box center [414, 223] width 6 height 6
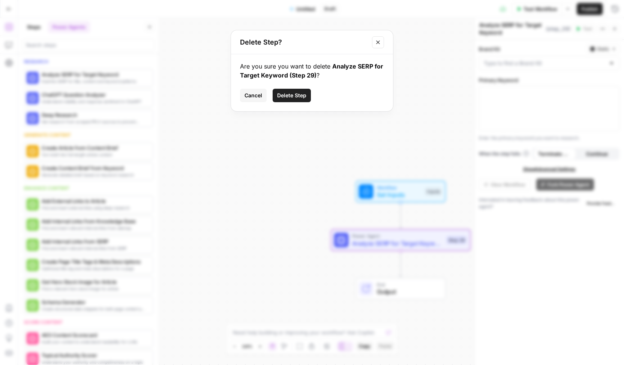
click at [284, 94] on span "Delete Step" at bounding box center [291, 95] width 29 height 7
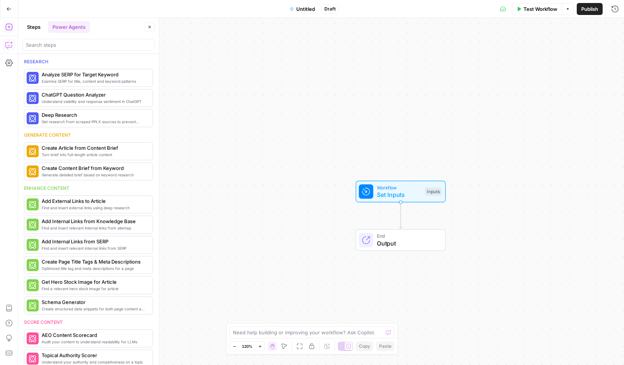
click at [9, 45] on icon "button" at bounding box center [8, 44] width 7 height 7
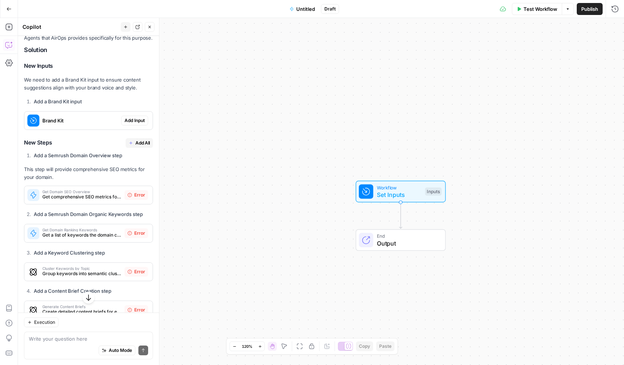
scroll to position [177, 0]
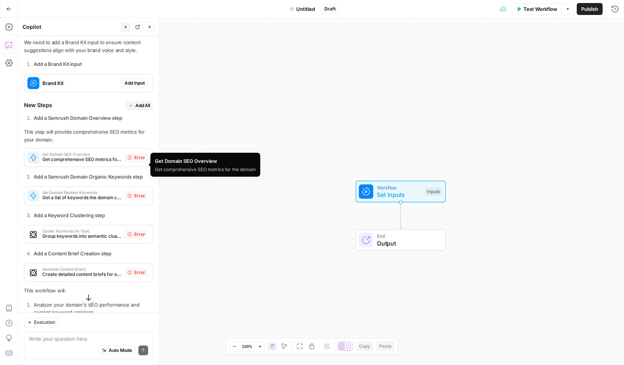
click at [68, 158] on div "Get Domain SEO Overview Get comprehensive SEO metrics for the domain" at bounding box center [74, 158] width 100 height 18
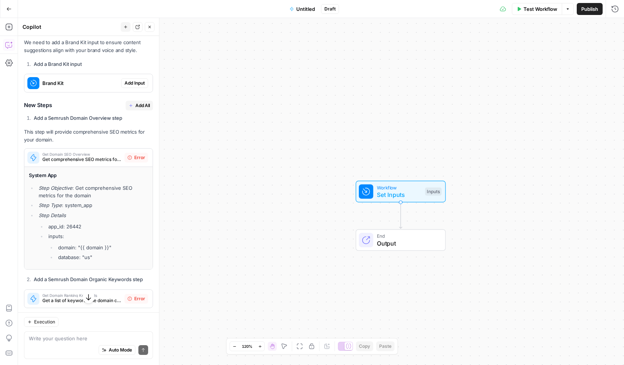
click at [68, 158] on div "Get Domain SEO Overview Get comprehensive SEO metrics for the domain" at bounding box center [74, 158] width 100 height 18
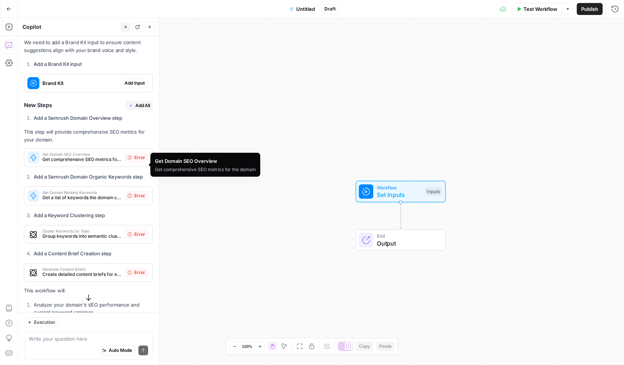
click at [134, 161] on span "Error" at bounding box center [139, 157] width 11 height 7
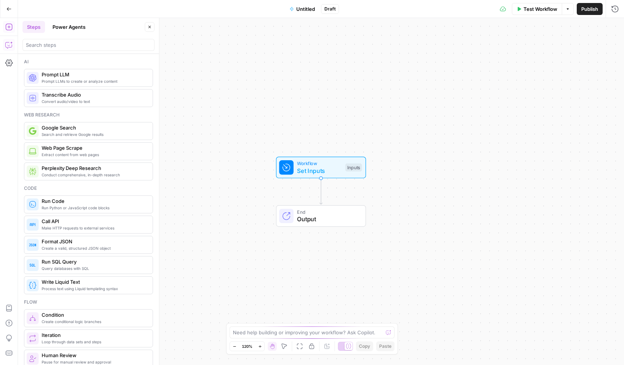
click at [8, 45] on icon "button" at bounding box center [8, 44] width 7 height 7
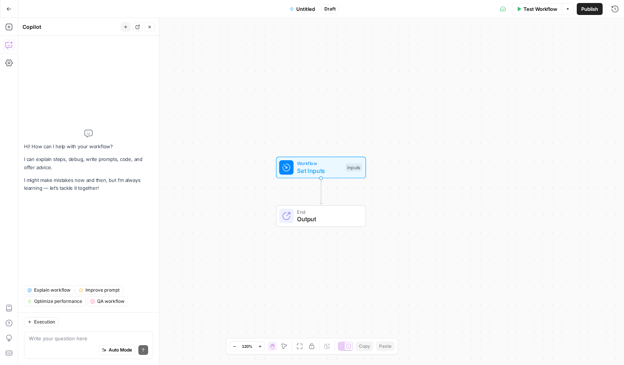
click at [71, 339] on textarea at bounding box center [88, 338] width 119 height 7
type textarea "help me build a workflow that analyzes my domain for keywords, searches google …"
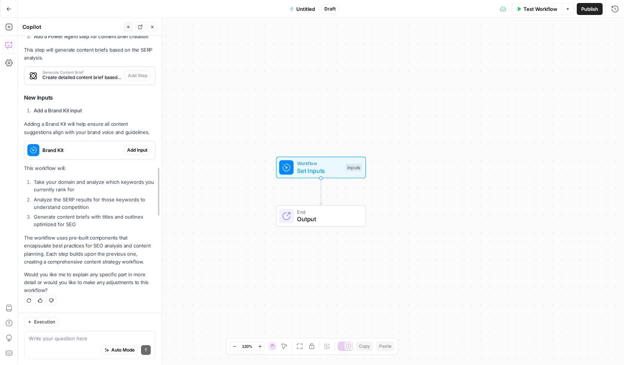
scroll to position [363, 0]
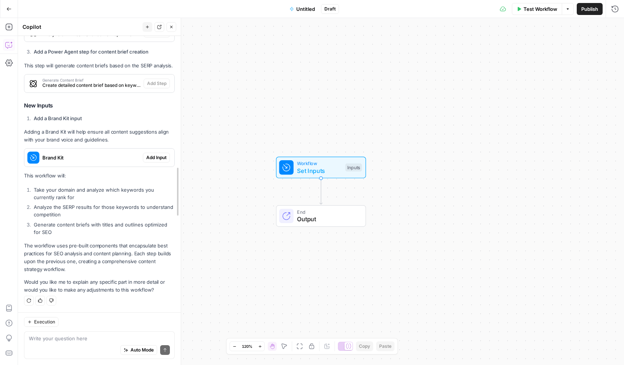
drag, startPoint x: 155, startPoint y: 267, endPoint x: 177, endPoint y: 184, distance: 86.4
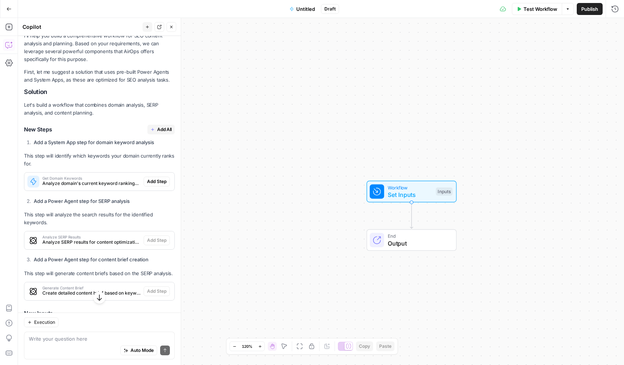
scroll to position [139, 0]
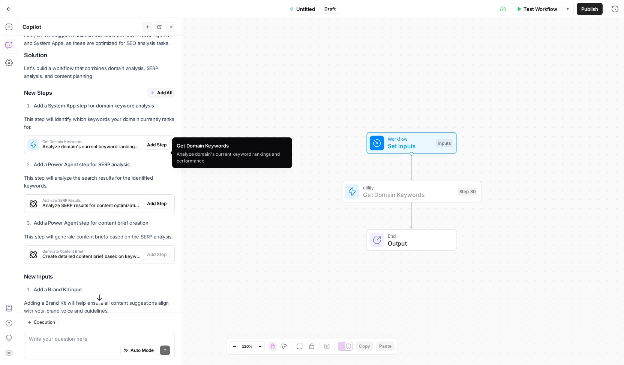
click at [148, 148] on span "Add Step" at bounding box center [156, 145] width 19 height 7
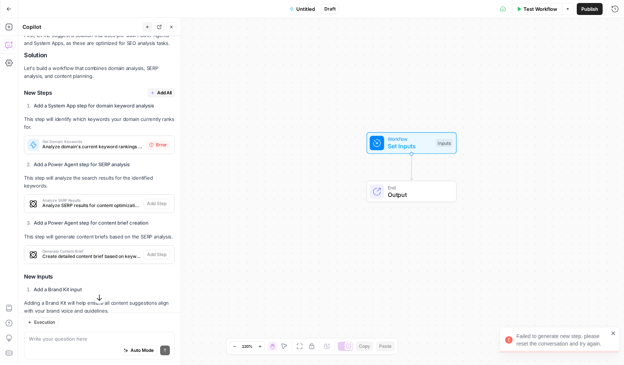
click at [615, 333] on icon "close" at bounding box center [612, 334] width 5 height 6
click at [12, 26] on icon "button" at bounding box center [8, 26] width 7 height 7
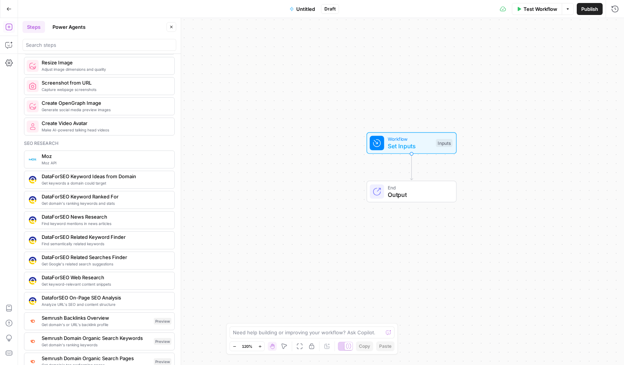
scroll to position [600, 0]
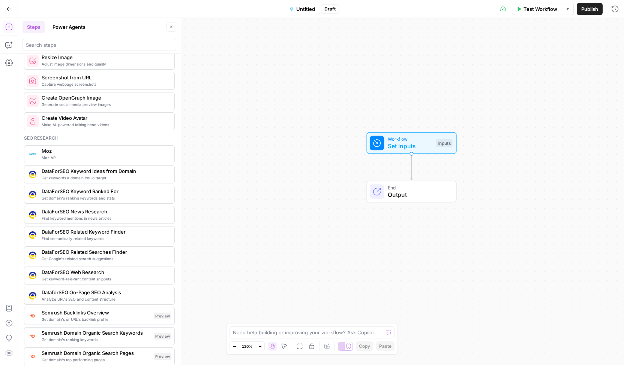
click at [101, 175] on span "Get keywords a domain could target" at bounding box center [105, 178] width 127 height 6
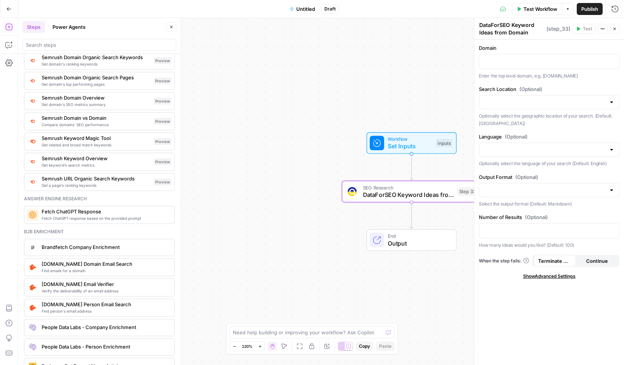
scroll to position [824, 0]
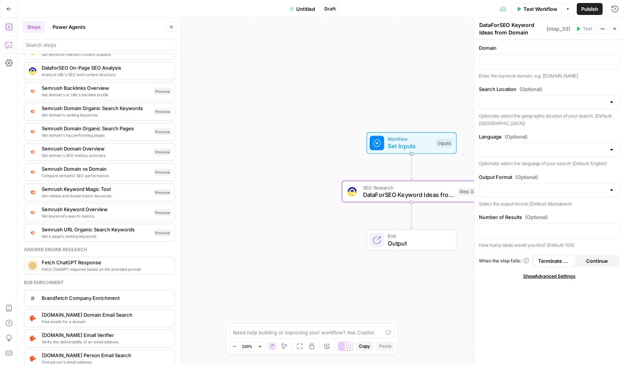
click at [8, 44] on icon "button" at bounding box center [8, 44] width 7 height 7
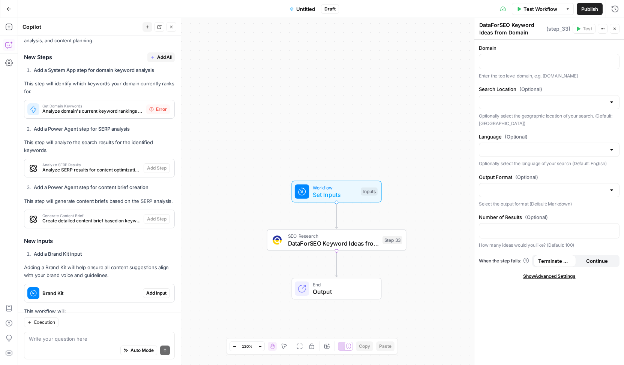
scroll to position [187, 0]
click at [7, 28] on icon "button" at bounding box center [8, 26] width 7 height 7
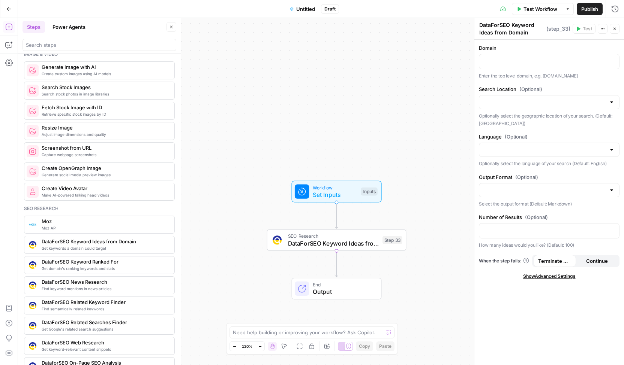
scroll to position [637, 0]
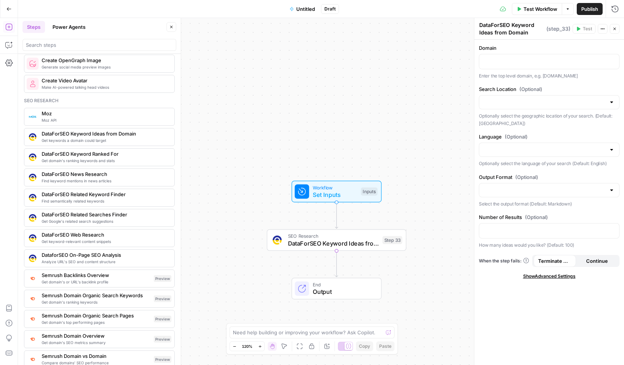
click at [86, 158] on span "Get domain's ranking keywords and stats" at bounding box center [105, 161] width 127 height 6
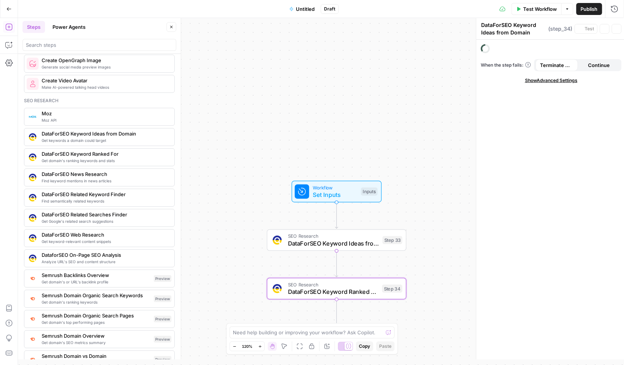
type textarea "DataForSEO Keyword Ranked For"
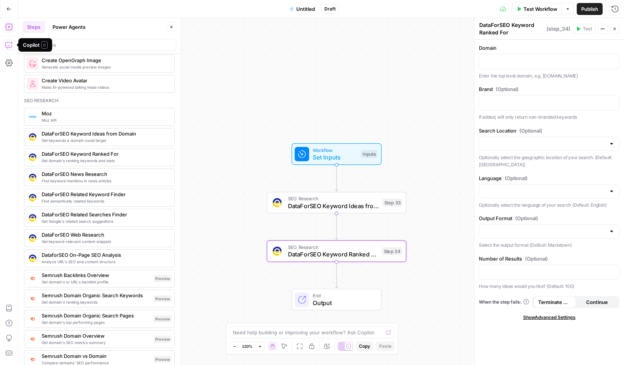
click at [8, 48] on icon "button" at bounding box center [8, 44] width 7 height 7
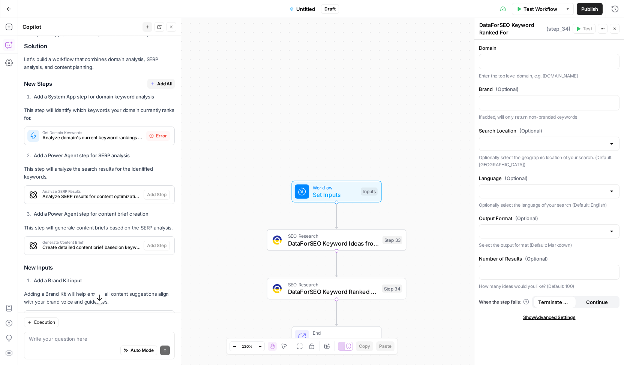
scroll to position [149, 0]
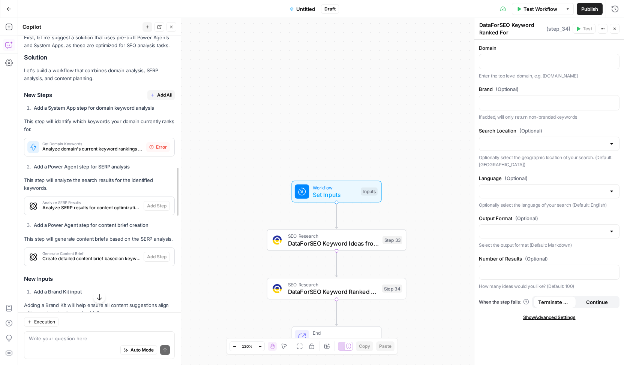
drag, startPoint x: 177, startPoint y: 207, endPoint x: 177, endPoint y: 212, distance: 4.9
drag, startPoint x: 176, startPoint y: 214, endPoint x: 175, endPoint y: 225, distance: 10.9
click at [175, 225] on div "Hi! How can I help with your workflow? I can explain steps, debug, write prompt…" at bounding box center [99, 200] width 163 height 329
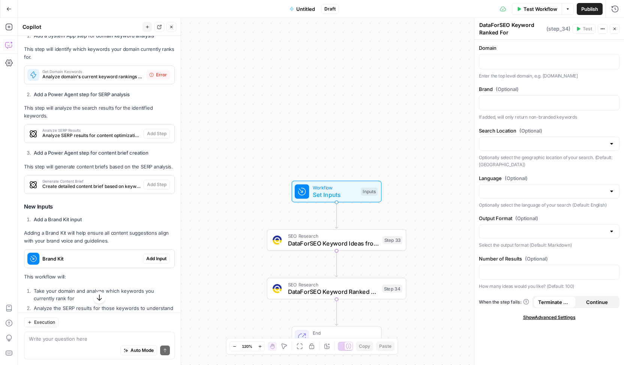
scroll to position [222, 0]
click at [10, 26] on icon "button" at bounding box center [8, 26] width 7 height 7
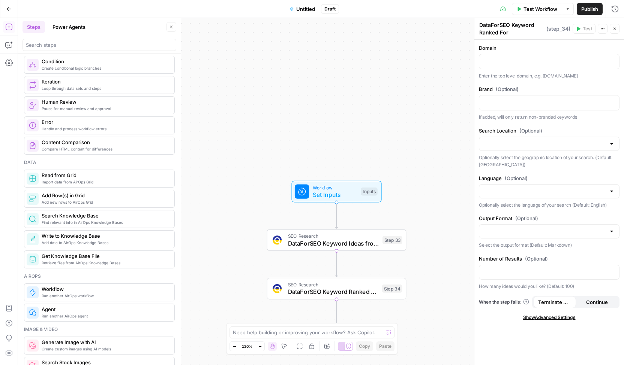
scroll to position [0, 0]
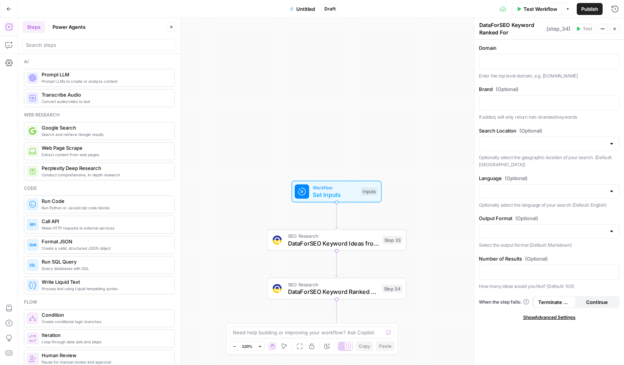
click at [73, 30] on button "Power Agents" at bounding box center [69, 27] width 42 height 12
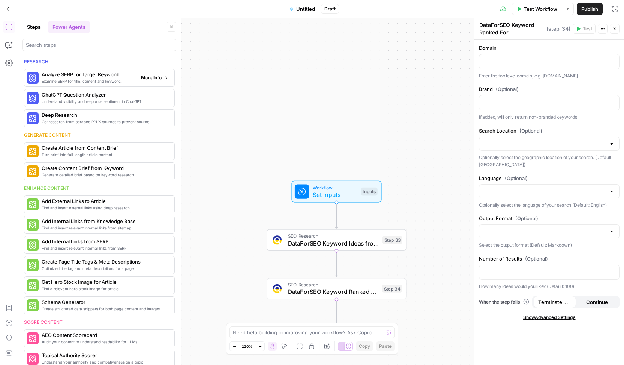
click at [94, 76] on span "Analyze SERP for Target Keyword" at bounding box center [88, 74] width 93 height 7
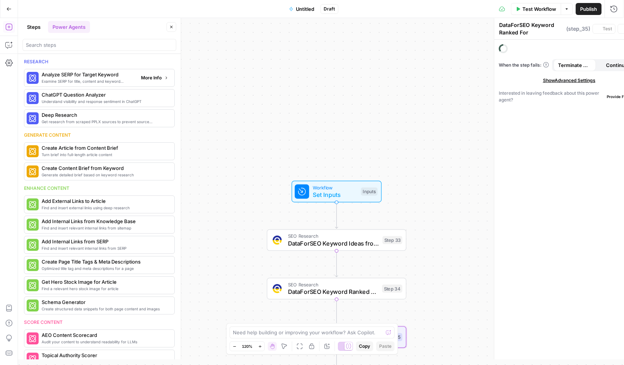
type textarea "Analyze SERP for Target Keyword"
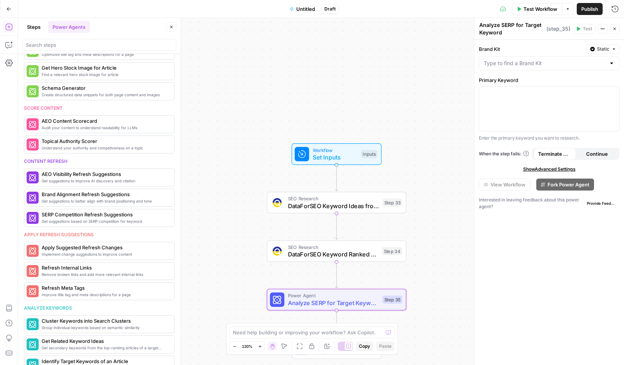
scroll to position [221, 0]
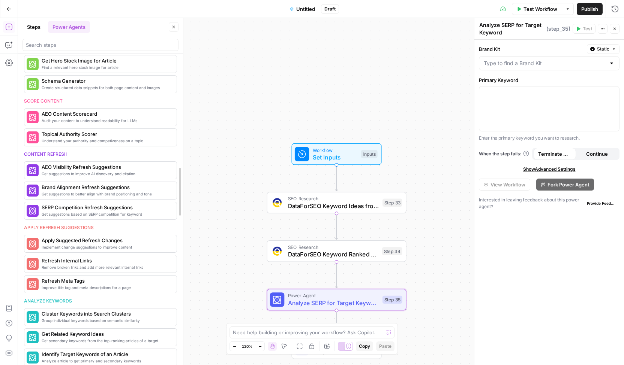
drag, startPoint x: 178, startPoint y: 237, endPoint x: 181, endPoint y: 259, distance: 21.9
drag, startPoint x: 181, startPoint y: 258, endPoint x: 185, endPoint y: 217, distance: 41.4
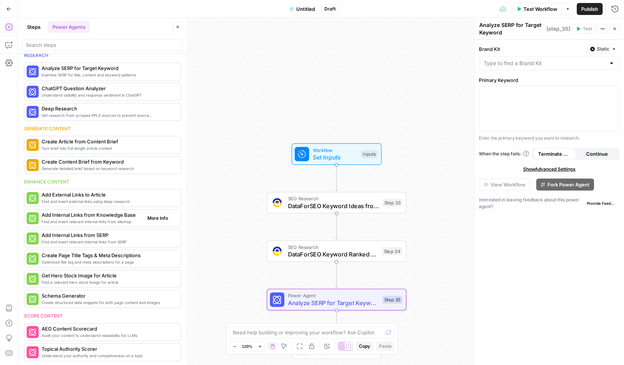
scroll to position [0, 0]
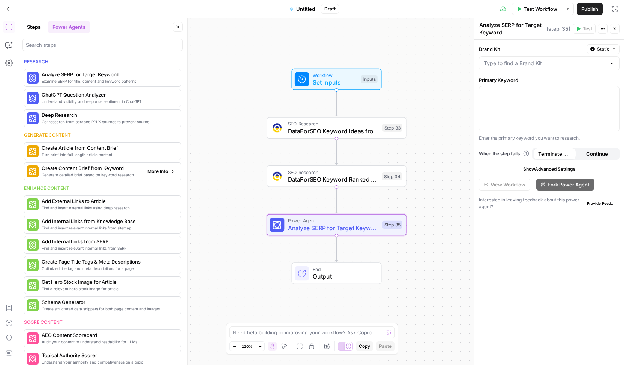
click at [105, 174] on span "Generate detailed brief based on keyword research" at bounding box center [92, 175] width 100 height 6
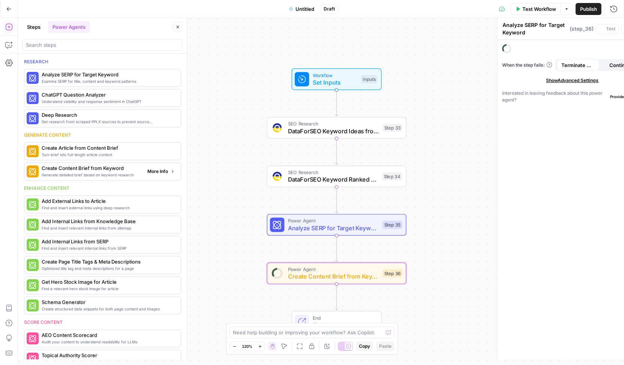
type textarea "Create Content Brief from Keyword"
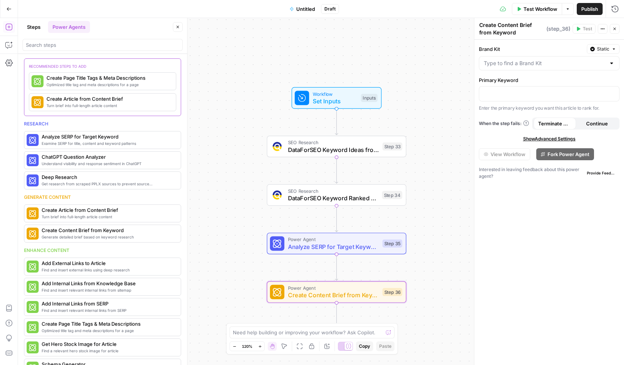
click at [538, 7] on span "Test Workflow" at bounding box center [540, 8] width 34 height 7
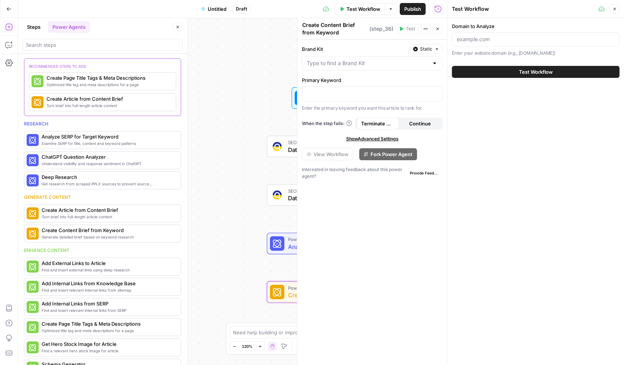
click at [234, 119] on div "Workflow Set Inputs Inputs SEO Research DataForSEO Keyword Ideas from Domain St…" at bounding box center [232, 191] width 429 height 347
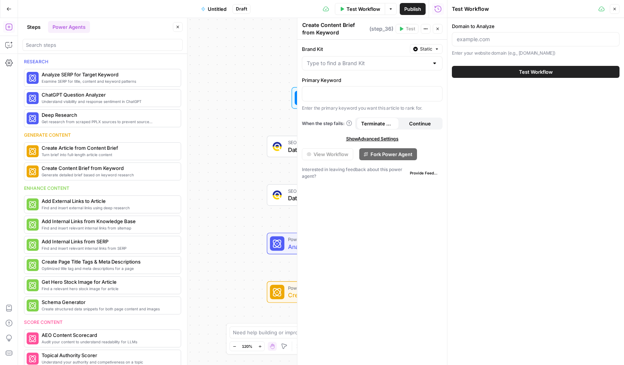
click at [234, 119] on div "Workflow Set Inputs Inputs SEO Research DataForSEO Keyword Ideas from Domain St…" at bounding box center [232, 191] width 429 height 347
click at [439, 27] on icon "button" at bounding box center [437, 29] width 4 height 4
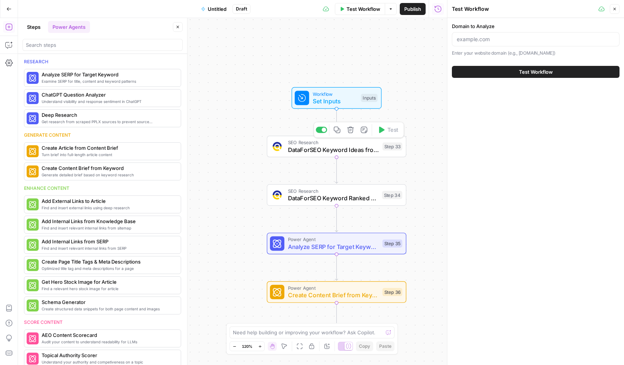
click at [351, 149] on span "DataForSEO Keyword Ideas from Domain" at bounding box center [333, 149] width 91 height 9
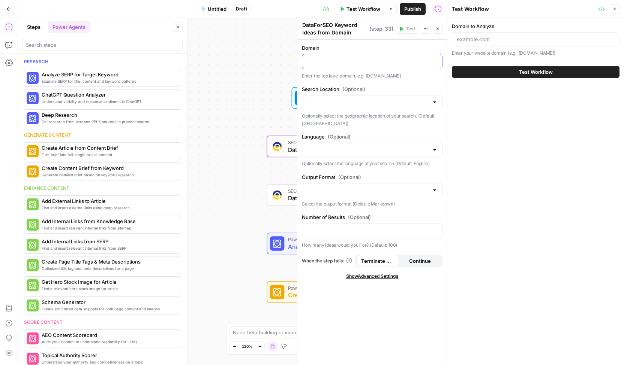
click at [360, 60] on p at bounding box center [372, 60] width 131 height 7
click at [415, 261] on span "Continue" at bounding box center [420, 260] width 22 height 7
click at [381, 259] on span "Terminate Workflow" at bounding box center [377, 260] width 33 height 7
click at [435, 28] on icon "button" at bounding box center [437, 29] width 4 height 4
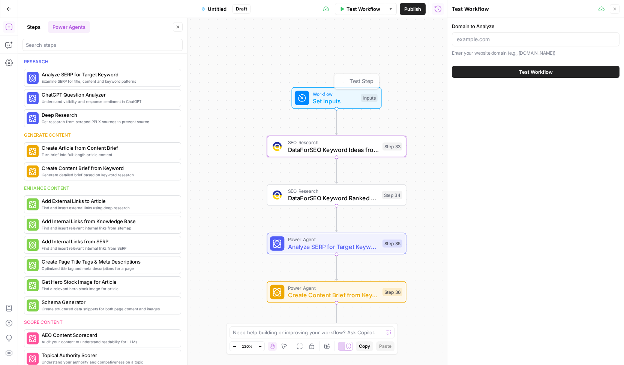
click at [244, 110] on div "Workflow Set Inputs Inputs Test Step SEO Research DataForSEO Keyword Ideas from…" at bounding box center [232, 191] width 429 height 347
click at [372, 9] on span "Test Workflow" at bounding box center [363, 8] width 34 height 7
click at [497, 38] on input "Domain to Analyze" at bounding box center [535, 39] width 158 height 7
type input "pipe.com"
click at [524, 71] on span "Test Workflow" at bounding box center [536, 71] width 34 height 7
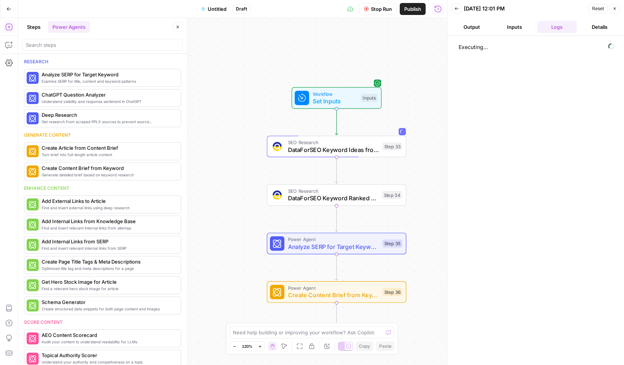
click at [471, 25] on button "Output" at bounding box center [472, 27] width 40 height 12
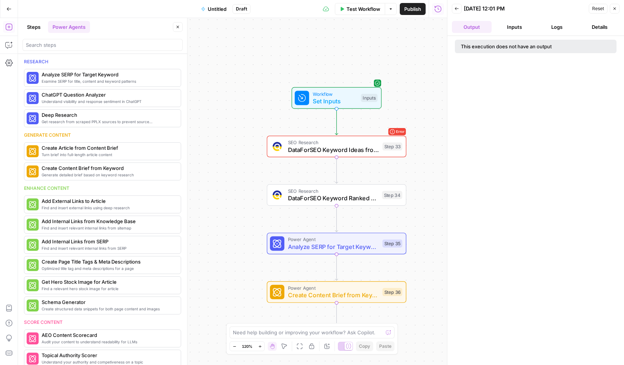
click at [424, 101] on div "Workflow Set Inputs Inputs Error SEO Research DataForSEO Keyword Ideas from Dom…" at bounding box center [232, 191] width 429 height 347
click at [366, 141] on span "SEO Research" at bounding box center [333, 142] width 91 height 7
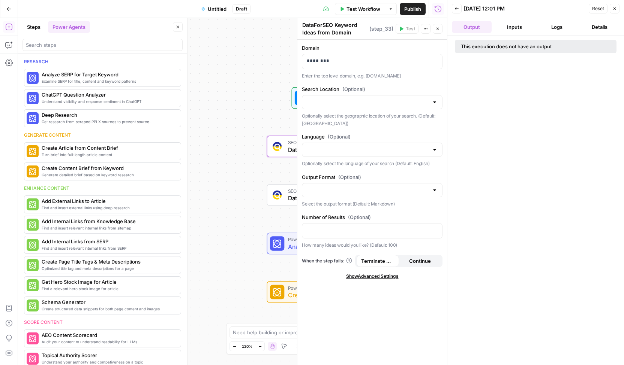
click at [514, 192] on div "This execution does not have an output" at bounding box center [535, 200] width 177 height 329
click at [438, 29] on icon "button" at bounding box center [437, 29] width 4 height 4
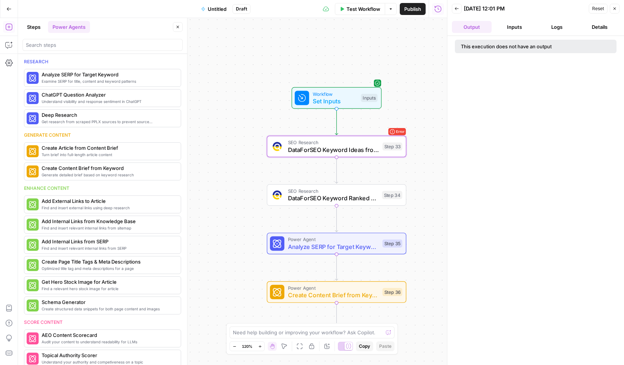
click at [430, 103] on div "Workflow Set Inputs Inputs Error SEO Research DataForSEO Keyword Ideas from Dom…" at bounding box center [232, 191] width 429 height 347
click at [319, 129] on div at bounding box center [321, 130] width 11 height 6
click at [319, 129] on div at bounding box center [318, 130] width 4 height 4
click at [337, 102] on span "Set Inputs" at bounding box center [335, 101] width 45 height 9
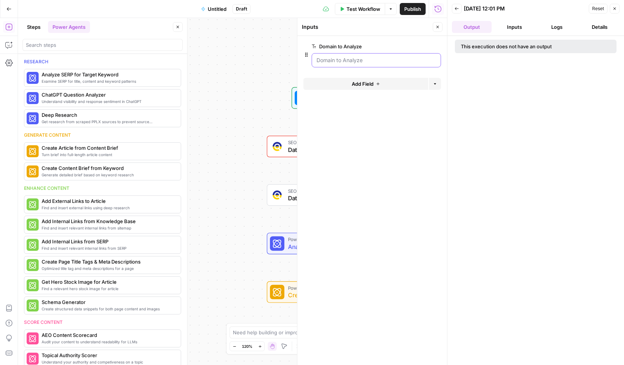
click at [364, 63] on Analyze "Domain to Analyze" at bounding box center [376, 60] width 120 height 7
click at [365, 63] on Analyze "Domain to Analyze" at bounding box center [376, 60] width 120 height 7
click at [371, 110] on form "Domain to Analyze edit field Delete group Add Field Options" at bounding box center [372, 200] width 150 height 329
click at [384, 57] on Analyze "Domain to Analyze" at bounding box center [376, 60] width 120 height 7
click at [284, 143] on div "SEO Research DataForSEO Keyword Ideas from Domain Step 33 Copy step Delete step…" at bounding box center [336, 146] width 132 height 15
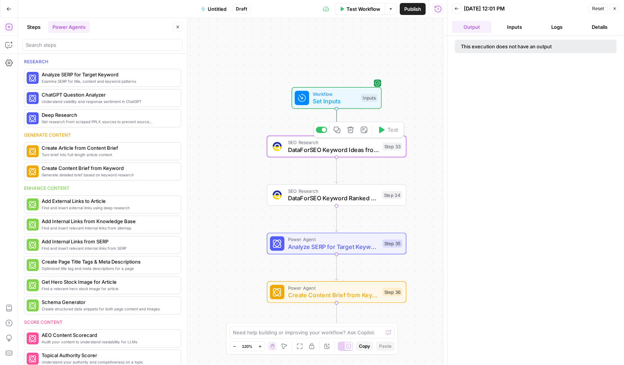
type textarea "DataForSEO Keyword Ideas from Domain"
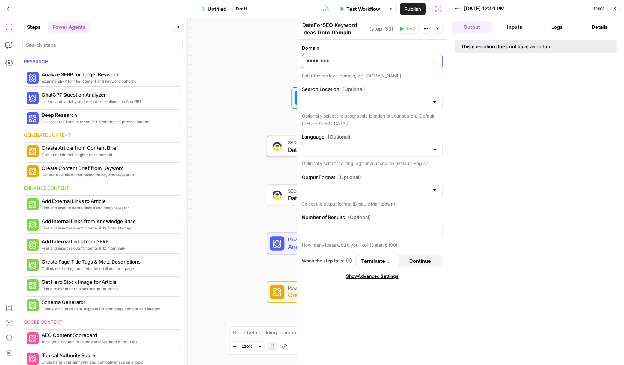
click at [349, 63] on p "********" at bounding box center [372, 60] width 131 height 7
click at [417, 49] on label "Domain" at bounding box center [372, 47] width 141 height 7
click at [437, 28] on icon "button" at bounding box center [437, 29] width 4 height 4
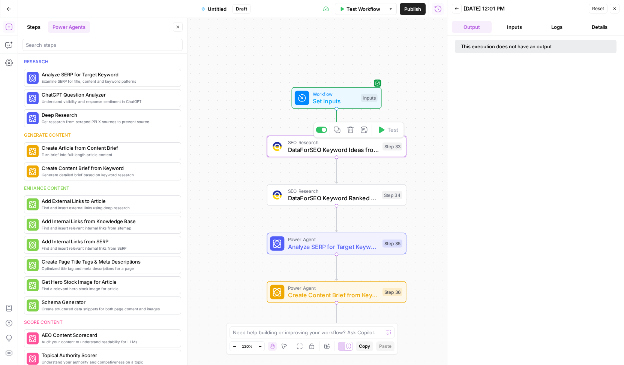
click at [275, 109] on div "Workflow Set Inputs Inputs Error SEO Research DataForSEO Keyword Ideas from Dom…" at bounding box center [232, 191] width 429 height 347
click at [364, 14] on button "Test Workflow" at bounding box center [360, 9] width 50 height 12
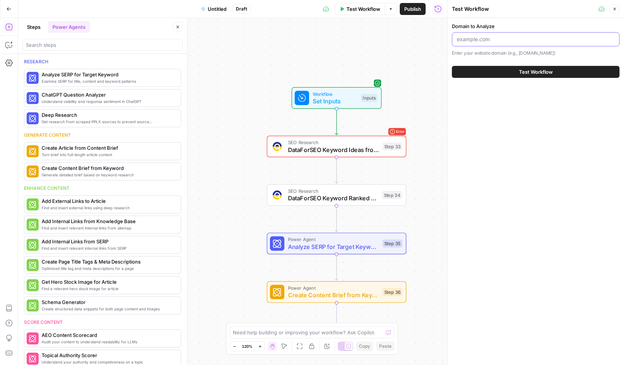
click at [537, 37] on input "Domain to Analyze" at bounding box center [535, 39] width 158 height 7
type input "pipe.com"
click at [452, 66] on button "Test Workflow" at bounding box center [536, 72] width 168 height 12
click at [561, 67] on button "Test Workflow" at bounding box center [536, 72] width 168 height 12
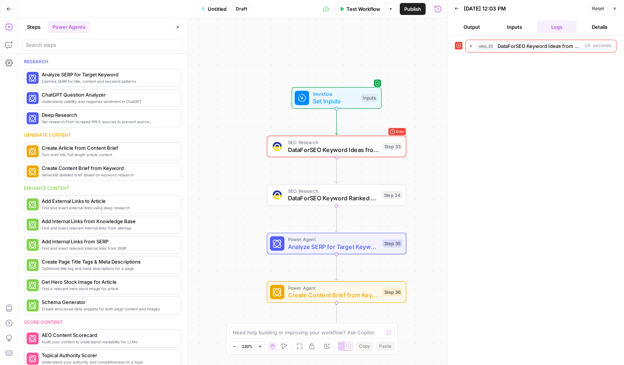
click at [372, 150] on span "DataForSEO Keyword Ideas from Domain" at bounding box center [333, 149] width 91 height 9
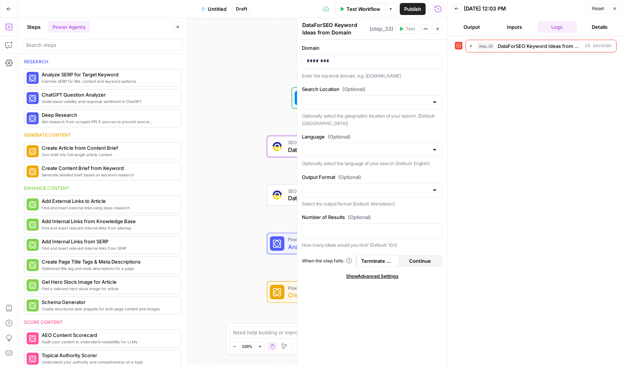
click at [229, 131] on div "Workflow Set Inputs Inputs Error SEO Research DataForSEO Keyword Ideas from Dom…" at bounding box center [232, 191] width 429 height 347
drag, startPoint x: 212, startPoint y: 194, endPoint x: 213, endPoint y: 190, distance: 4.1
click at [213, 190] on div "Workflow Set Inputs Inputs Error SEO Research DataForSEO Keyword Ideas from Dom…" at bounding box center [232, 191] width 429 height 347
click at [440, 28] on button "Close" at bounding box center [437, 29] width 10 height 10
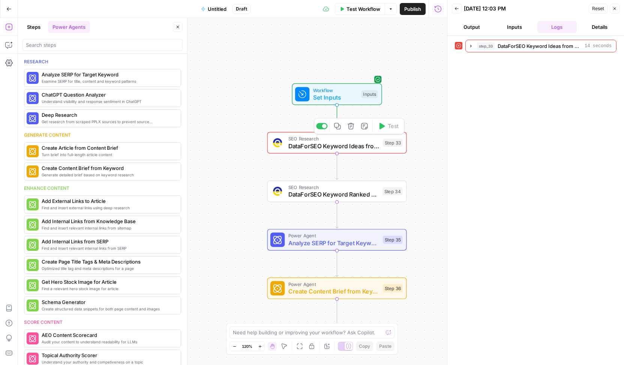
click at [353, 124] on icon "button" at bounding box center [350, 126] width 6 height 6
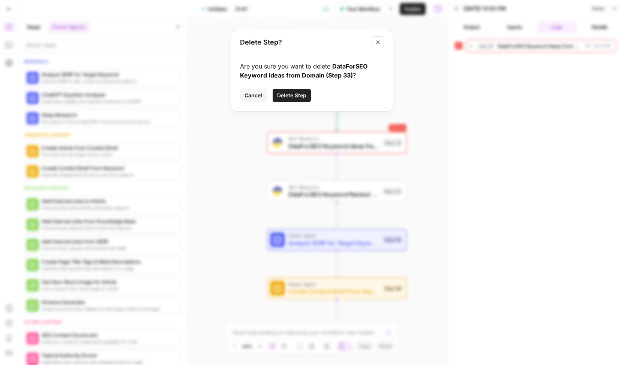
click at [294, 96] on span "Delete Step" at bounding box center [291, 95] width 29 height 7
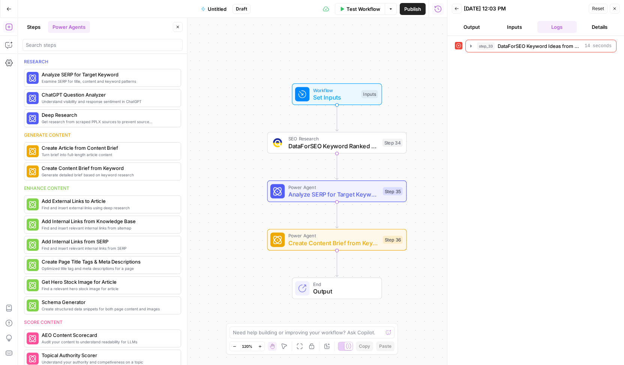
click at [361, 13] on button "Test Workflow" at bounding box center [360, 9] width 50 height 12
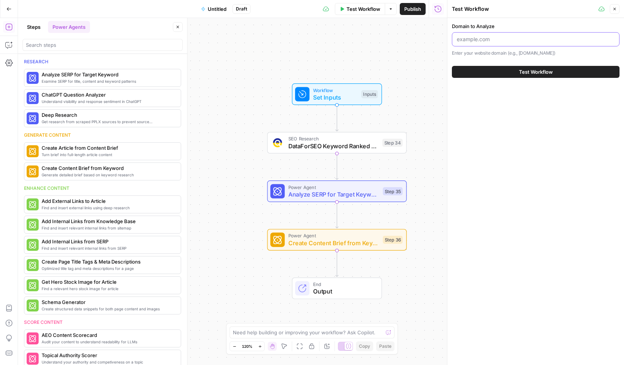
click at [487, 42] on input "Domain to Analyze" at bounding box center [535, 39] width 158 height 7
type input "pipe.com"
click at [452, 66] on button "Test Workflow" at bounding box center [536, 72] width 168 height 12
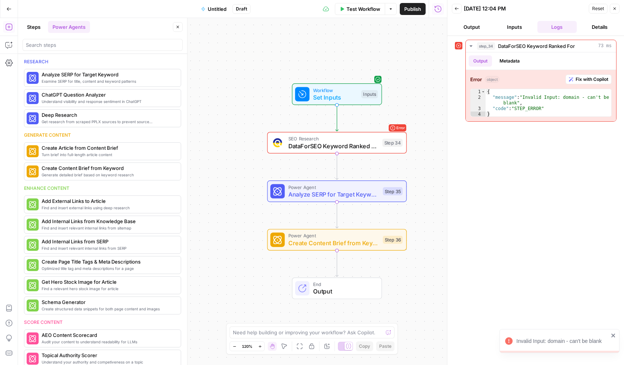
click at [370, 105] on div "Workflow Set Inputs Inputs" at bounding box center [337, 95] width 90 height 22
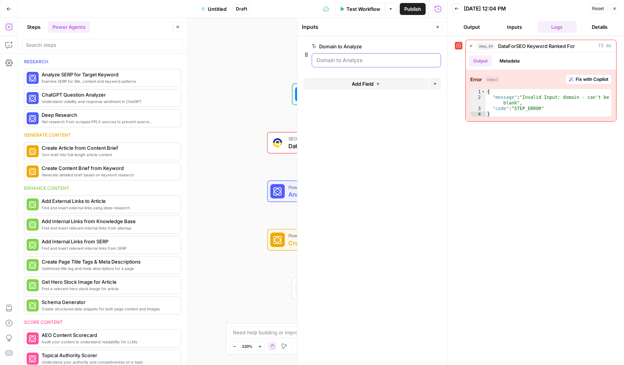
click at [378, 63] on Analyze "Domain to Analyze" at bounding box center [376, 60] width 120 height 7
click at [383, 56] on div at bounding box center [375, 60] width 129 height 14
drag, startPoint x: 381, startPoint y: 191, endPoint x: 377, endPoint y: 186, distance: 7.3
click at [381, 192] on form "Domain to Analyze edit field Delete group Add Field Options" at bounding box center [372, 200] width 150 height 329
click at [383, 64] on Analyze "Domain to Analyze" at bounding box center [376, 60] width 120 height 7
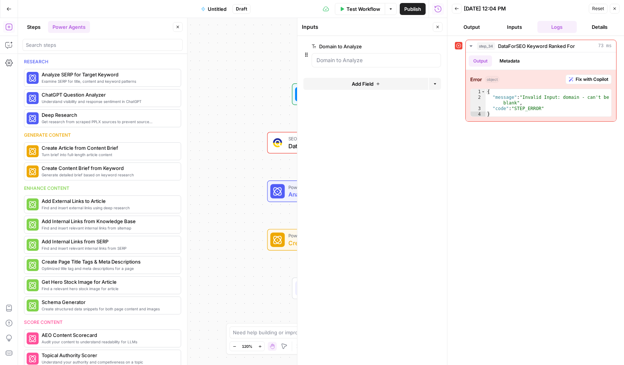
drag, startPoint x: 383, startPoint y: 64, endPoint x: 416, endPoint y: 43, distance: 39.5
click at [416, 43] on button "edit field" at bounding box center [415, 46] width 29 height 9
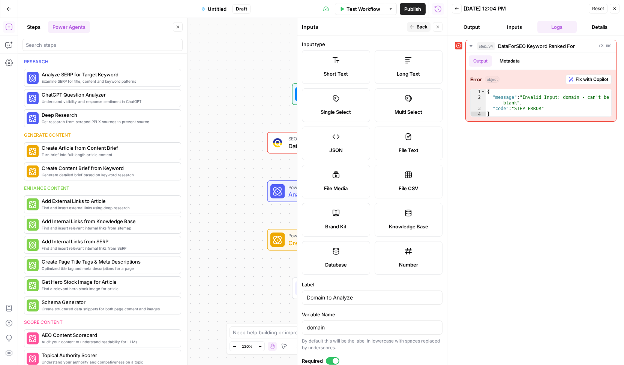
click at [396, 67] on label "Long Text" at bounding box center [408, 67] width 68 height 34
click at [428, 29] on button "Back" at bounding box center [419, 27] width 24 height 10
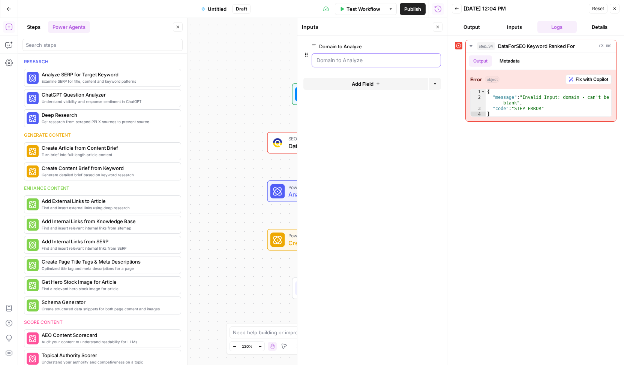
click at [384, 63] on Analyze "Domain to Analyze" at bounding box center [376, 60] width 120 height 7
click at [437, 26] on icon "button" at bounding box center [437, 27] width 4 height 4
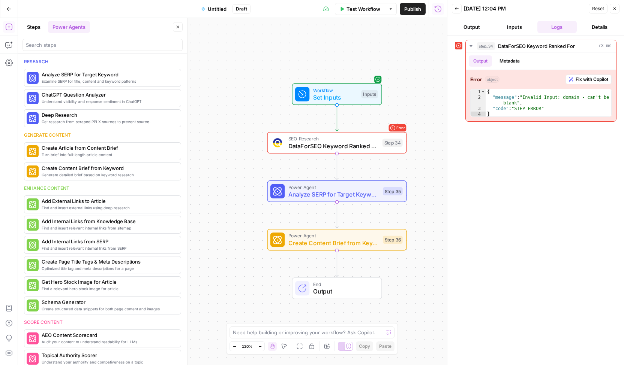
click at [353, 97] on span "Set Inputs" at bounding box center [335, 97] width 45 height 9
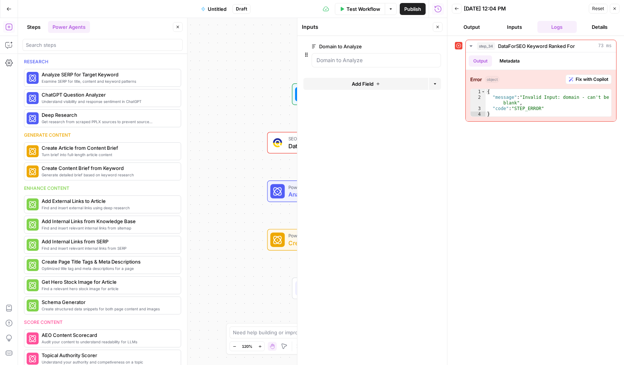
click at [373, 84] on span "Add Field" at bounding box center [363, 83] width 22 height 7
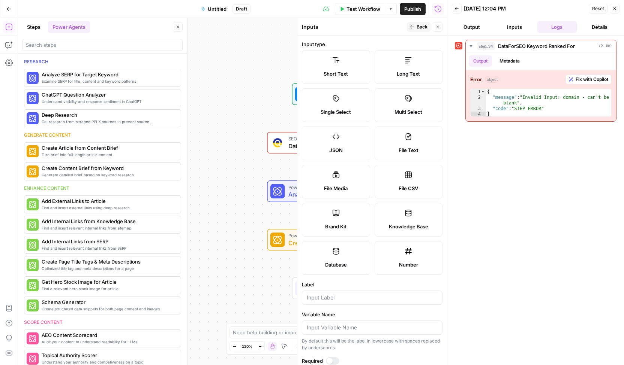
click at [393, 225] on span "Knowledge Base" at bounding box center [408, 226] width 39 height 7
click at [422, 28] on span "Back" at bounding box center [421, 27] width 11 height 7
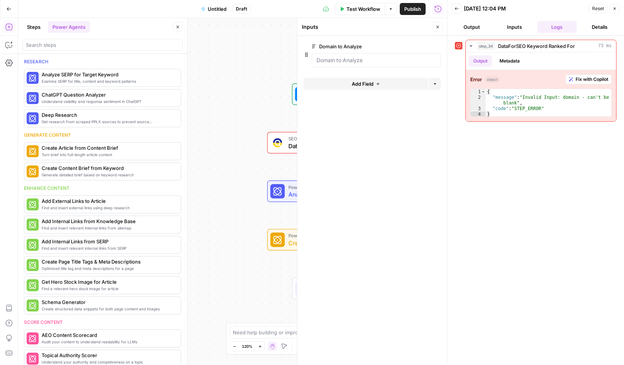
click at [436, 45] on icon "button" at bounding box center [436, 47] width 4 height 4
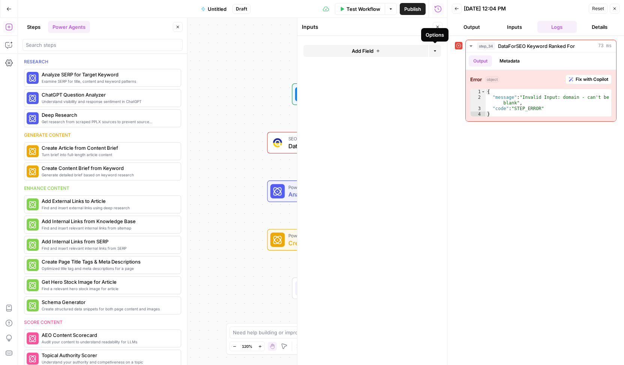
click at [416, 54] on button "Add Field" at bounding box center [365, 51] width 125 height 12
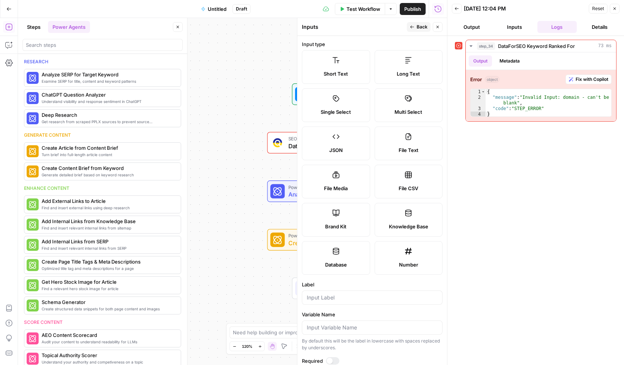
click at [347, 71] on div "Short Text" at bounding box center [335, 73] width 55 height 7
click at [436, 27] on icon "button" at bounding box center [437, 27] width 4 height 4
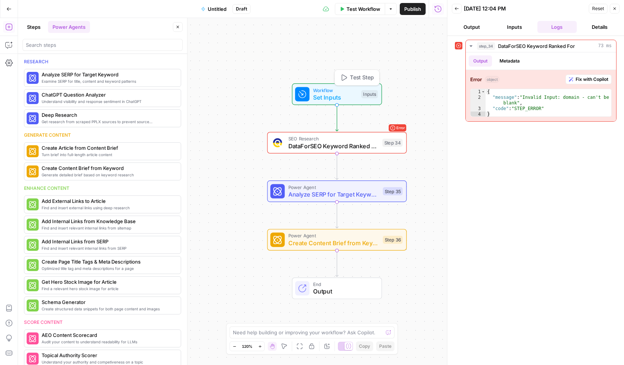
click at [333, 94] on span "Set Inputs" at bounding box center [335, 97] width 45 height 9
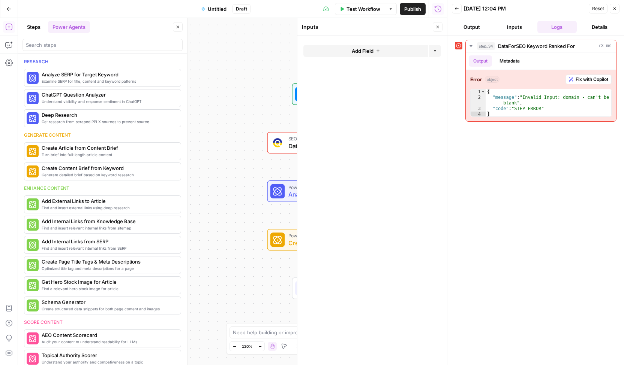
click at [393, 46] on button "Add Field" at bounding box center [365, 51] width 125 height 12
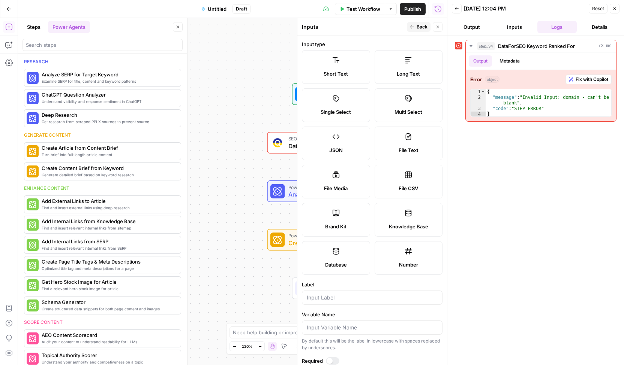
click at [389, 218] on label "Knowledge Base" at bounding box center [408, 220] width 68 height 34
click at [384, 43] on label "Input type" at bounding box center [372, 43] width 141 height 7
drag, startPoint x: 397, startPoint y: 36, endPoint x: 386, endPoint y: 34, distance: 10.7
click at [386, 34] on header "Inputs Back Close" at bounding box center [372, 27] width 150 height 18
click at [409, 25] on button "Back" at bounding box center [419, 27] width 24 height 10
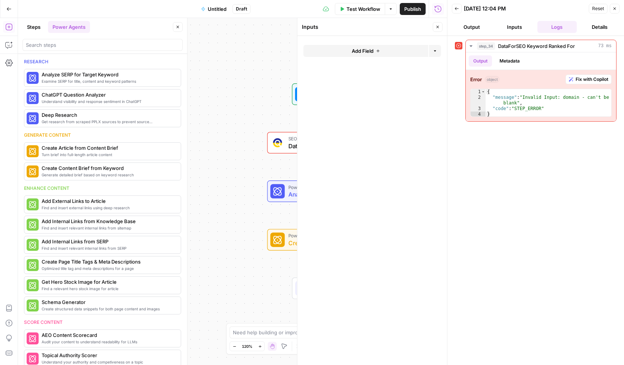
click at [457, 43] on icon at bounding box center [458, 45] width 5 height 5
click at [457, 45] on icon at bounding box center [458, 45] width 5 height 5
click at [475, 27] on button "Output" at bounding box center [472, 27] width 40 height 12
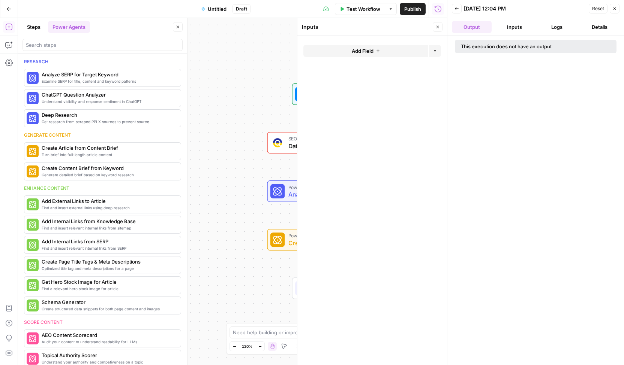
click at [517, 27] on button "Inputs" at bounding box center [514, 27] width 40 height 12
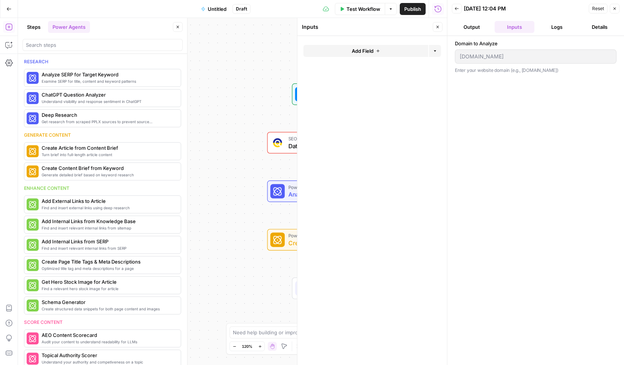
click at [440, 27] on button "Close" at bounding box center [437, 27] width 10 height 10
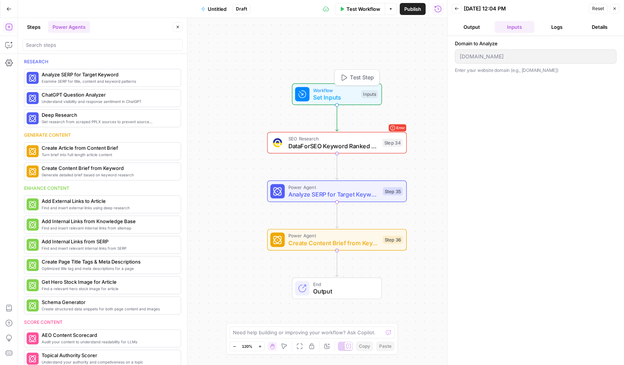
click at [352, 90] on span "Workflow" at bounding box center [335, 90] width 45 height 7
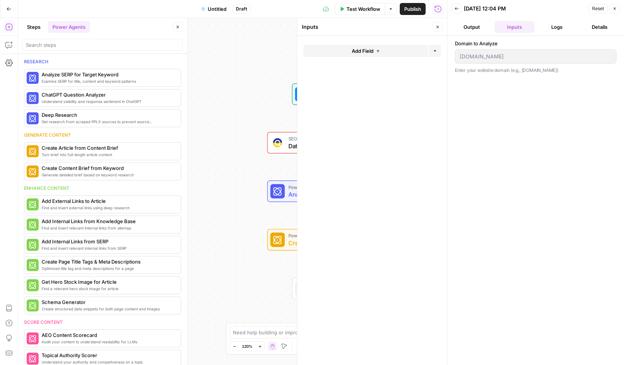
click at [438, 27] on icon "button" at bounding box center [437, 27] width 3 height 3
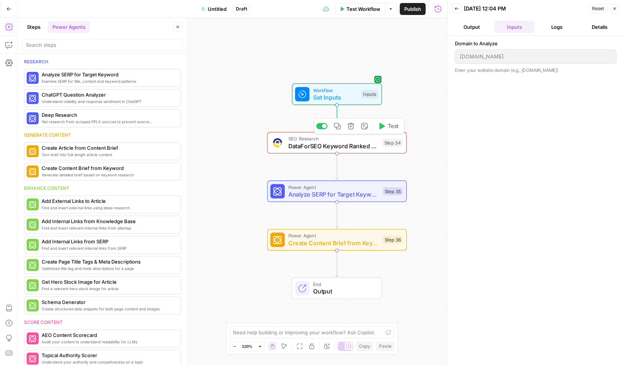
click at [389, 129] on span "Test" at bounding box center [392, 126] width 11 height 8
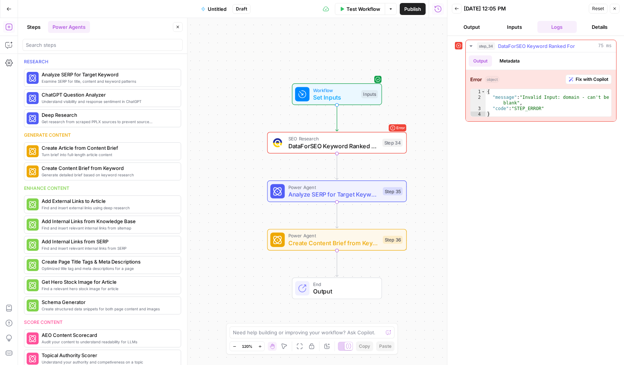
click at [589, 77] on span "Fix with Copilot" at bounding box center [591, 79] width 33 height 7
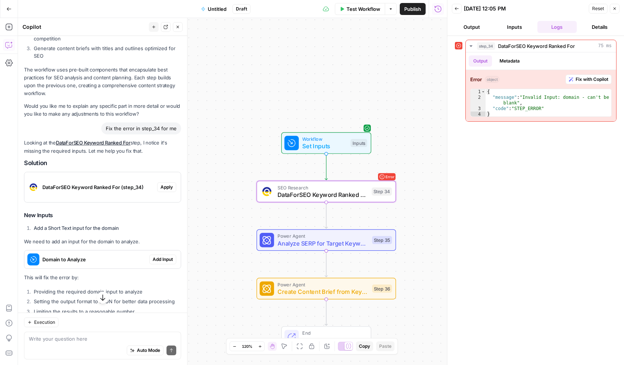
scroll to position [498, 0]
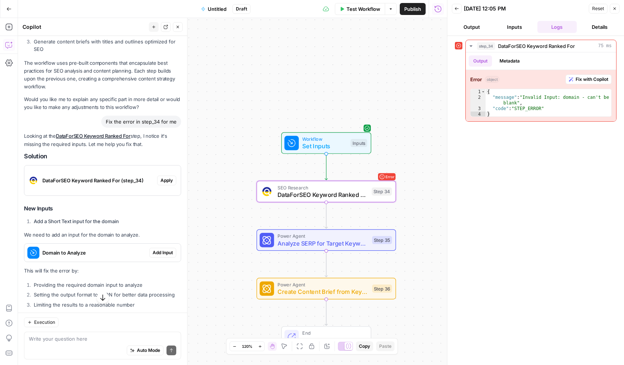
click at [163, 182] on span "Apply" at bounding box center [166, 180] width 12 height 7
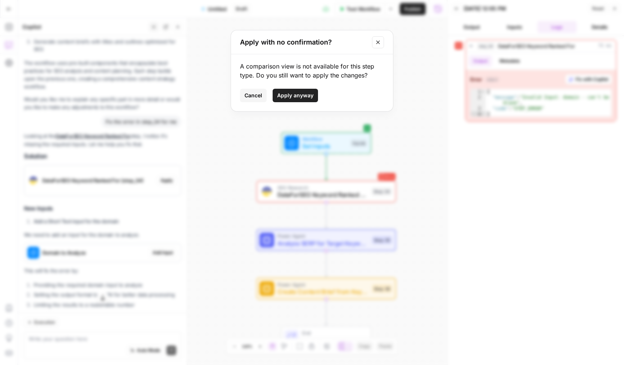
click at [291, 96] on span "Apply anyway" at bounding box center [295, 95] width 36 height 7
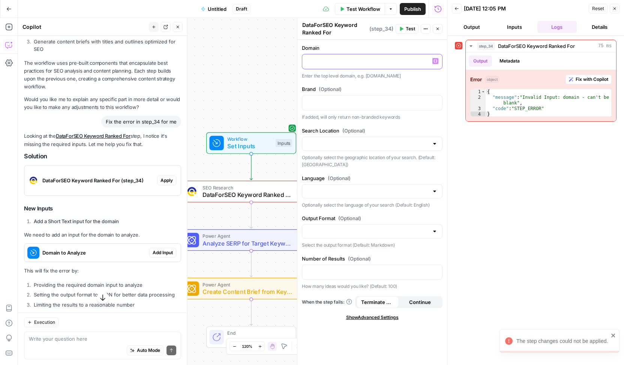
click at [391, 62] on p at bounding box center [372, 60] width 131 height 7
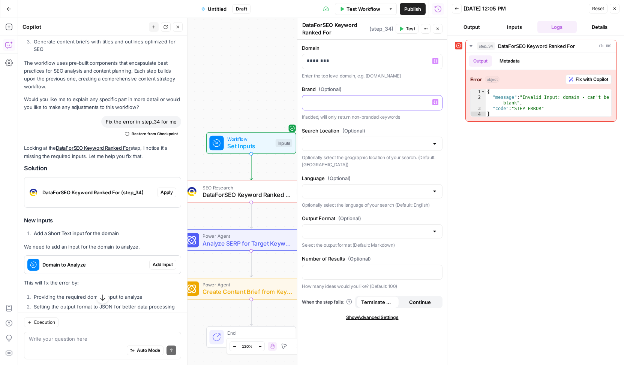
click at [387, 99] on p at bounding box center [372, 102] width 131 height 7
click at [407, 29] on span "Test" at bounding box center [409, 28] width 9 height 7
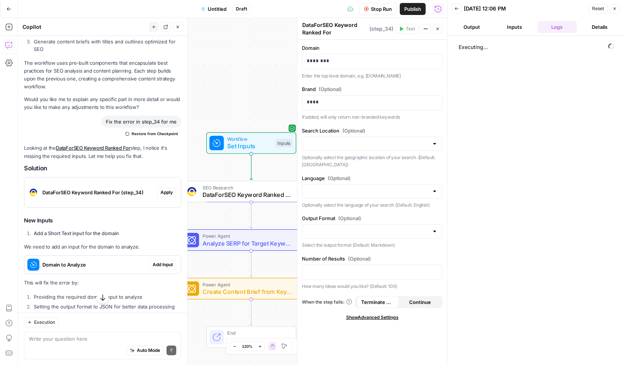
click at [221, 84] on div "Workflow Set Inputs Inputs SEO Research DataForSEO Keyword Ranked For Step 34 P…" at bounding box center [232, 191] width 429 height 347
click at [440, 30] on button "Close" at bounding box center [437, 29] width 10 height 10
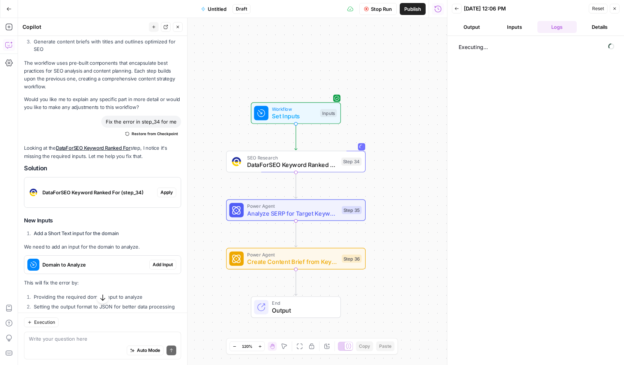
drag, startPoint x: 353, startPoint y: 112, endPoint x: 382, endPoint y: 85, distance: 39.3
click at [381, 87] on div "Workflow Set Inputs Inputs SEO Research DataForSEO Keyword Ranked For Step 34 P…" at bounding box center [232, 191] width 429 height 347
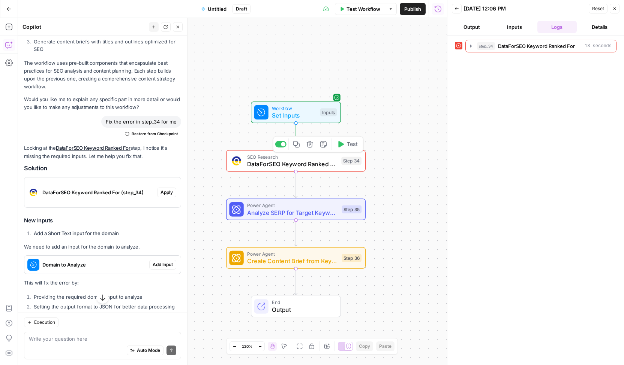
click at [349, 152] on div "Copy step Delete step Add Note Test" at bounding box center [318, 144] width 90 height 16
click at [351, 144] on span "Test" at bounding box center [352, 144] width 11 height 8
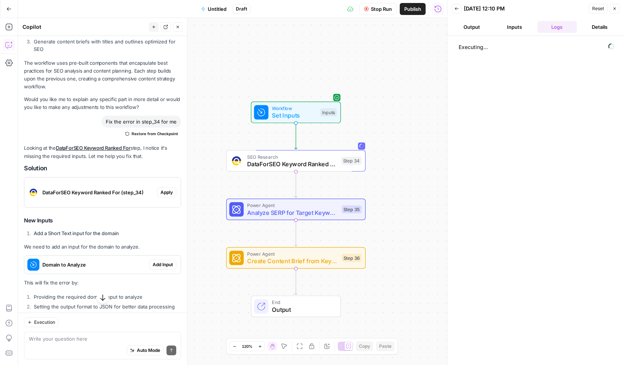
click at [470, 26] on button "Output" at bounding box center [472, 27] width 40 height 12
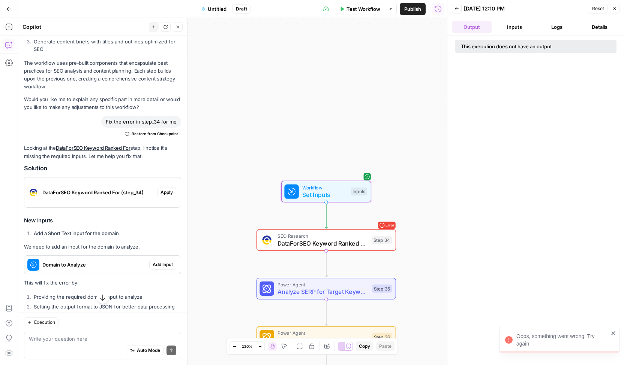
click at [158, 265] on span "Add Input" at bounding box center [163, 265] width 20 height 7
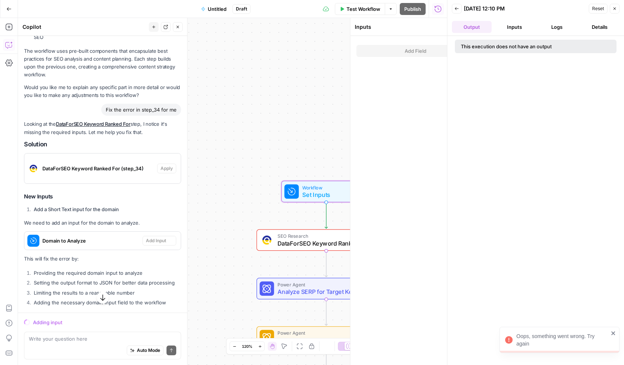
scroll to position [486, 0]
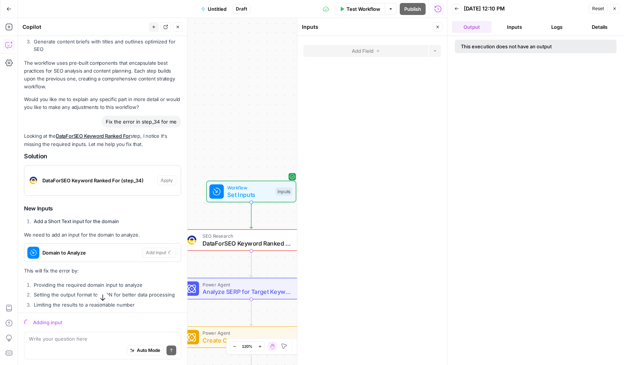
click at [269, 191] on span "Set Inputs" at bounding box center [249, 194] width 45 height 9
click at [266, 128] on div "Workflow Set Inputs Inputs Error SEO Research DataForSEO Keyword Ranked For Ste…" at bounding box center [232, 191] width 429 height 347
click at [438, 28] on icon "button" at bounding box center [437, 27] width 4 height 4
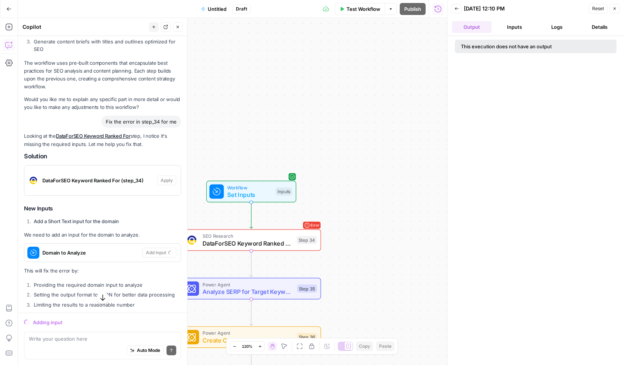
click at [269, 191] on span "Set Inputs" at bounding box center [249, 194] width 45 height 9
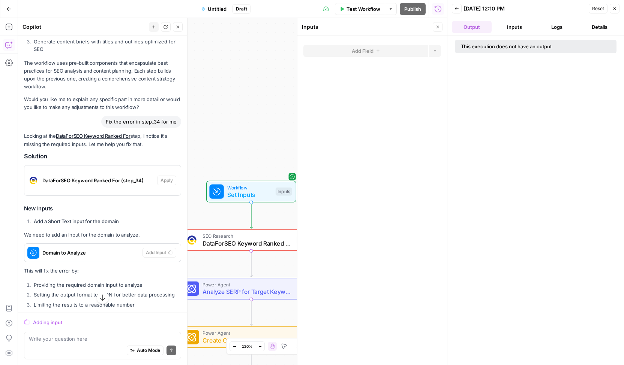
click at [256, 78] on div "Workflow Set Inputs Inputs Error SEO Research DataForSEO Keyword Ranked For Ste…" at bounding box center [232, 191] width 429 height 347
click at [438, 27] on icon "button" at bounding box center [437, 27] width 4 height 4
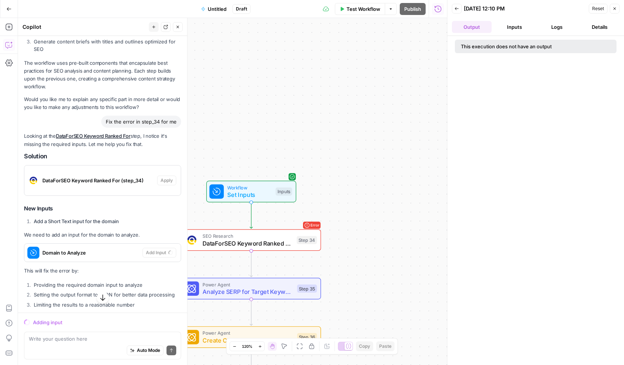
click at [292, 184] on div "Workflow Set Inputs Inputs" at bounding box center [251, 192] width 90 height 22
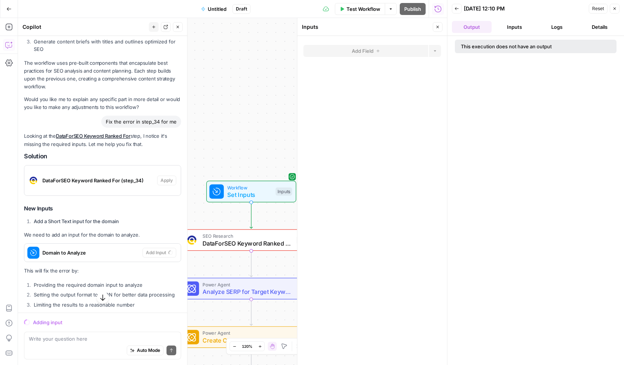
click at [271, 237] on span "SEO Research" at bounding box center [247, 236] width 90 height 7
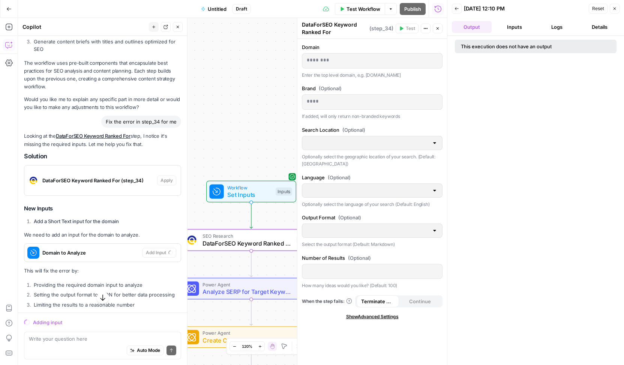
click at [359, 62] on p "********" at bounding box center [372, 60] width 131 height 7
click at [253, 74] on div "Workflow Set Inputs Inputs Error SEO Research DataForSEO Keyword Ranked For Ste…" at bounding box center [232, 191] width 429 height 347
drag, startPoint x: 253, startPoint y: 74, endPoint x: 439, endPoint y: 28, distance: 191.1
click at [439, 28] on icon "button" at bounding box center [437, 28] width 4 height 4
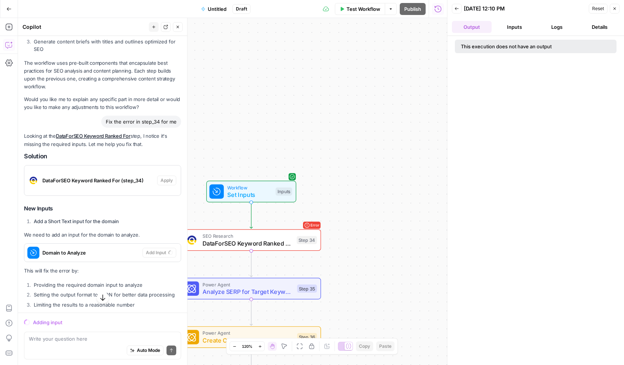
click at [274, 197] on div "Workflow Set Inputs Inputs" at bounding box center [250, 191] width 83 height 15
click at [278, 190] on div "Inputs" at bounding box center [283, 192] width 16 height 8
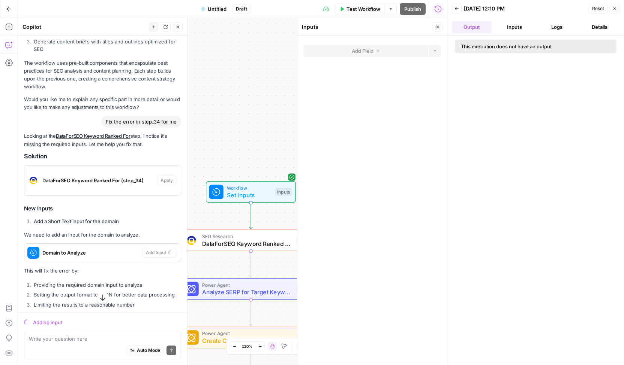
click at [254, 132] on div "Workflow Set Inputs Inputs Error SEO Research DataForSEO Keyword Ranked For Ste…" at bounding box center [232, 191] width 429 height 347
drag, startPoint x: 254, startPoint y: 132, endPoint x: 212, endPoint y: 43, distance: 97.9
click at [212, 43] on div "Workflow Set Inputs Inputs Error SEO Research DataForSEO Keyword Ranked For Ste…" at bounding box center [232, 191] width 429 height 347
click at [280, 74] on div "Workflow Set Inputs Inputs Error SEO Research DataForSEO Keyword Ranked For Ste…" at bounding box center [232, 191] width 429 height 347
click at [594, 27] on button "Details" at bounding box center [599, 27] width 40 height 12
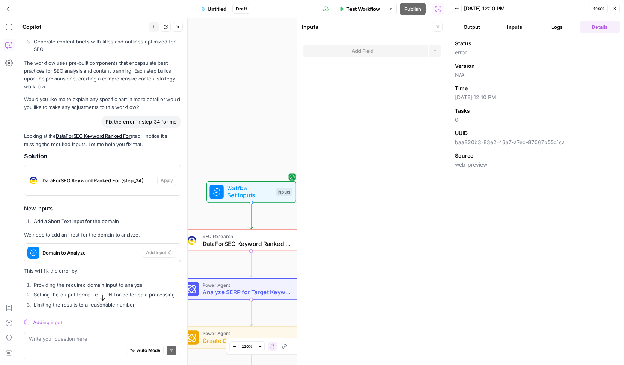
click at [215, 100] on div "Workflow Set Inputs Inputs Error SEO Research DataForSEO Keyword Ranked For Ste…" at bounding box center [232, 191] width 429 height 347
click at [235, 154] on div "Workflow Set Inputs Inputs Error SEO Research DataForSEO Keyword Ranked For Ste…" at bounding box center [232, 191] width 429 height 347
drag, startPoint x: 249, startPoint y: 195, endPoint x: 235, endPoint y: 133, distance: 63.7
click at [235, 133] on div "Workflow Set Inputs Inputs Error SEO Research DataForSEO Keyword Ranked For Ste…" at bounding box center [232, 191] width 429 height 347
click at [437, 26] on icon "button" at bounding box center [437, 27] width 4 height 4
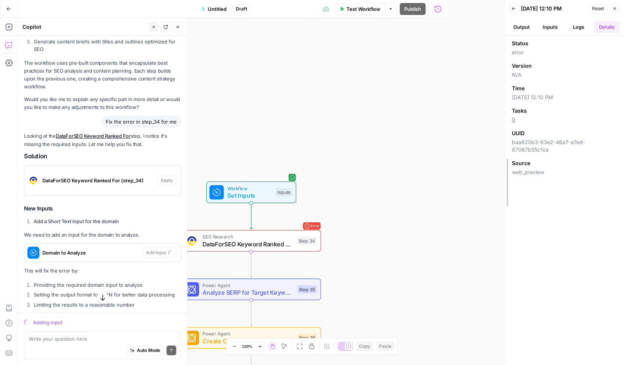
drag, startPoint x: 447, startPoint y: 33, endPoint x: 589, endPoint y: 36, distance: 142.1
click at [179, 27] on icon "button" at bounding box center [177, 27] width 4 height 4
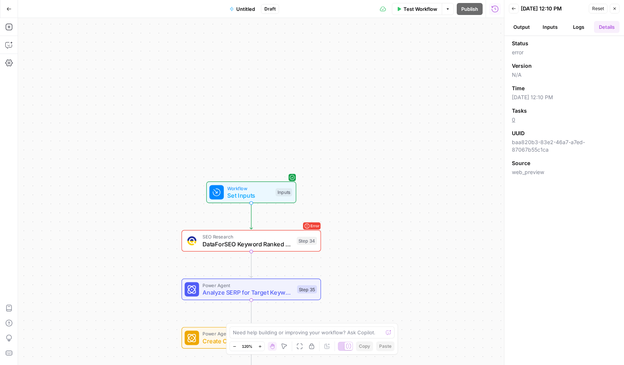
click at [296, 231] on div "Error SEO Research DataForSEO Keyword Ranked For Step 34" at bounding box center [250, 241] width 139 height 22
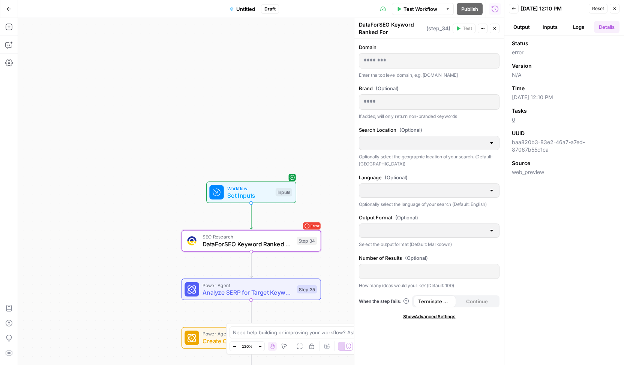
click at [287, 237] on span "SEO Research" at bounding box center [247, 236] width 90 height 7
click at [319, 202] on div "Workflow Set Inputs Inputs" at bounding box center [250, 193] width 139 height 22
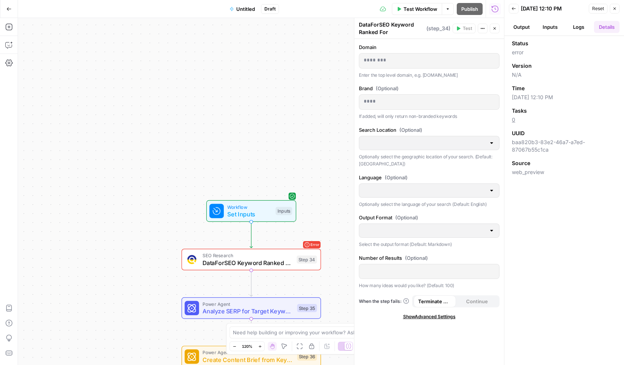
click at [324, 185] on div "Workflow Set Inputs Inputs Error SEO Research DataForSEO Keyword Ranked For Ste…" at bounding box center [261, 191] width 486 height 347
click at [280, 259] on span "DataForSEO Keyword Ranked For" at bounding box center [247, 263] width 90 height 9
click at [289, 201] on div "Workflow Set Inputs Inputs" at bounding box center [251, 211] width 90 height 22
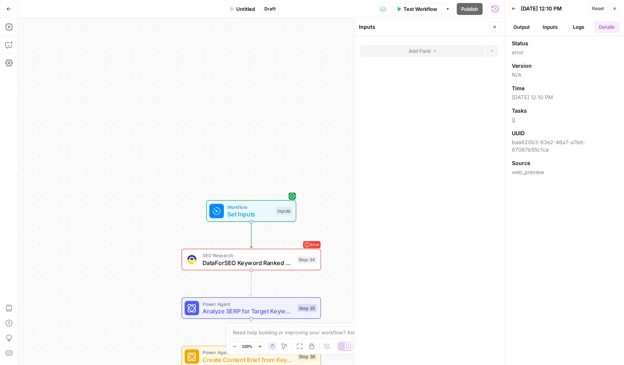
click at [289, 254] on span "SEO Research" at bounding box center [247, 255] width 90 height 7
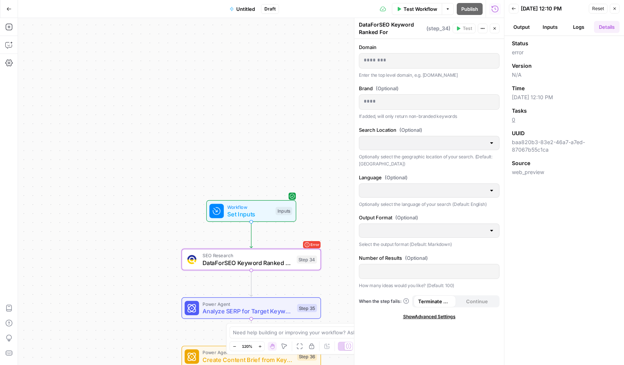
click at [409, 63] on p "********" at bounding box center [429, 60] width 131 height 7
click at [492, 141] on div at bounding box center [491, 142] width 6 height 7
click at [495, 29] on icon "button" at bounding box center [494, 28] width 4 height 4
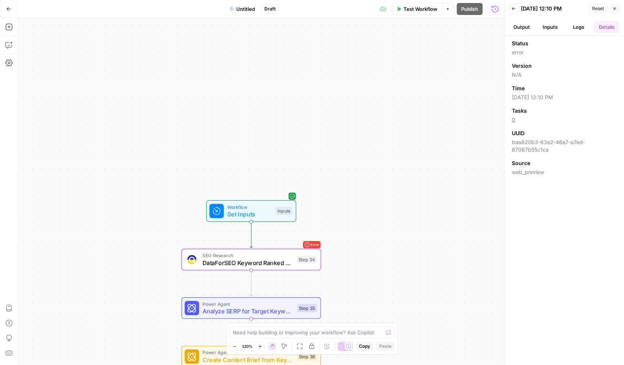
click at [288, 252] on span "SEO Research" at bounding box center [247, 255] width 90 height 7
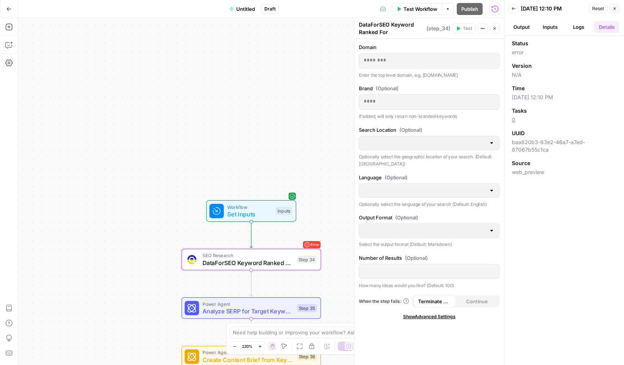
drag, startPoint x: 280, startPoint y: 254, endPoint x: 226, endPoint y: 142, distance: 125.0
click at [226, 142] on div "Workflow Set Inputs Inputs Error SEO Research DataForSEO Keyword Ranked For Ste…" at bounding box center [261, 191] width 486 height 347
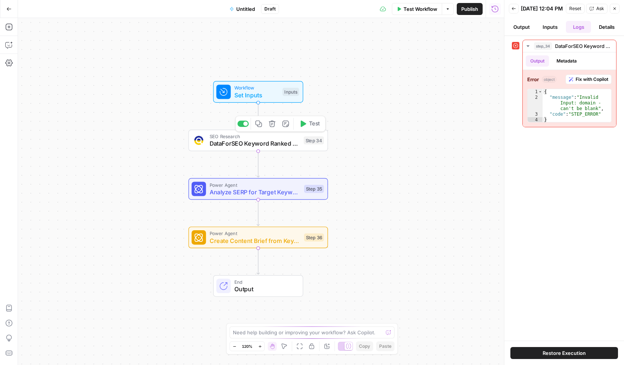
click at [276, 139] on span "DataForSEO Keyword Ranked For" at bounding box center [254, 143] width 90 height 9
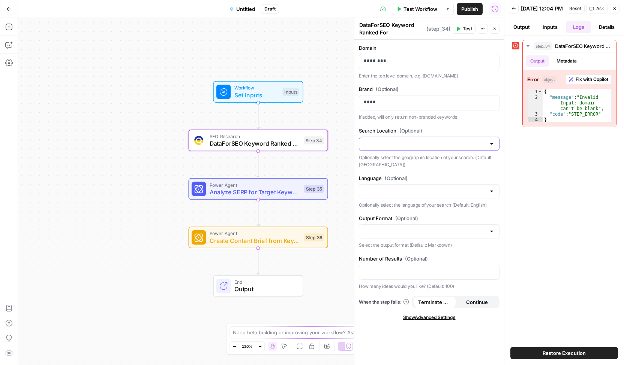
click at [384, 141] on input "Search Location (Optional)" at bounding box center [425, 143] width 122 height 7
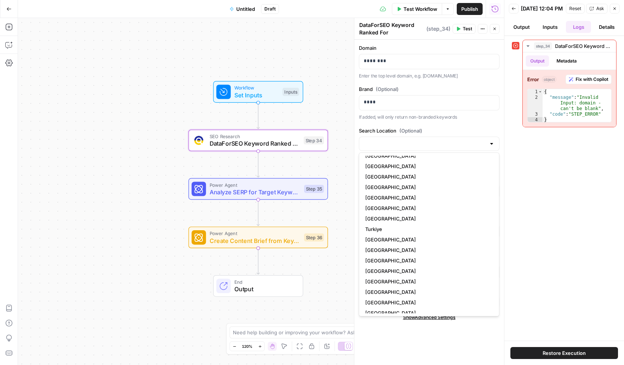
scroll to position [776, 0]
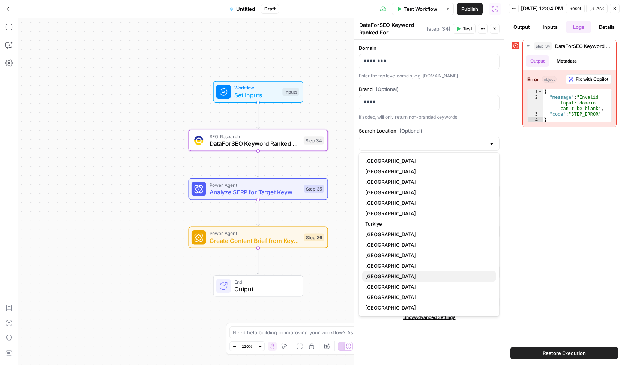
click at [402, 275] on span "[GEOGRAPHIC_DATA]" at bounding box center [427, 276] width 125 height 7
type input "[GEOGRAPHIC_DATA]"
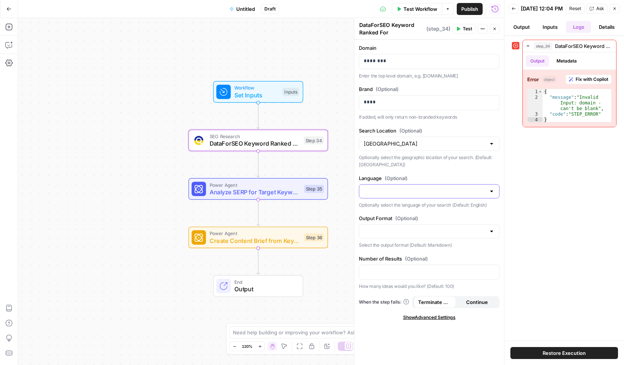
click at [426, 192] on input "Language (Optional)" at bounding box center [425, 191] width 122 height 7
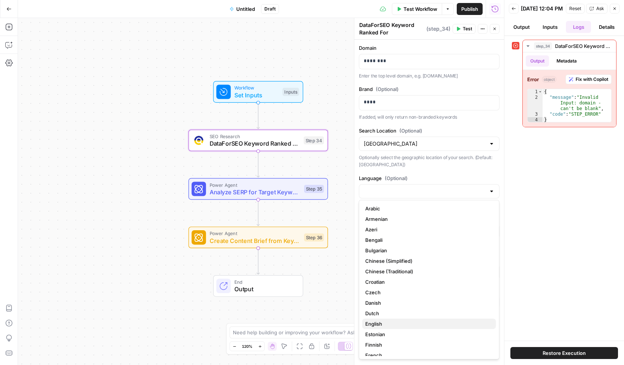
click at [430, 323] on span "English" at bounding box center [427, 323] width 125 height 7
type input "English"
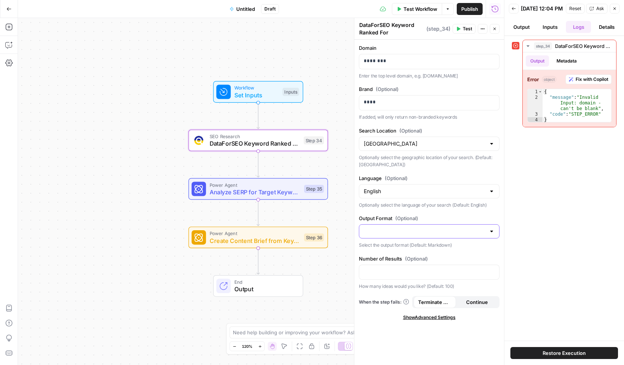
click at [422, 228] on input "Output Format (Optional)" at bounding box center [425, 231] width 122 height 7
click at [419, 257] on span "JSON" at bounding box center [427, 259] width 125 height 7
type input "JSON"
click at [527, 160] on div "step_34 DataForSEO Keyword Ranked For 73 ms Output Metadata Error object Fix wi…" at bounding box center [564, 189] width 105 height 298
click at [567, 354] on span "Restore Execution" at bounding box center [563, 353] width 43 height 7
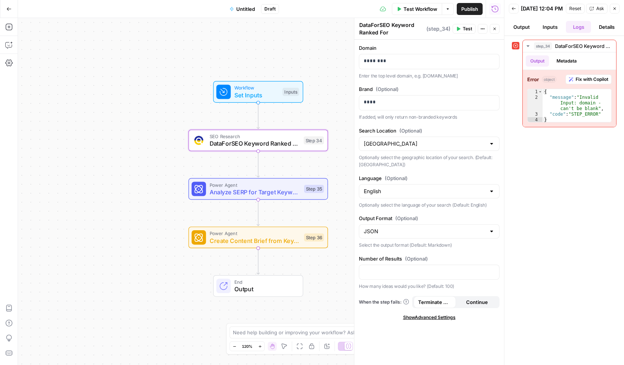
click at [412, 9] on span "Test Workflow" at bounding box center [420, 8] width 34 height 7
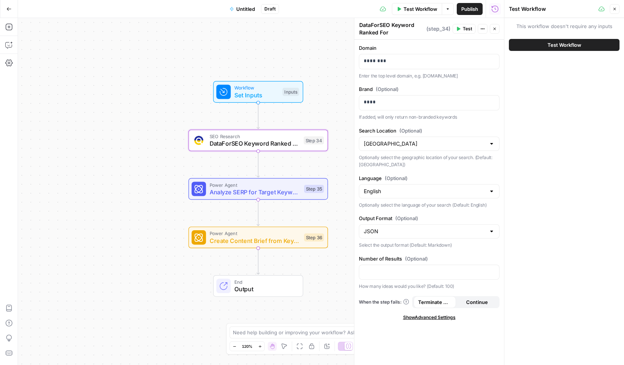
click at [546, 46] on button "Test Workflow" at bounding box center [564, 45] width 111 height 12
